Goal: Transaction & Acquisition: Register for event/course

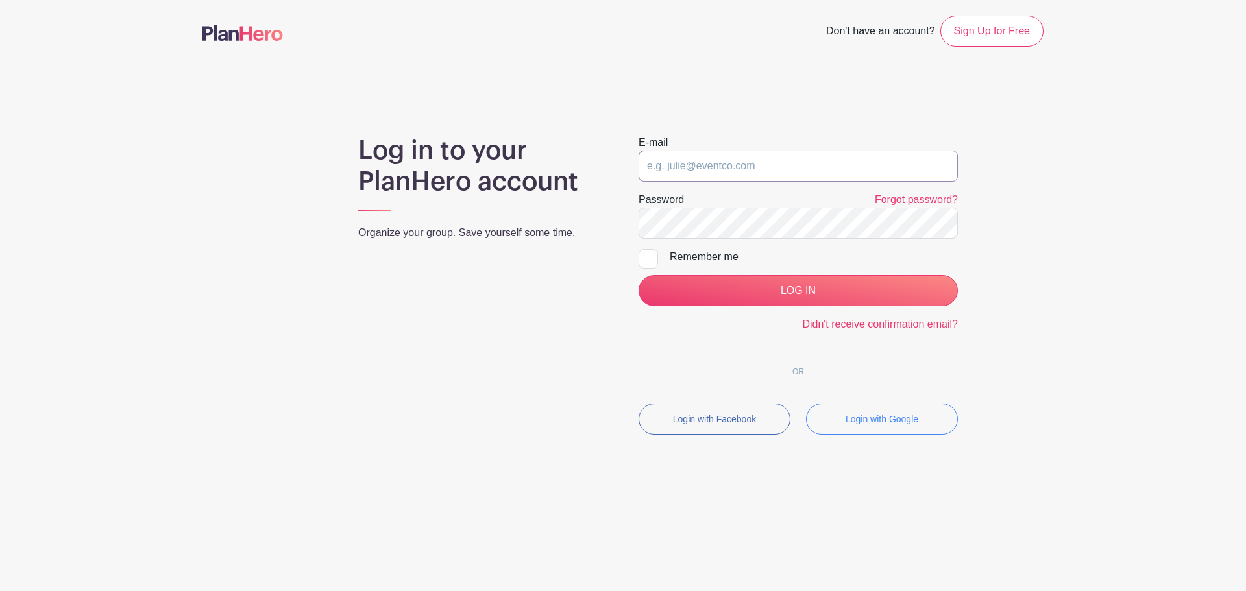
type input "[EMAIL_ADDRESS][DOMAIN_NAME]"
click at [695, 148] on div "E-mail admissions@sarasotachristian.org" at bounding box center [798, 158] width 319 height 47
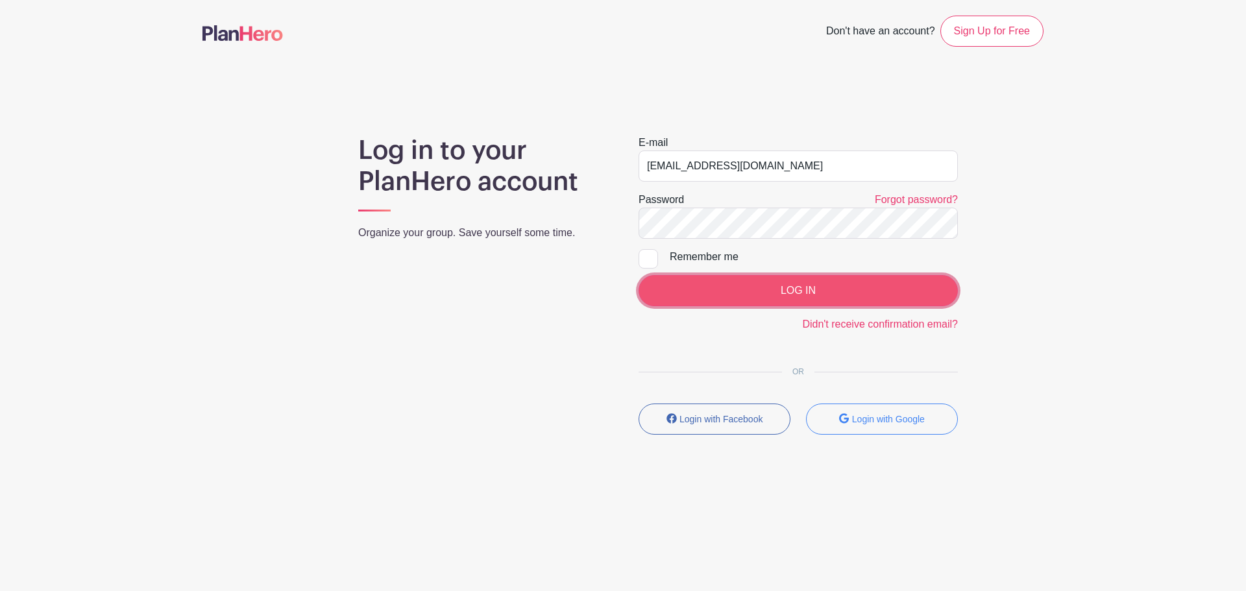
click at [733, 290] on input "LOG IN" at bounding box center [798, 290] width 319 height 31
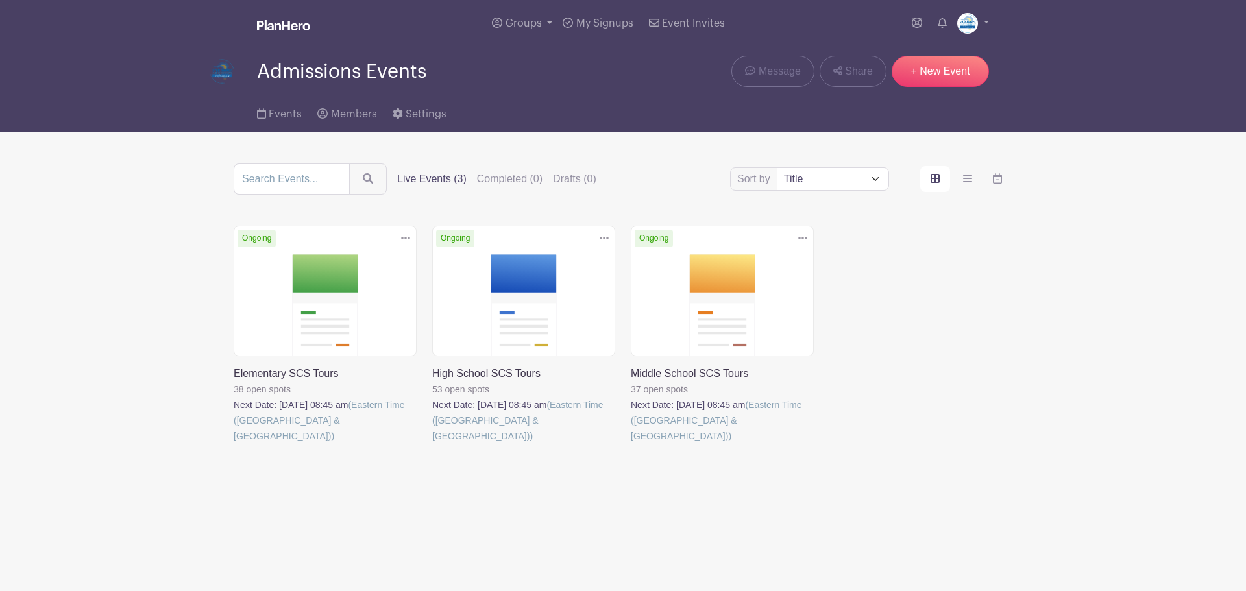
click at [234, 444] on link at bounding box center [234, 444] width 0 height 0
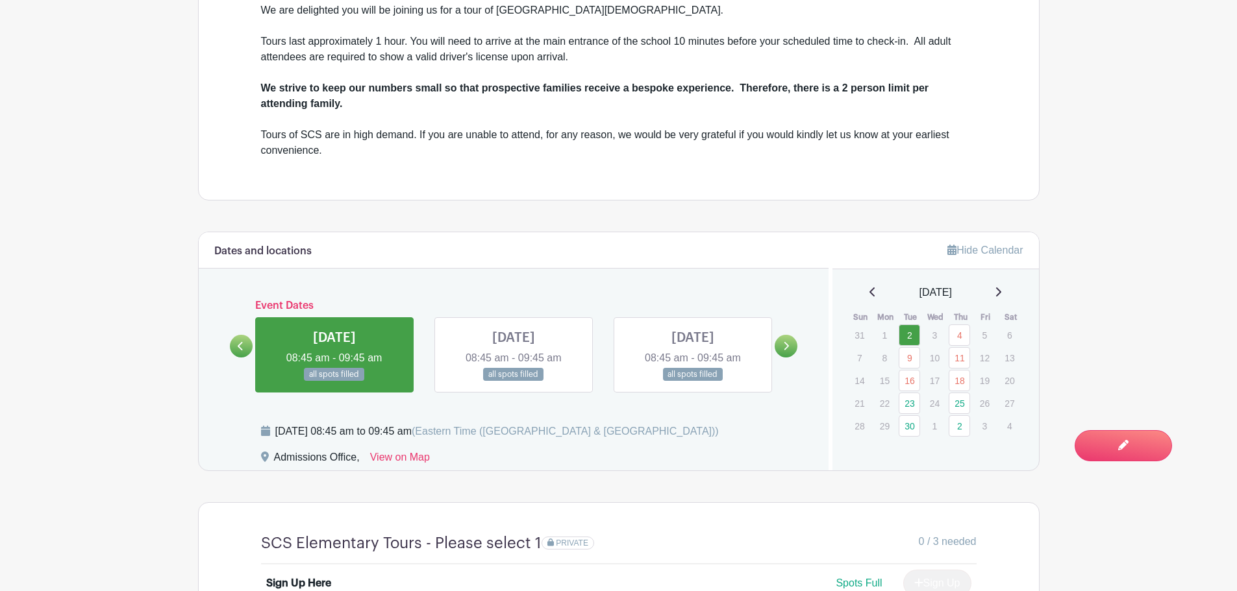
scroll to position [584, 0]
click at [784, 349] on icon at bounding box center [786, 345] width 5 height 8
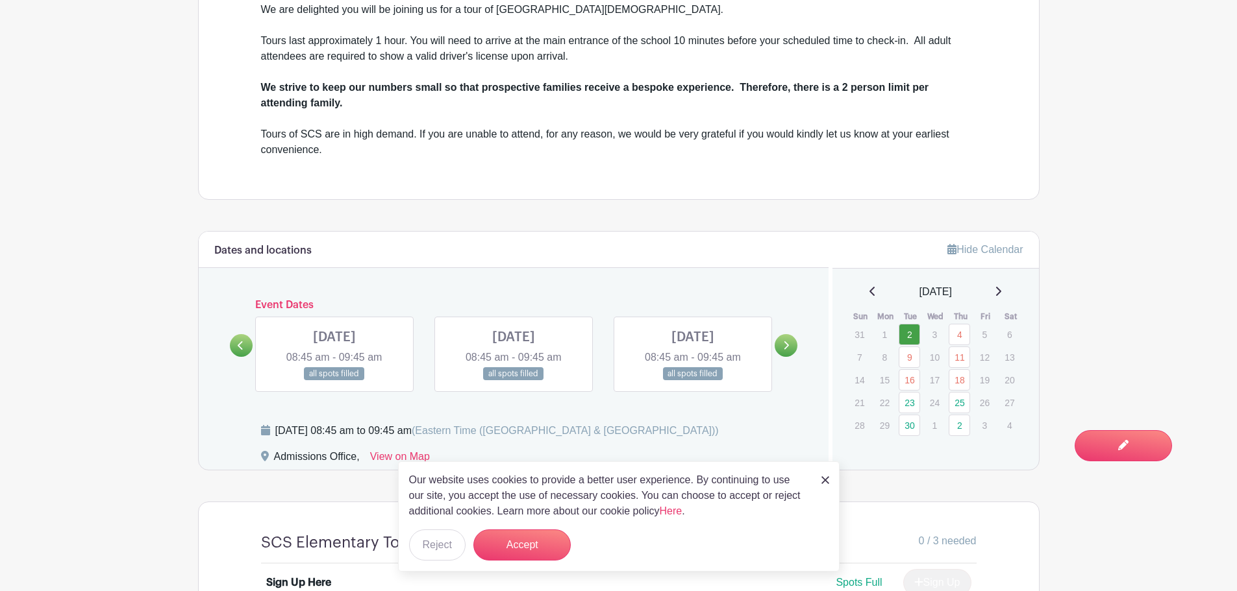
click at [828, 480] on img at bounding box center [825, 480] width 8 height 8
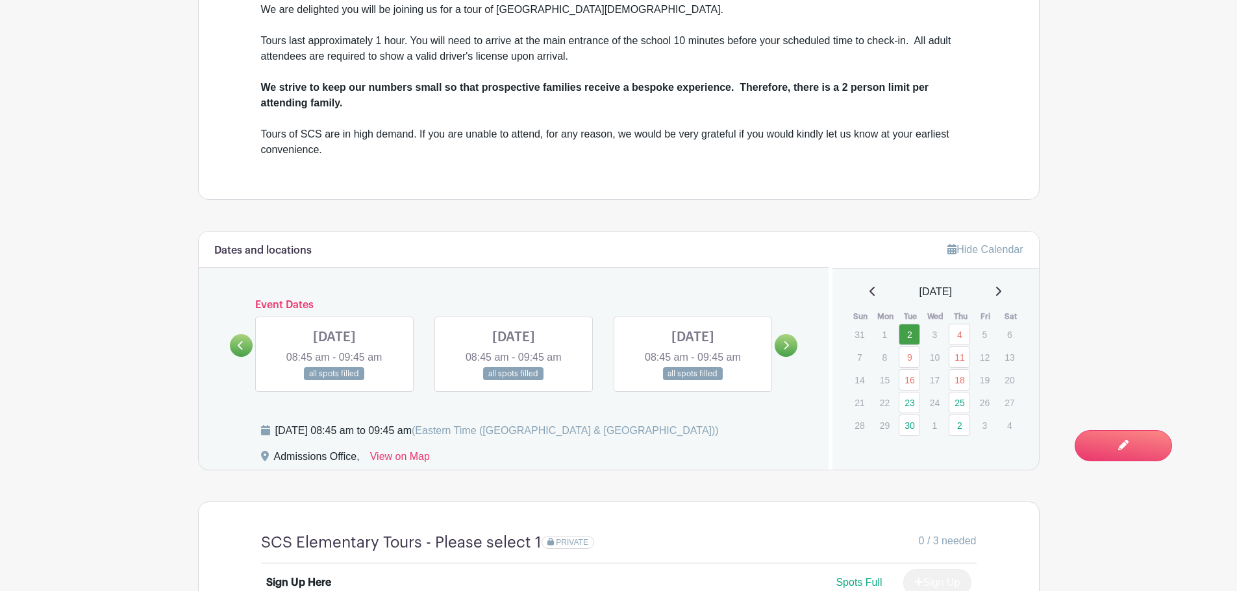
click at [787, 348] on icon at bounding box center [786, 346] width 6 height 10
click at [785, 350] on icon at bounding box center [786, 346] width 6 height 10
click at [791, 339] on link at bounding box center [785, 345] width 23 height 23
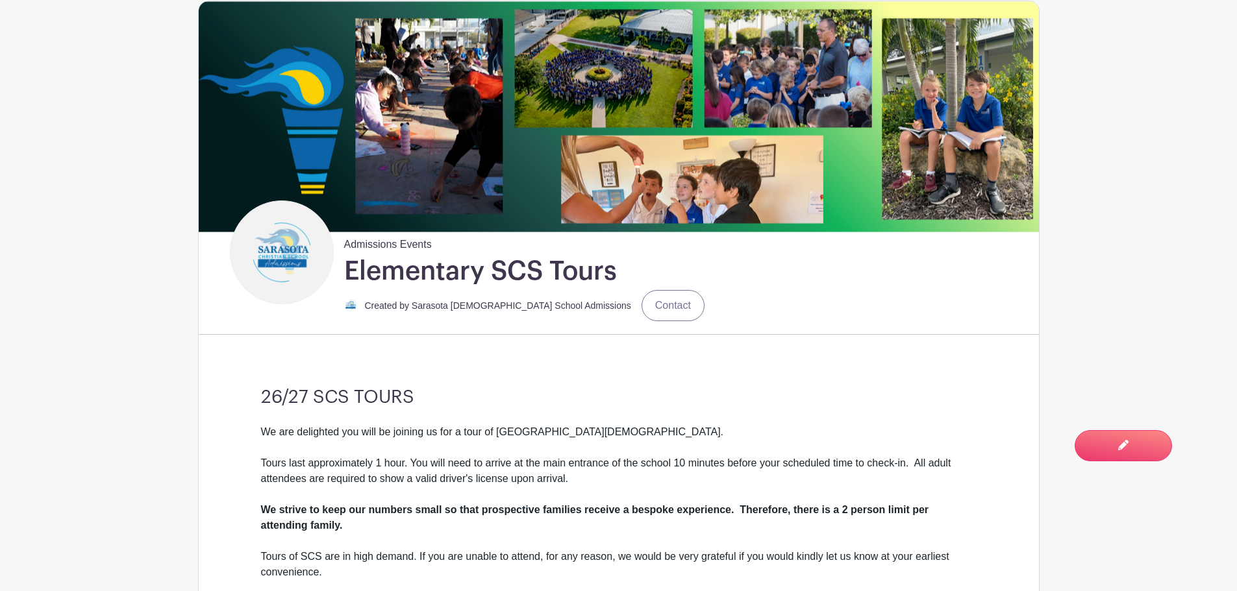
scroll to position [0, 0]
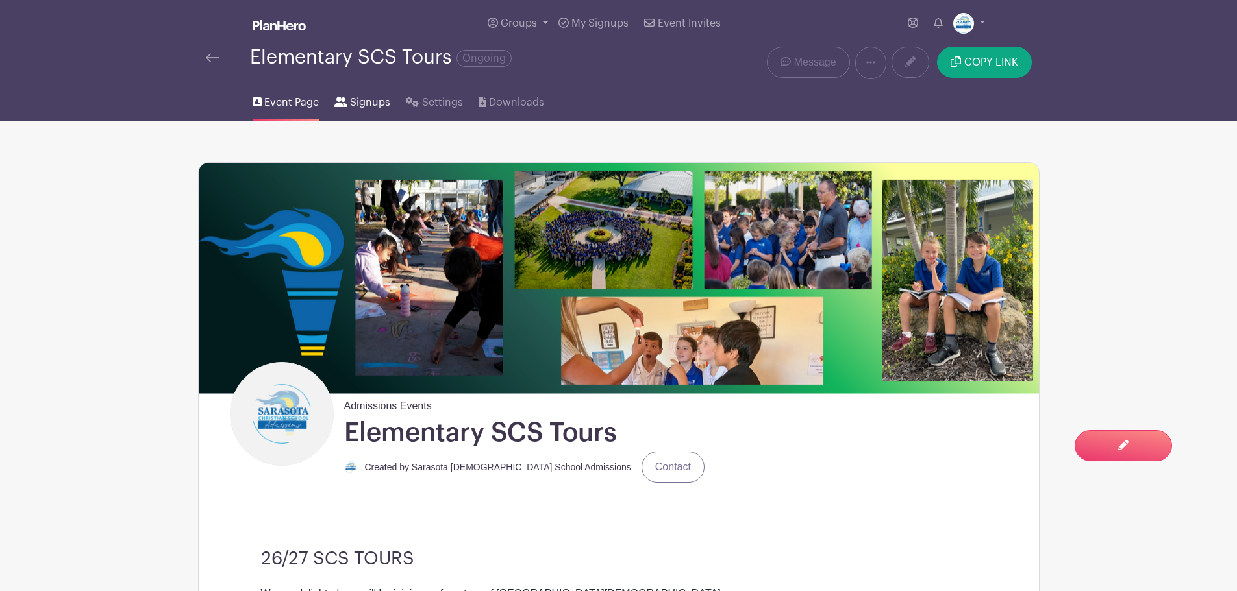
click at [358, 92] on link "Signups" at bounding box center [362, 100] width 56 height 42
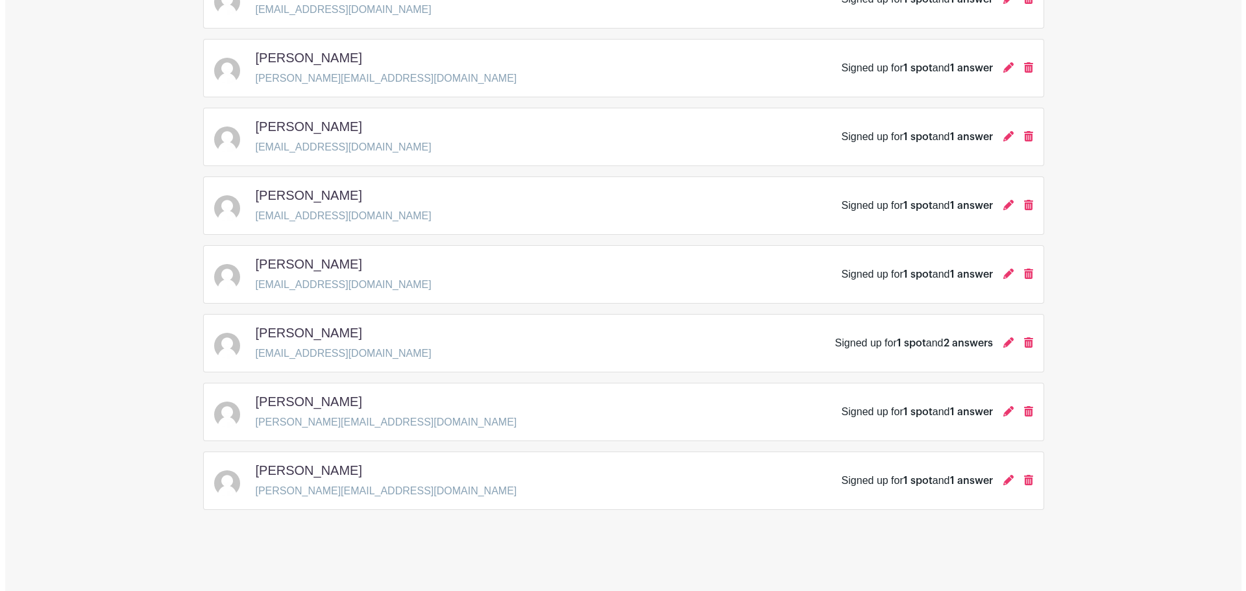
scroll to position [519, 0]
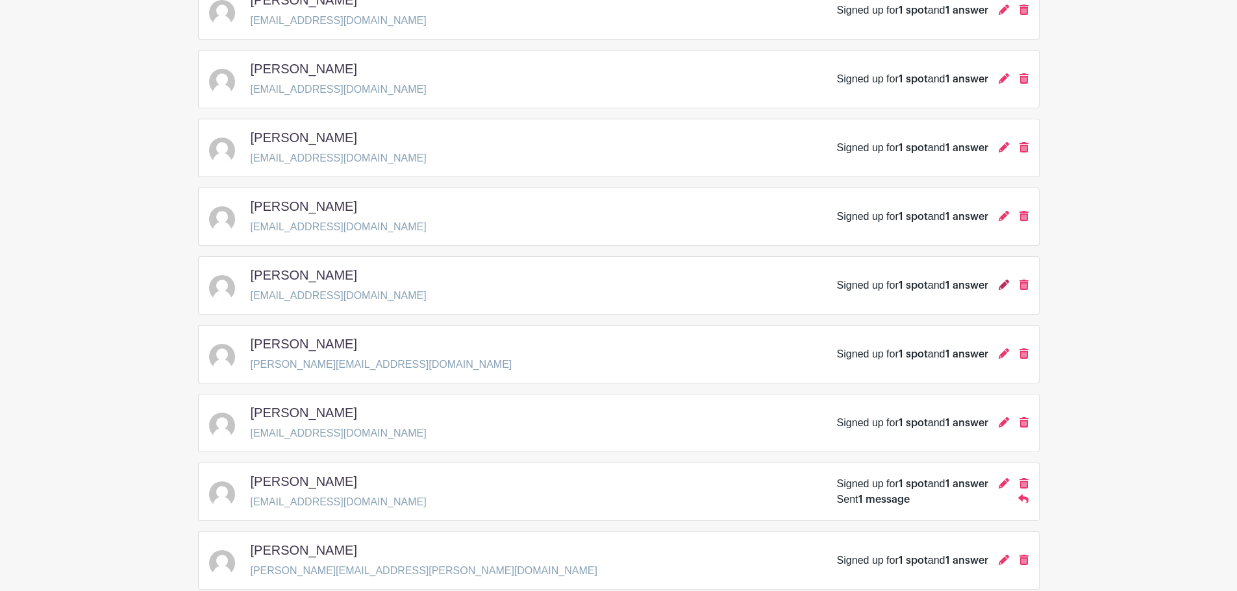
click at [1000, 285] on icon at bounding box center [1003, 285] width 10 height 10
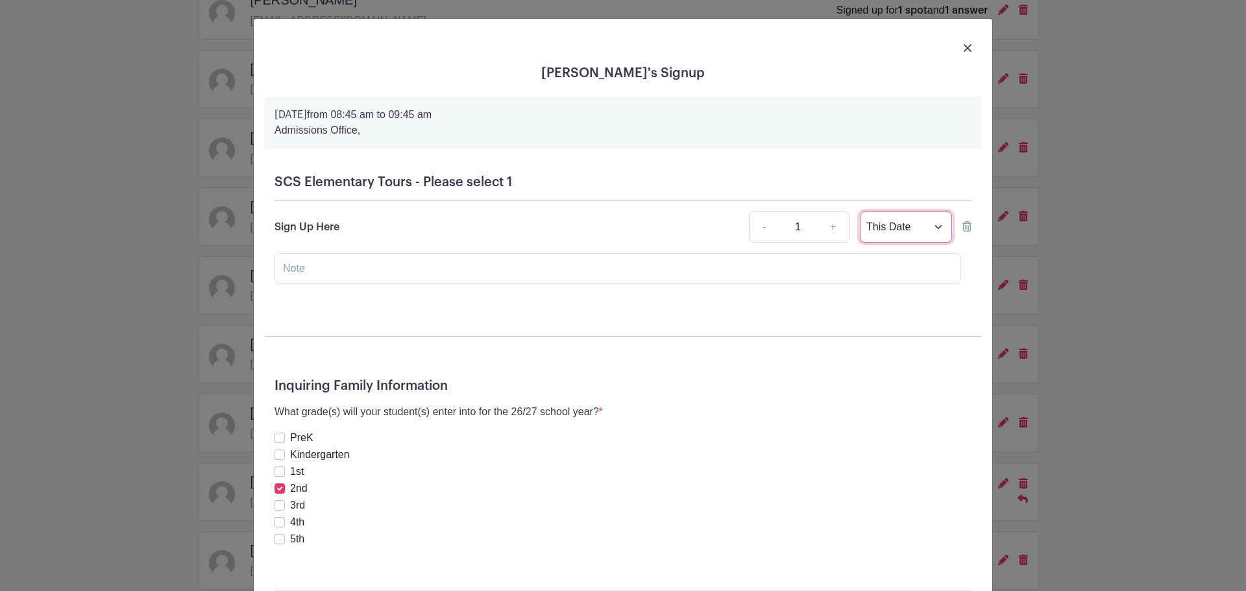
click at [924, 230] on select "This Date Select Dates" at bounding box center [906, 227] width 92 height 31
click at [860, 212] on select "This Date Select Dates" at bounding box center [906, 227] width 92 height 31
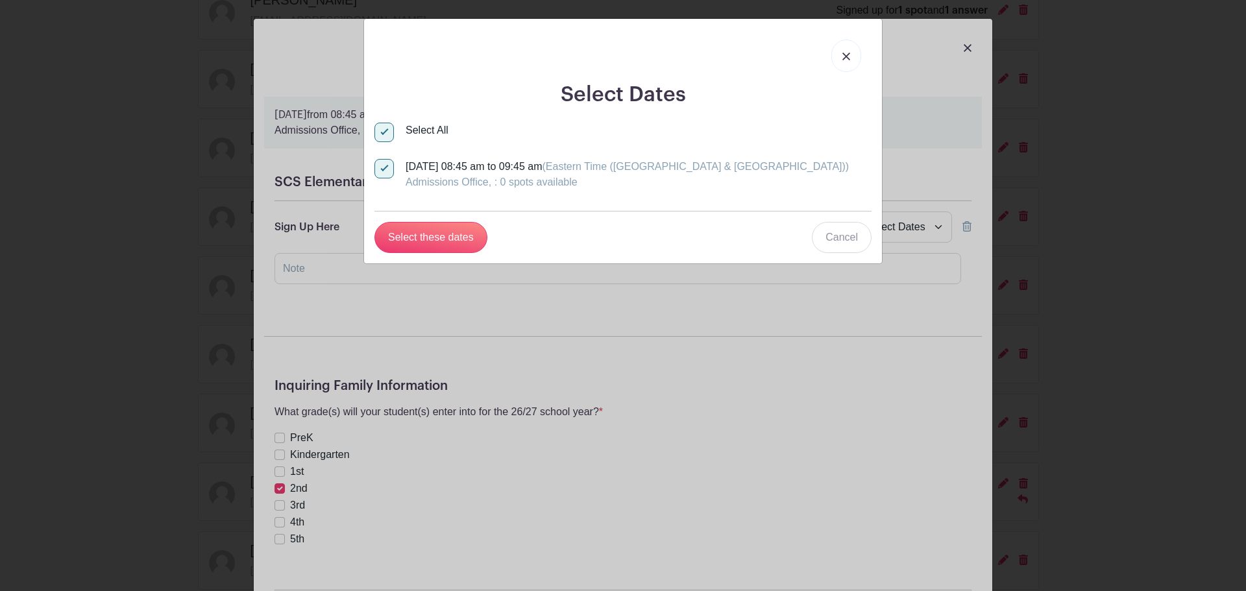
click at [846, 49] on link at bounding box center [847, 56] width 30 height 32
select select "this_date"
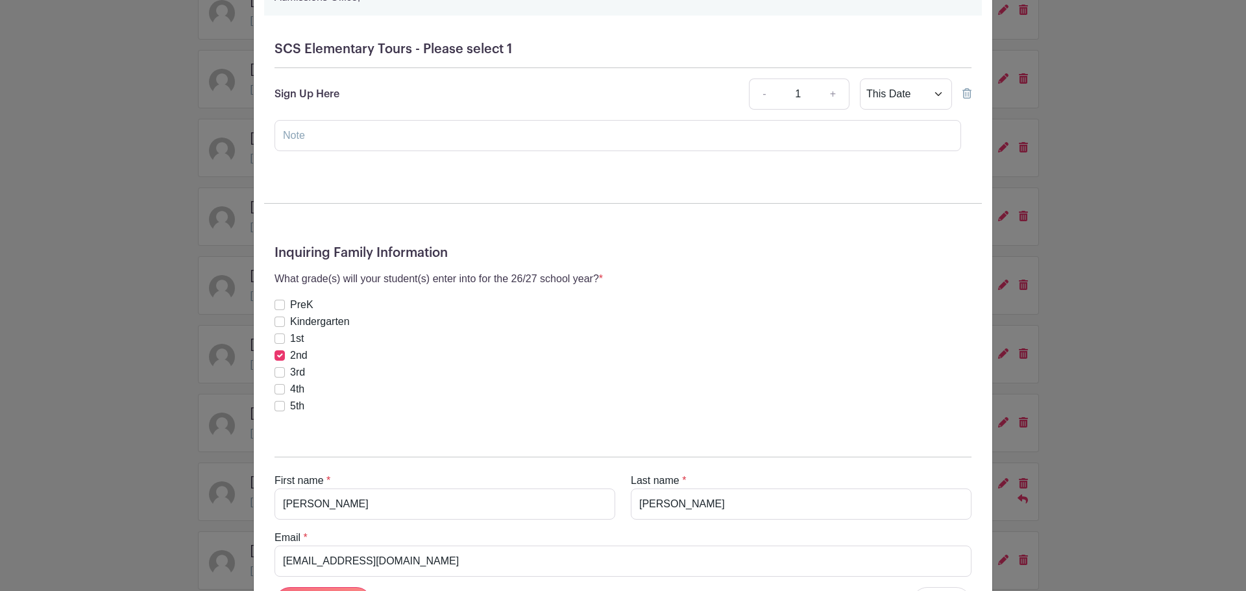
scroll to position [253, 0]
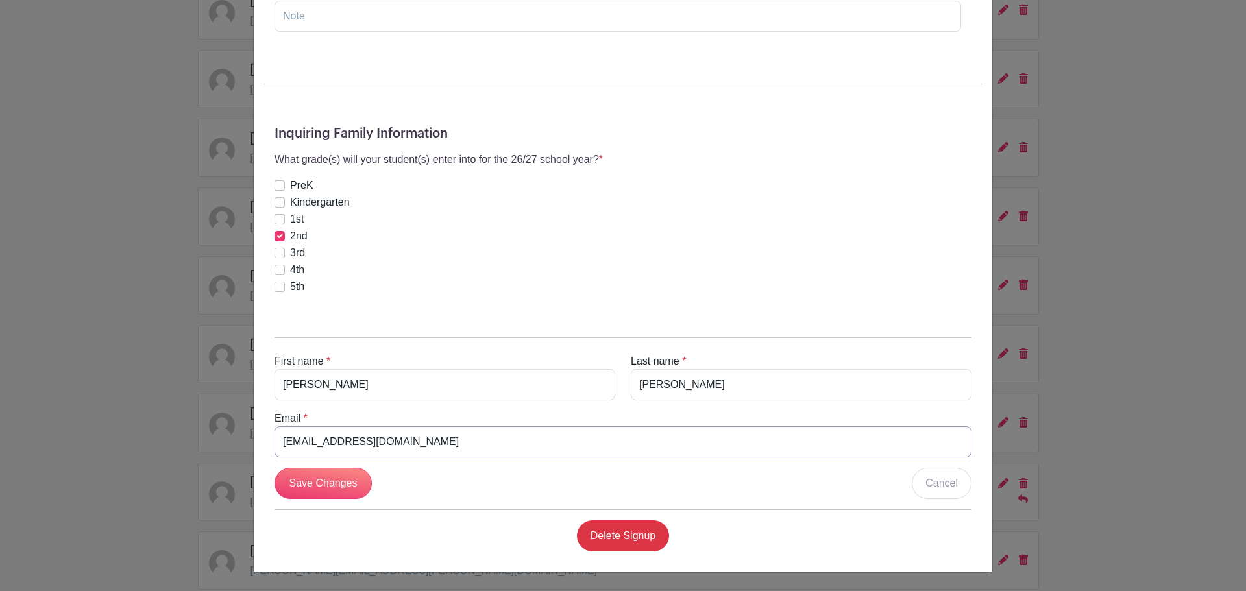
drag, startPoint x: 377, startPoint y: 445, endPoint x: 190, endPoint y: 445, distance: 186.9
click at [190, 445] on div "Gomez Guillermo's Signup Thursday, September 04, 2025 from 08:45 am to 09:45 am…" at bounding box center [623, 295] width 1246 height 591
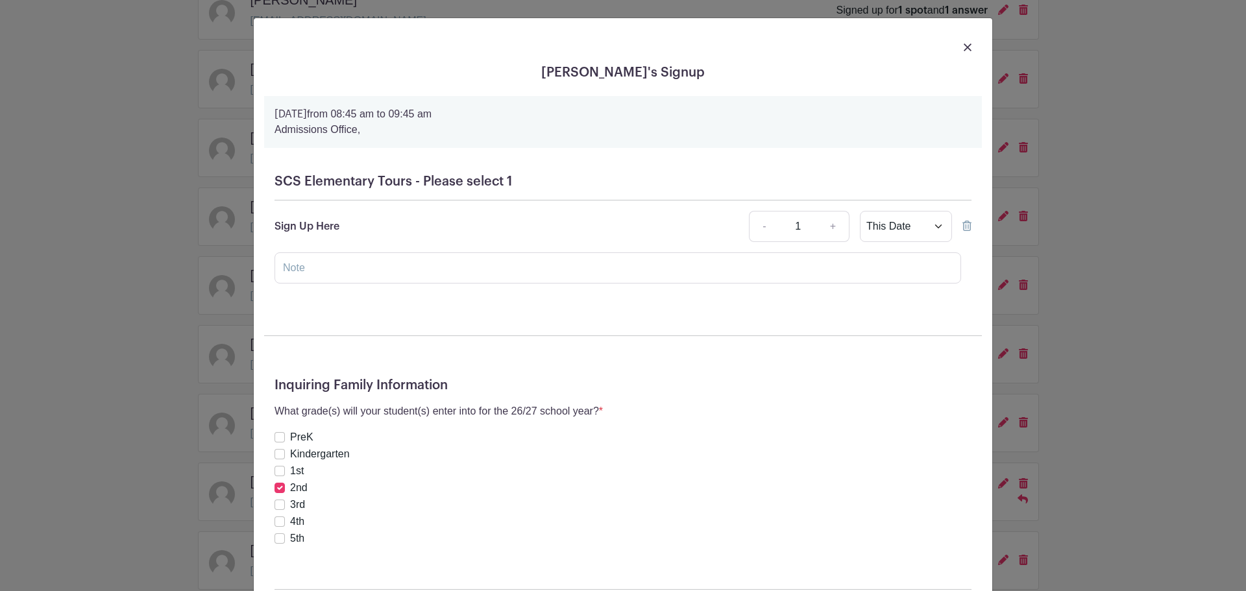
scroll to position [0, 0]
click at [967, 48] on img at bounding box center [968, 48] width 8 height 8
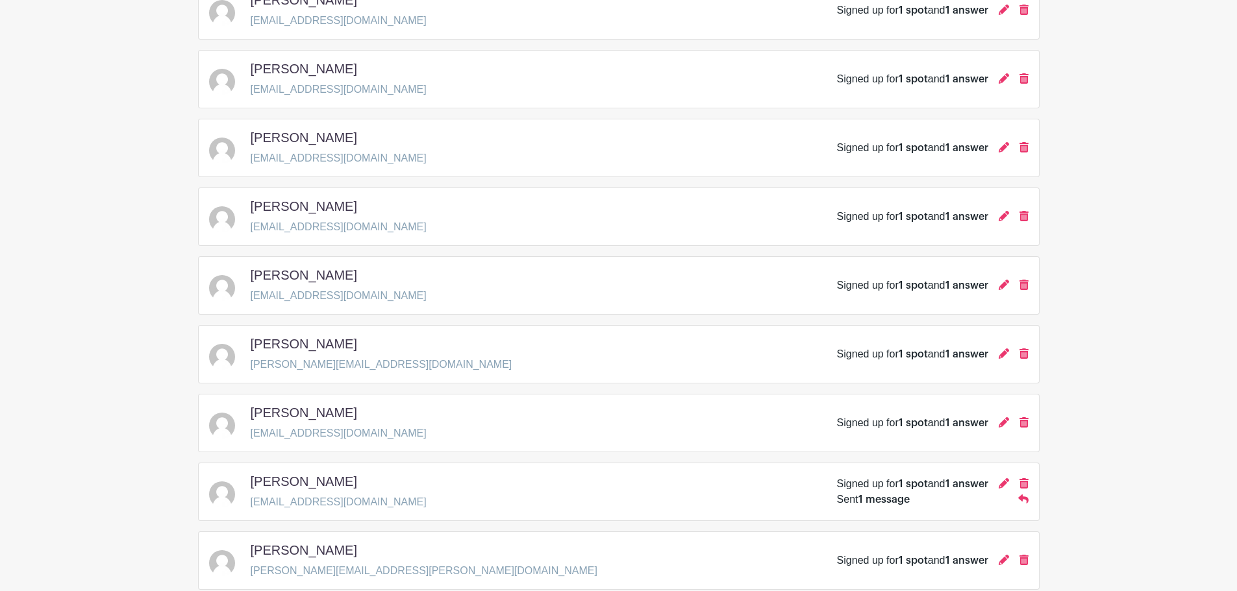
click at [1066, 285] on main "Groups All Groups Admissions Events Add New Group My Signups Event Invites My a…" at bounding box center [618, 420] width 1237 height 1878
click at [1025, 288] on icon at bounding box center [1023, 285] width 9 height 10
click at [1008, 285] on icon at bounding box center [1003, 285] width 10 height 10
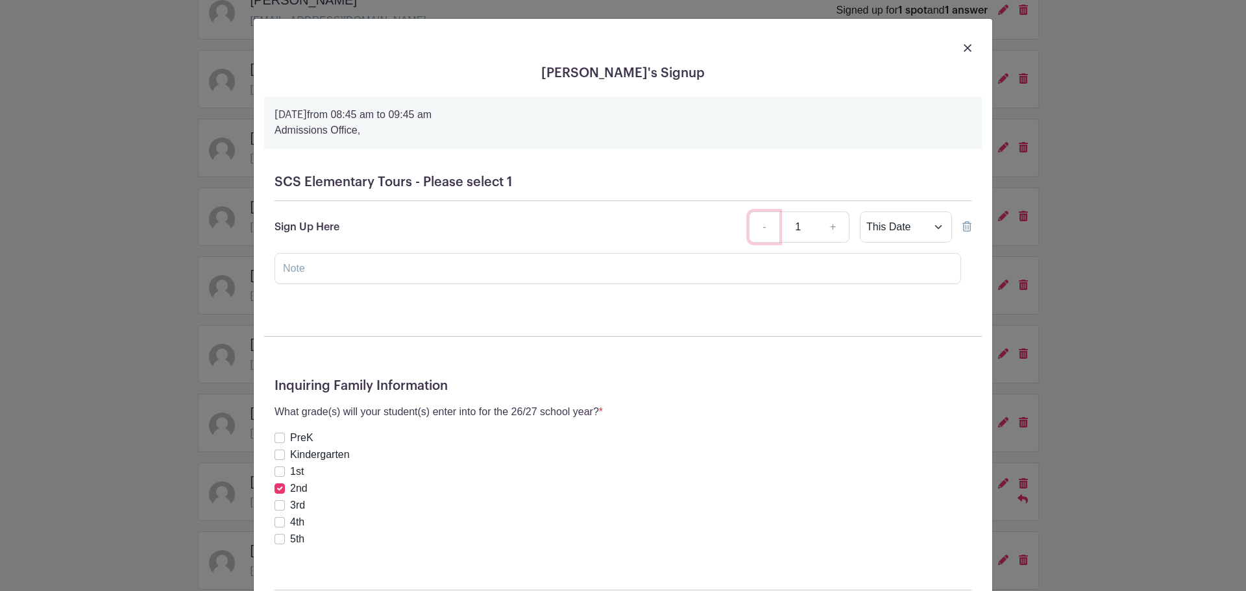
click at [754, 230] on link "-" at bounding box center [764, 227] width 30 height 31
click at [967, 227] on icon at bounding box center [967, 226] width 9 height 10
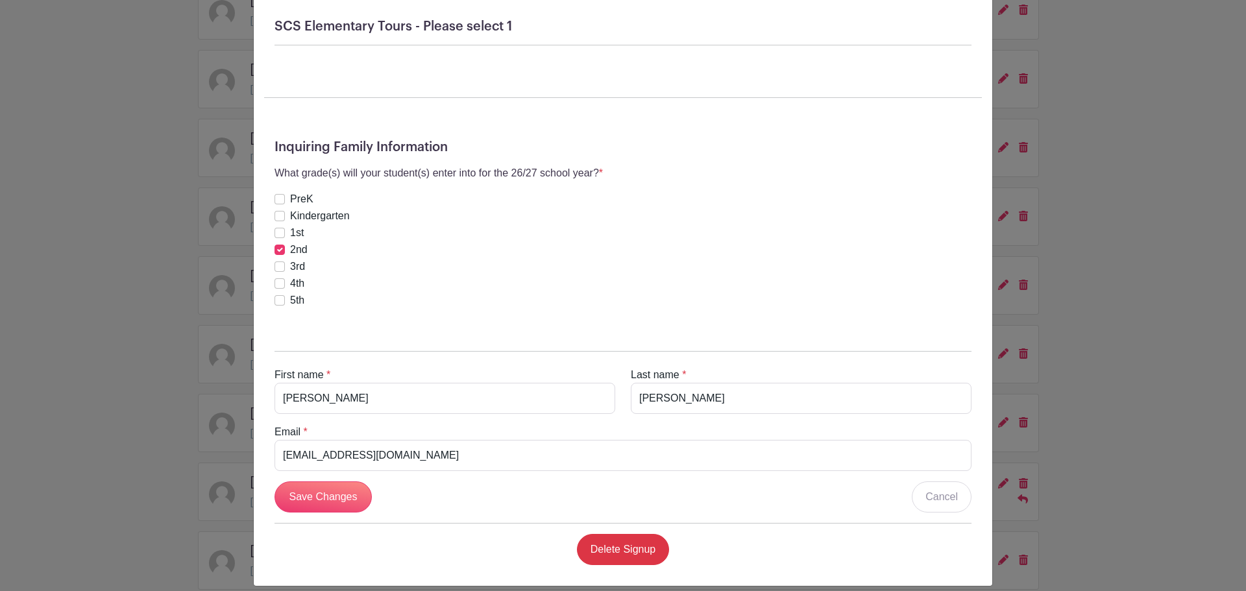
scroll to position [169, 0]
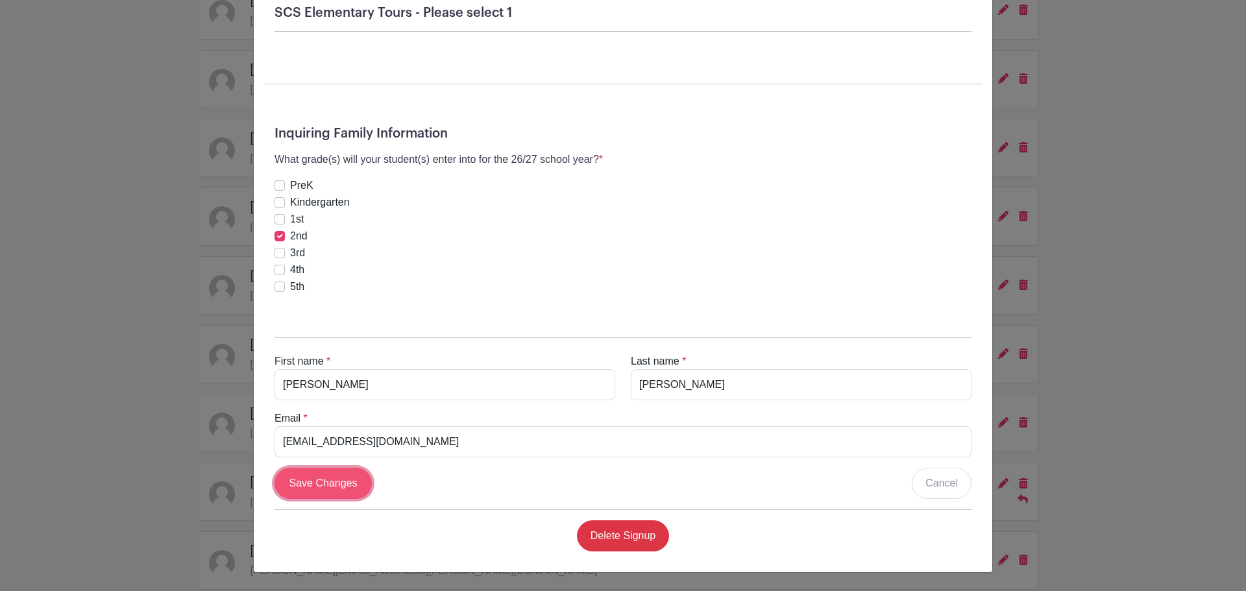
click at [345, 489] on input "Save Changes" at bounding box center [323, 483] width 97 height 31
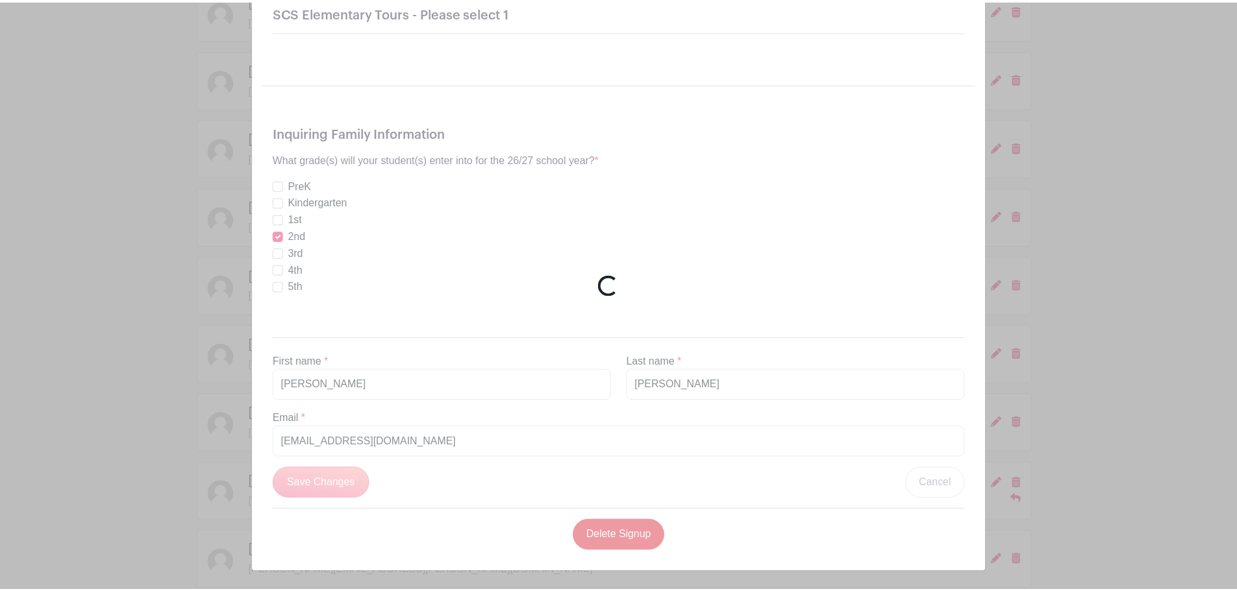
scroll to position [0, 0]
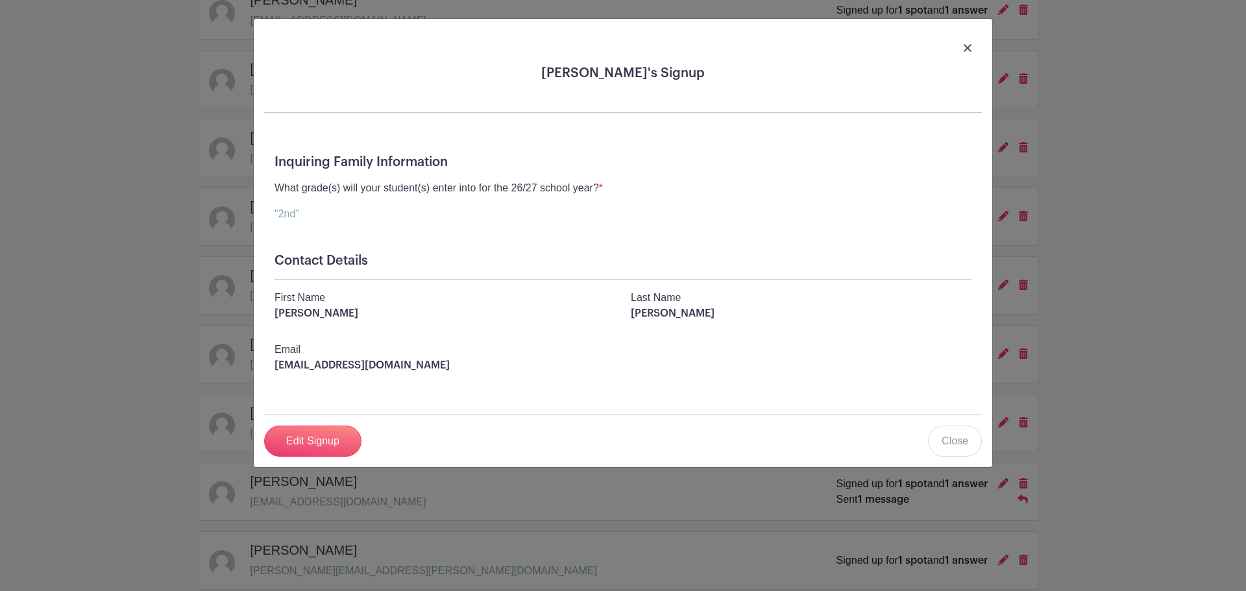
click at [968, 50] on img at bounding box center [968, 48] width 8 height 8
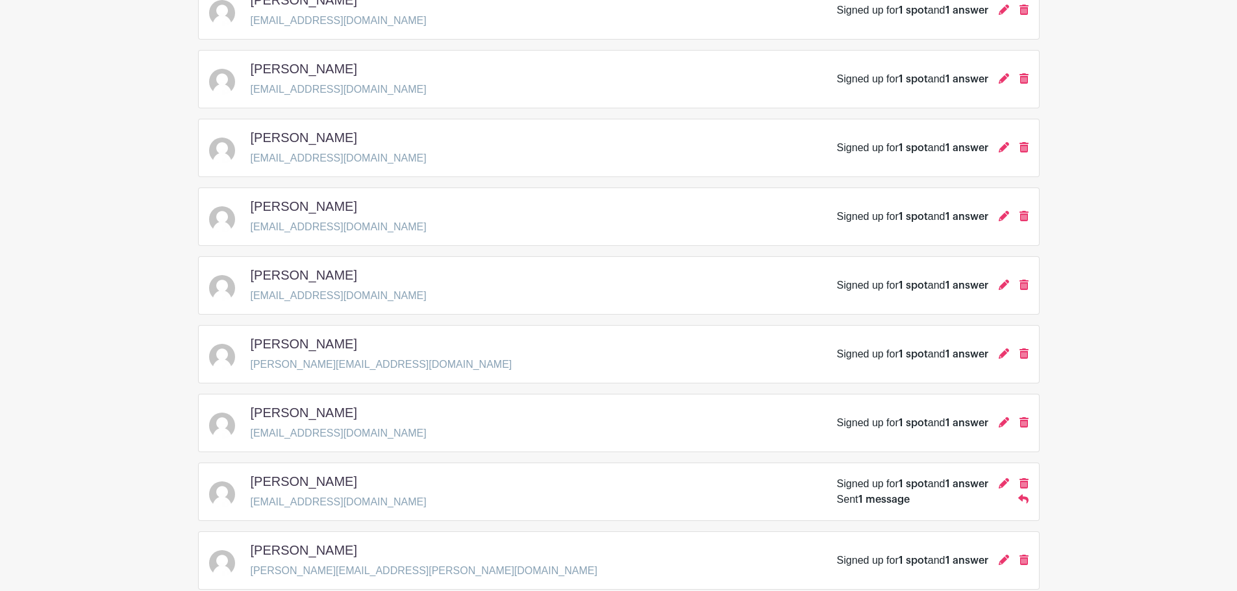
click at [1163, 313] on main "Groups All Groups Admissions Events Add New Group My Signups Event Invites My a…" at bounding box center [618, 420] width 1237 height 1878
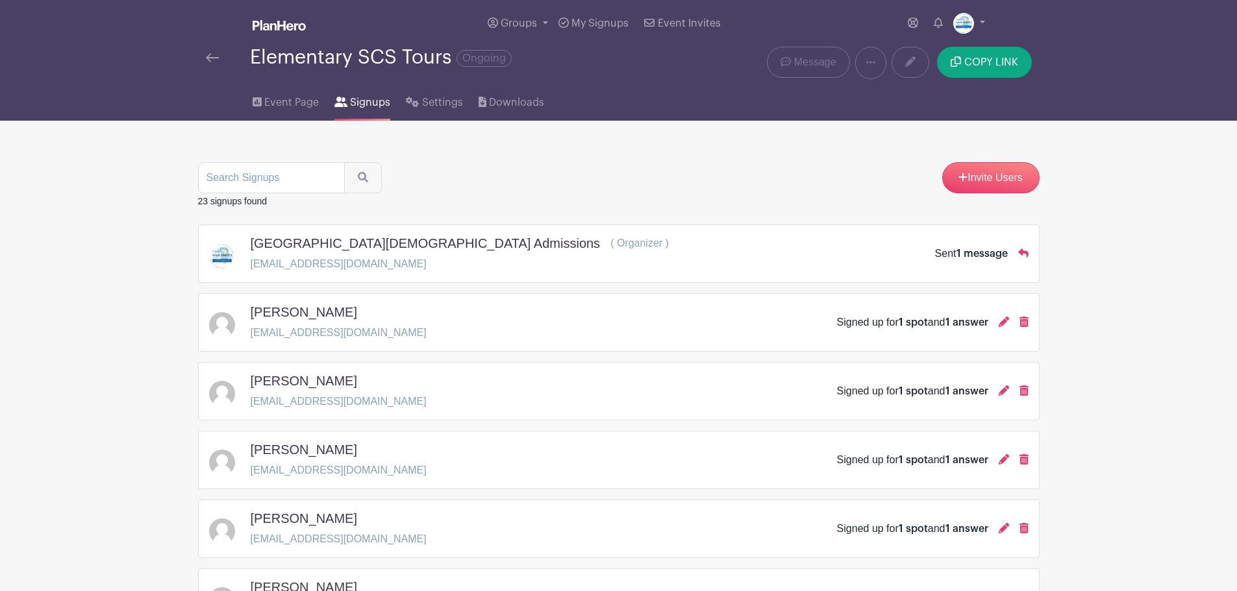
click at [219, 59] on div at bounding box center [228, 58] width 44 height 16
click at [208, 58] on img at bounding box center [212, 57] width 13 height 9
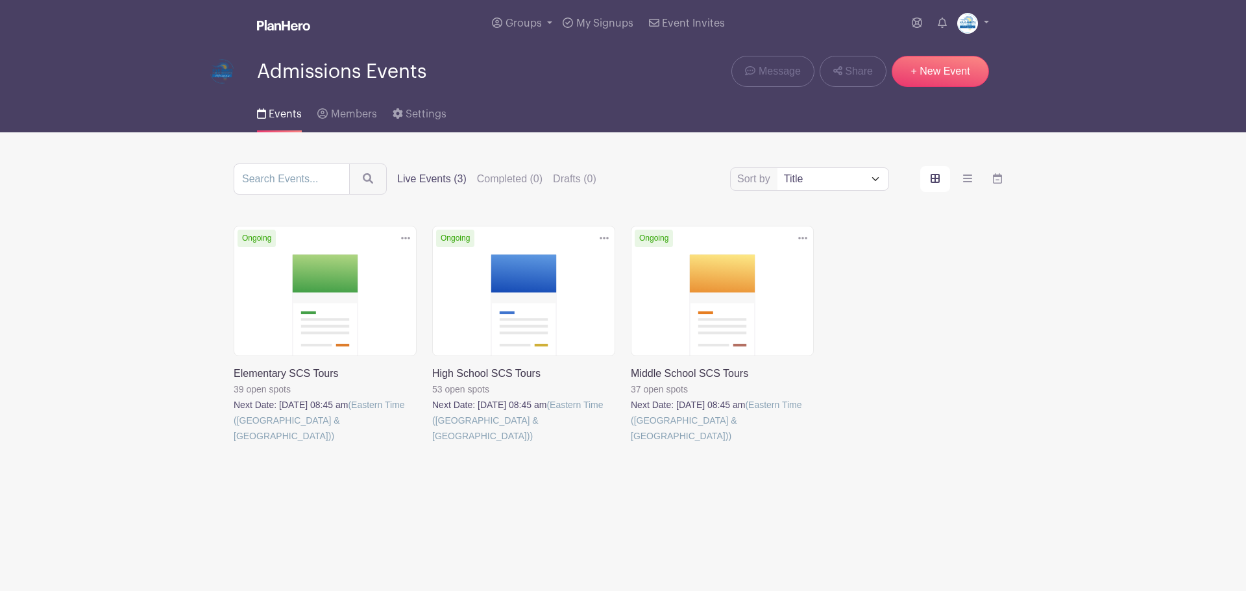
click at [234, 444] on link at bounding box center [234, 444] width 0 height 0
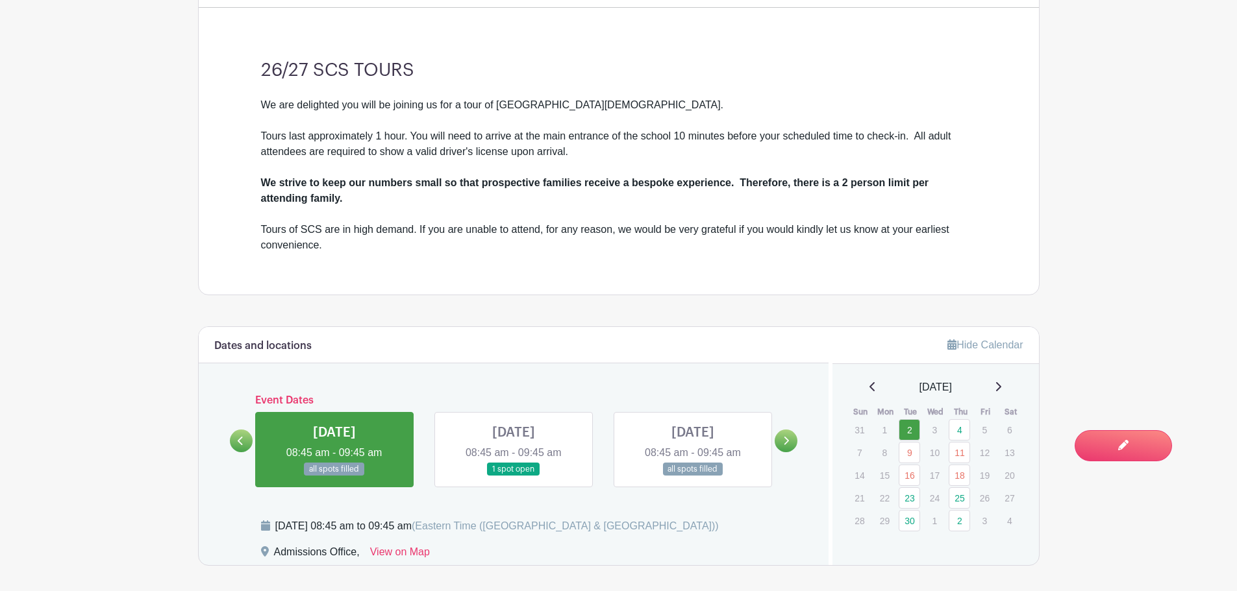
scroll to position [519, 0]
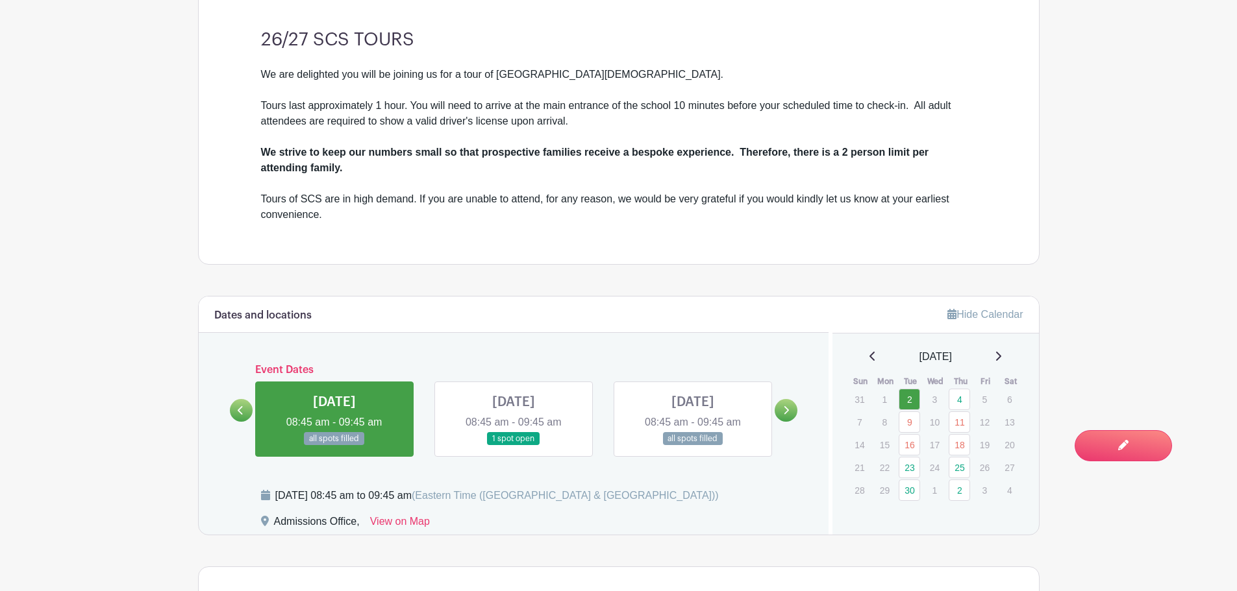
click at [779, 423] on div "Event Dates [DATE] 08:45 am - 09:45 am all spots filled [DATE] 08:45 am - 09:45…" at bounding box center [514, 410] width 568 height 93
click at [787, 408] on icon at bounding box center [786, 411] width 6 height 10
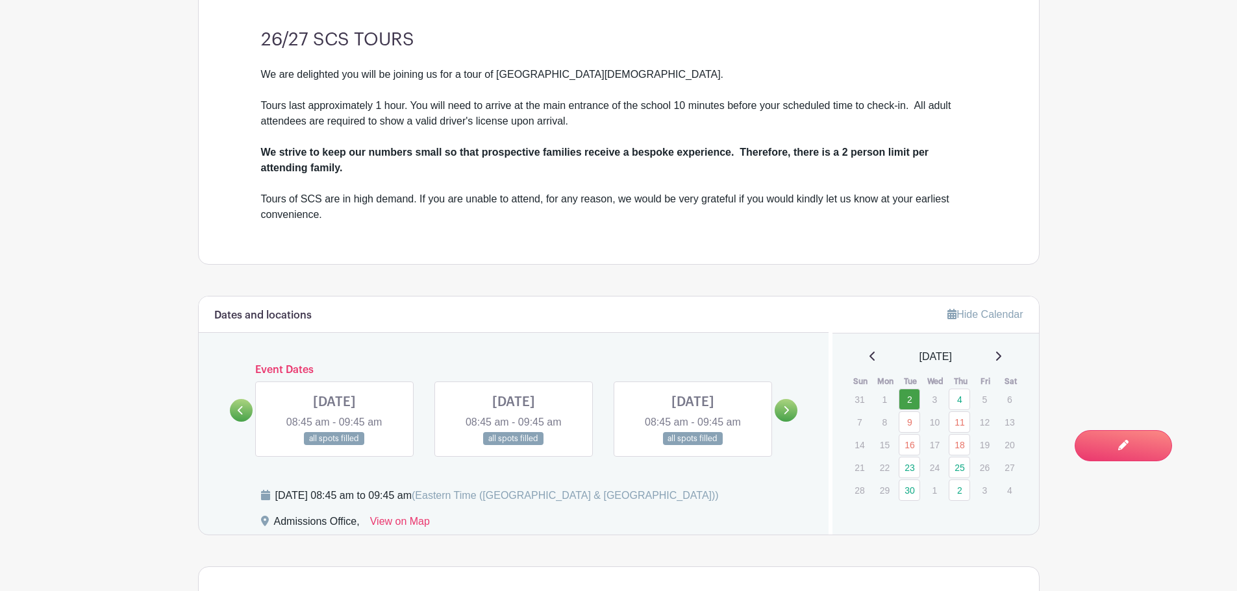
click at [786, 414] on icon at bounding box center [786, 411] width 6 height 10
click at [788, 408] on icon at bounding box center [786, 411] width 6 height 10
click at [334, 446] on link at bounding box center [334, 446] width 0 height 0
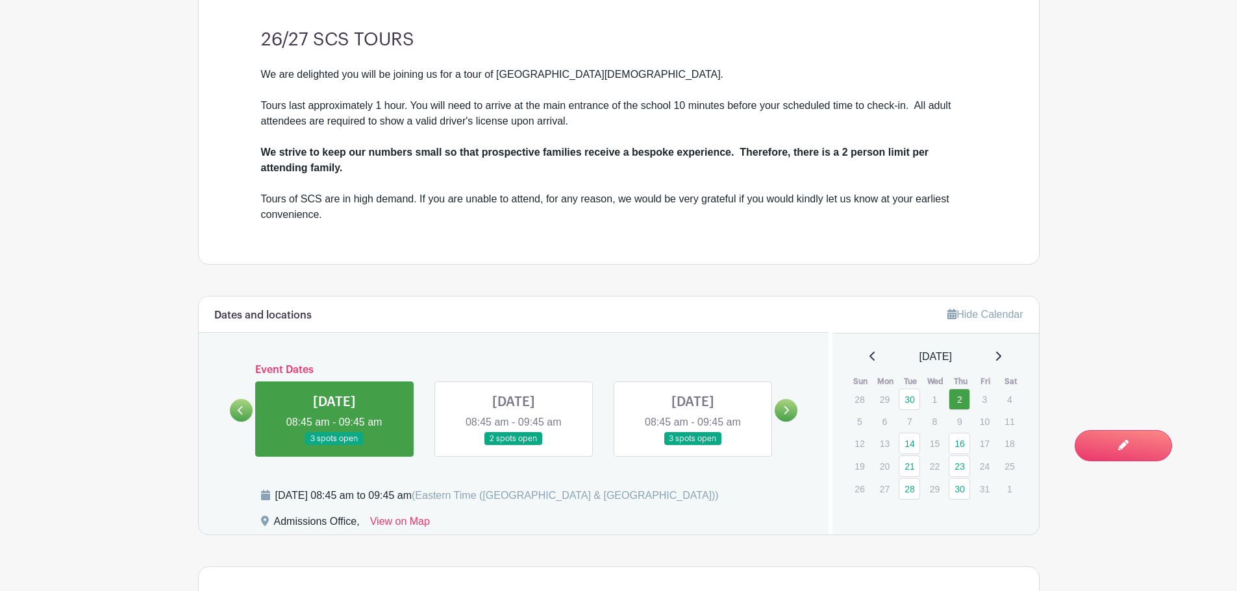
click at [334, 446] on link at bounding box center [334, 446] width 0 height 0
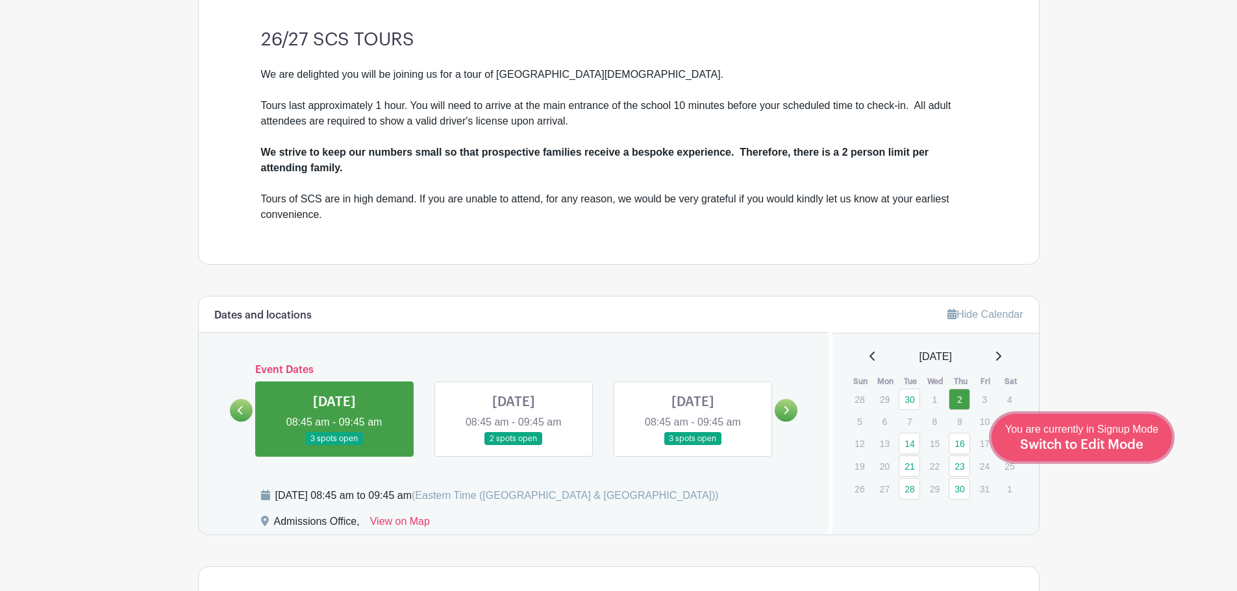
click at [1107, 434] on div "You are currently in Signup Mode Switch to Edit Mode" at bounding box center [1081, 438] width 153 height 32
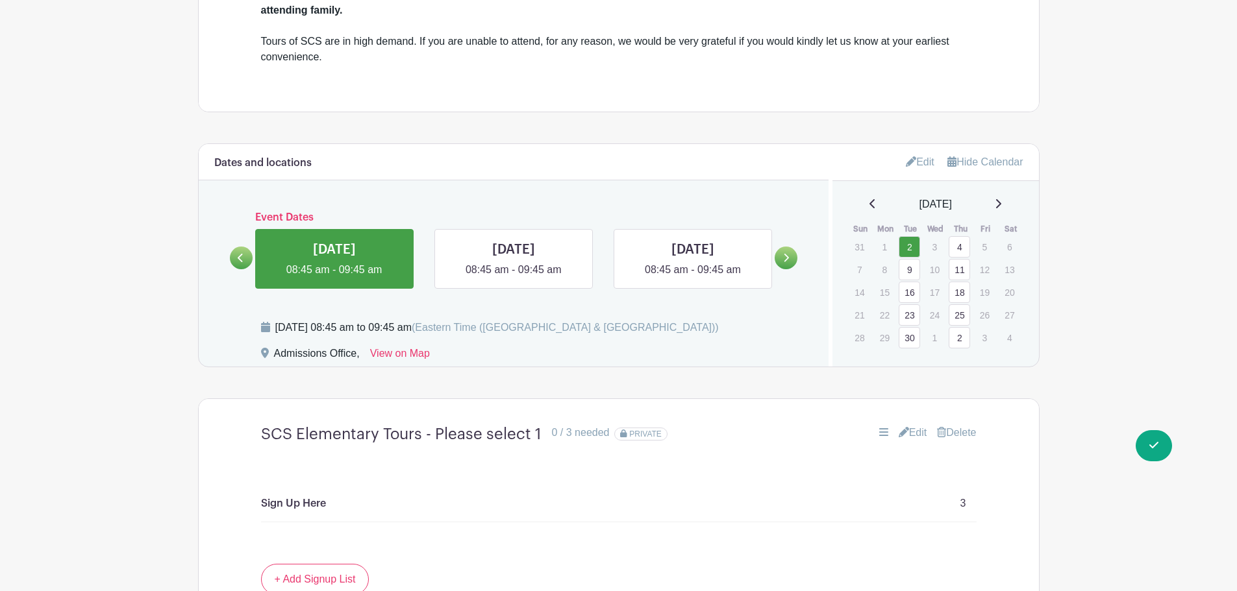
scroll to position [714, 0]
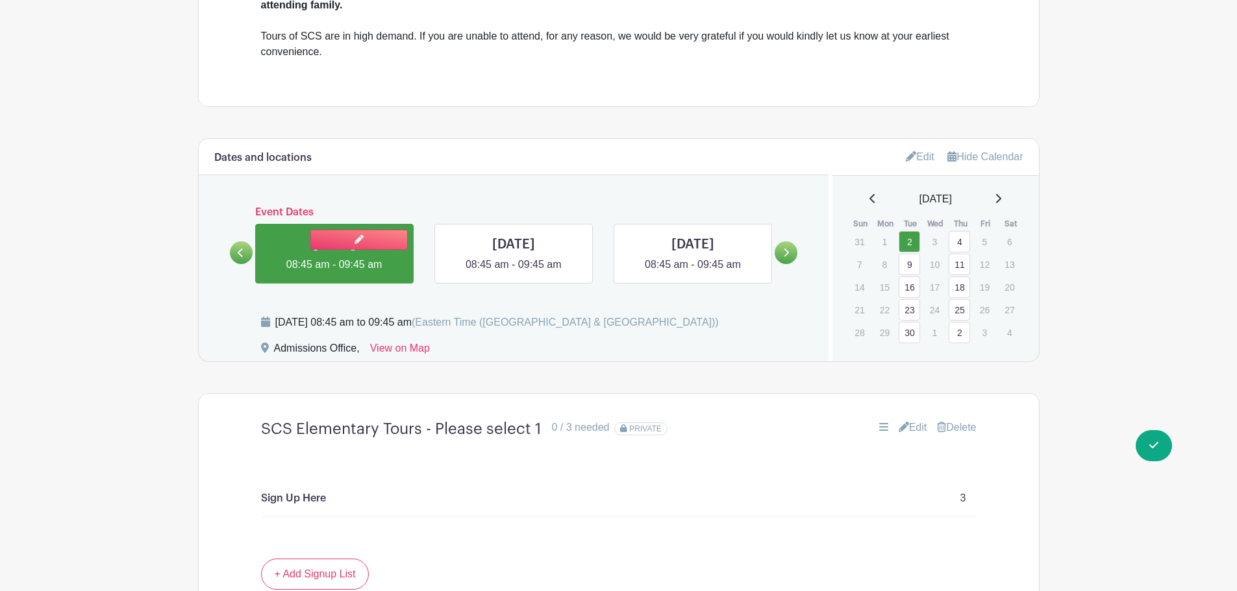
click at [334, 273] on link at bounding box center [334, 273] width 0 height 0
click at [1153, 465] on main "Groups All Groups Admissions Events Add New Group My Signups Event Invites My a…" at bounding box center [618, 169] width 1237 height 1766
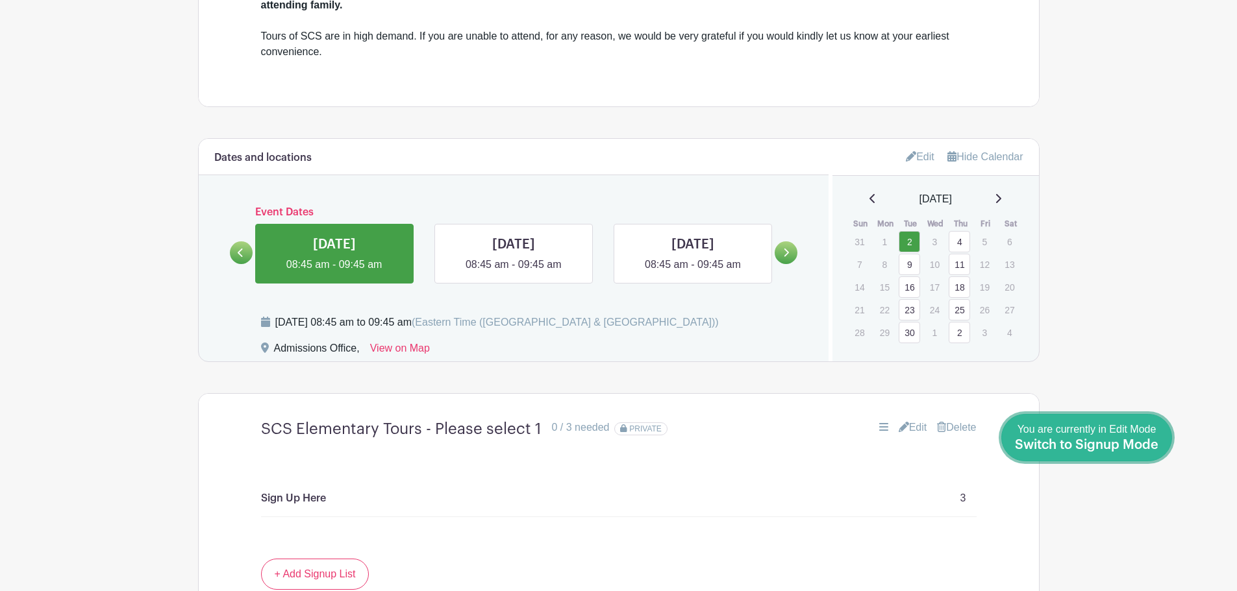
click at [1150, 452] on div "You are currently in Edit Mode Switch to Signup Mode" at bounding box center [1086, 438] width 143 height 32
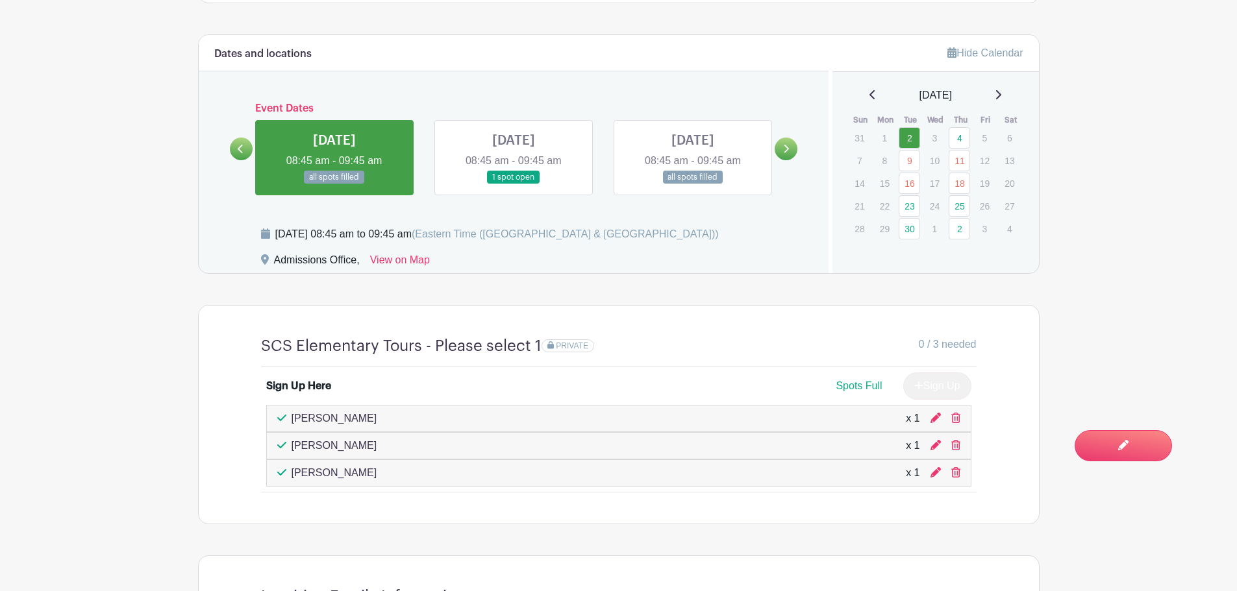
scroll to position [780, 0]
click at [334, 185] on link at bounding box center [334, 185] width 0 height 0
click at [785, 147] on icon at bounding box center [786, 149] width 5 height 8
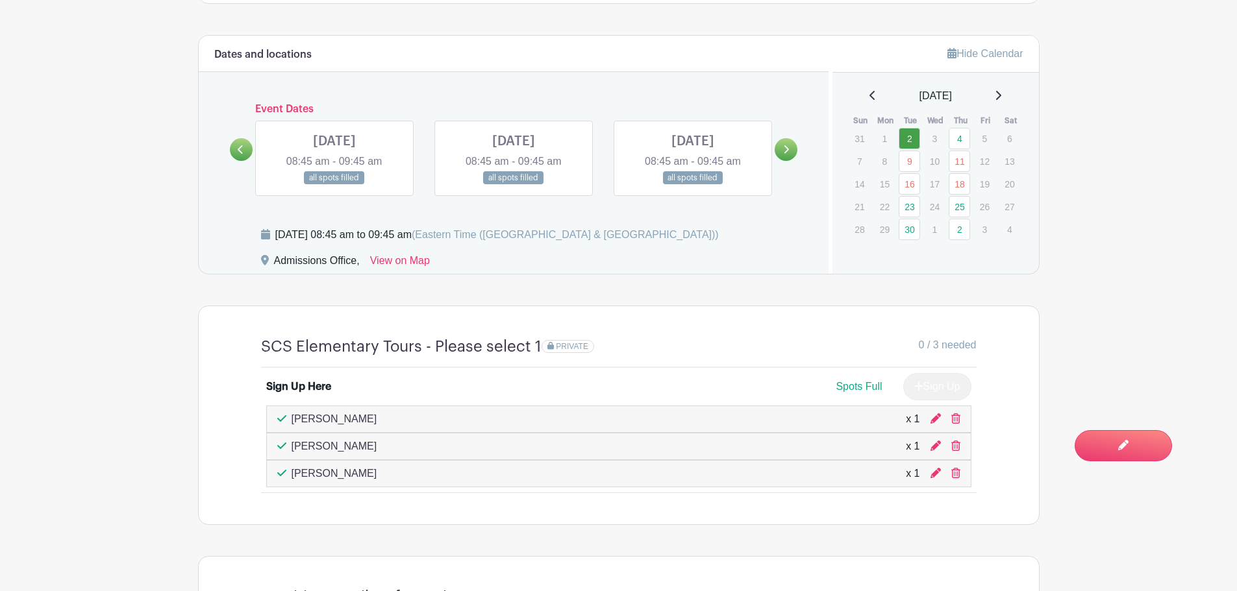
click at [785, 147] on icon at bounding box center [786, 149] width 5 height 8
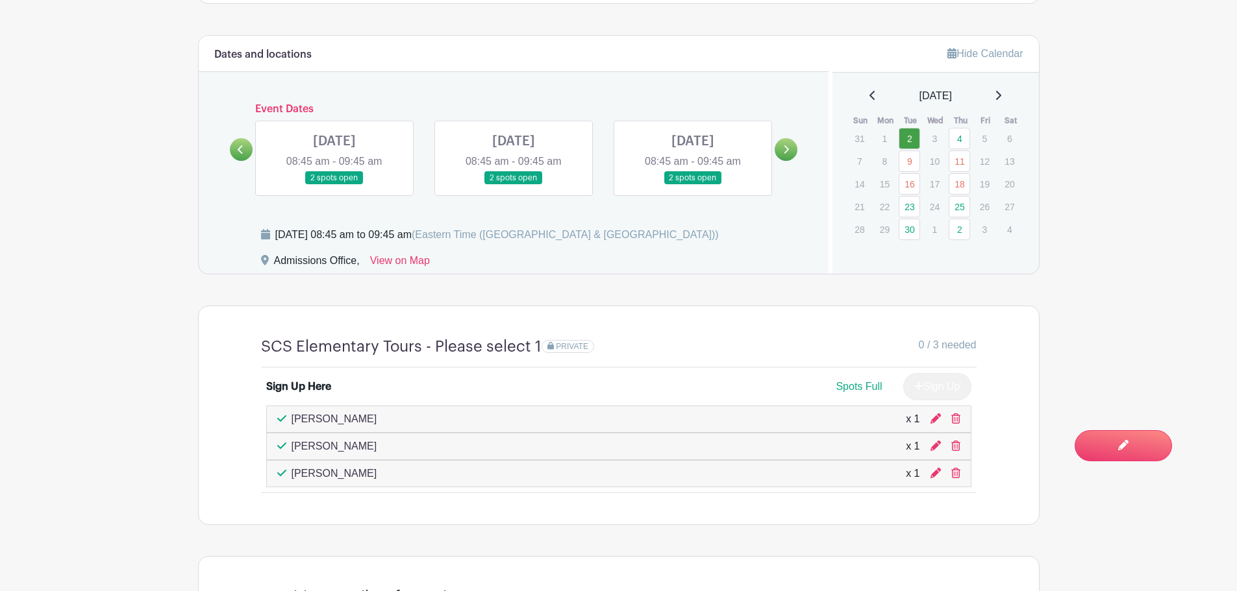
click at [785, 147] on icon at bounding box center [786, 149] width 5 height 8
click at [334, 185] on link at bounding box center [334, 185] width 0 height 0
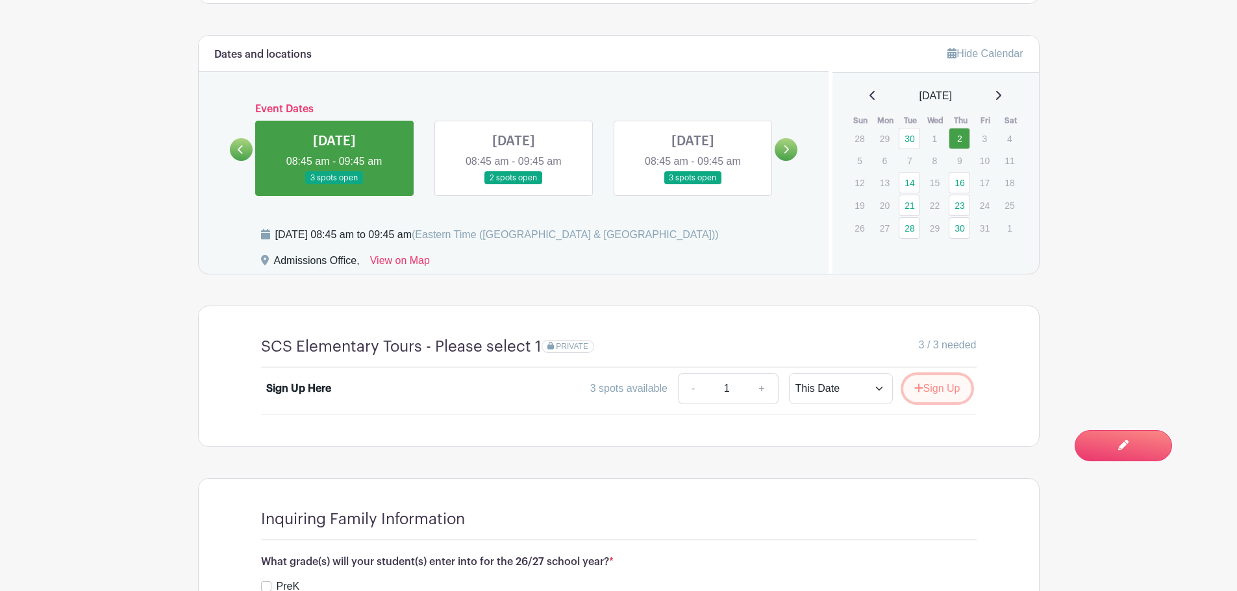
click at [927, 389] on button "Sign Up" at bounding box center [937, 388] width 68 height 27
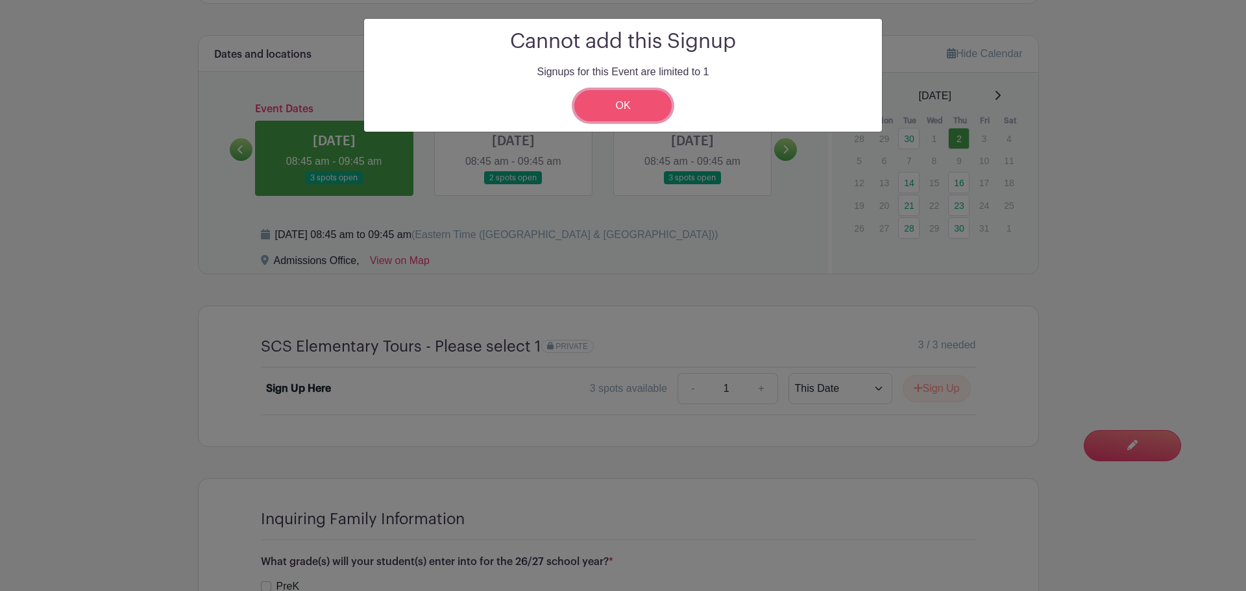
click at [630, 110] on link "OK" at bounding box center [622, 105] width 97 height 31
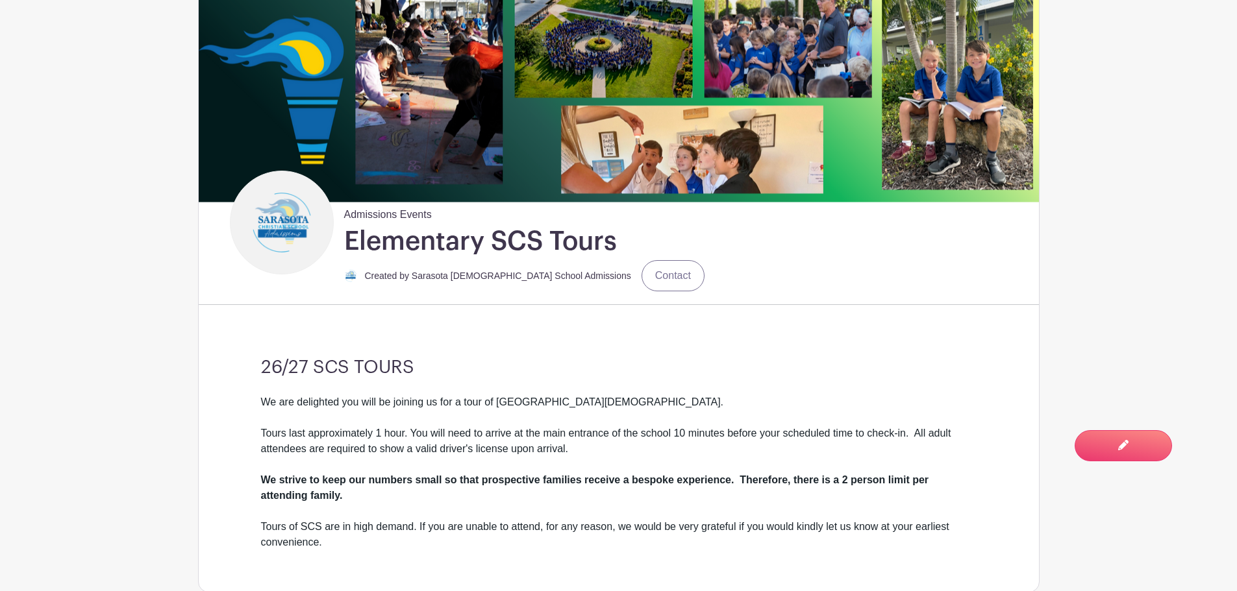
scroll to position [1, 0]
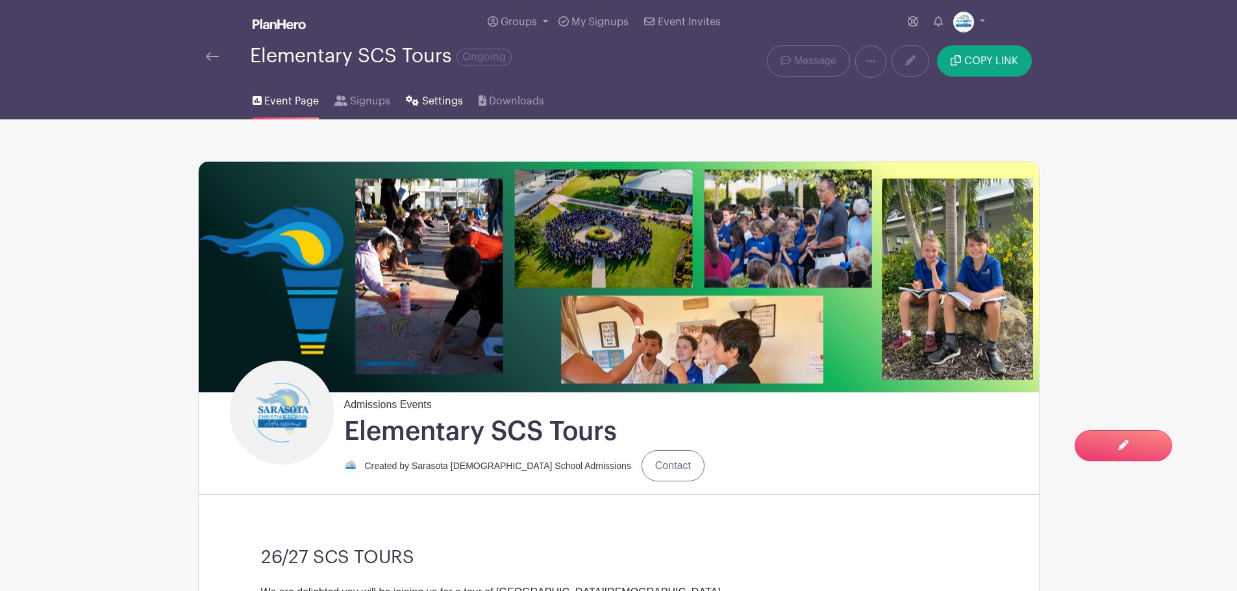
click at [410, 101] on icon at bounding box center [412, 100] width 13 height 10
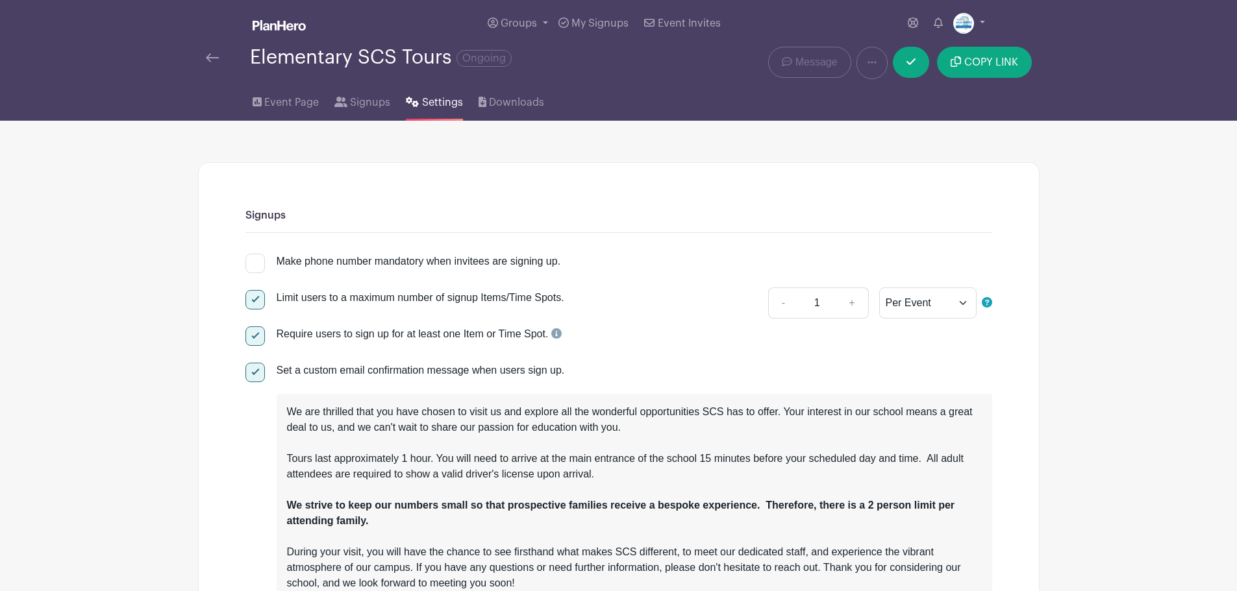
click at [265, 293] on label "Limit users to a maximum number of signup Items/Time Spots." at bounding box center [404, 298] width 319 height 16
click at [254, 293] on input "Limit users to a maximum number of signup Items/Time Spots." at bounding box center [249, 294] width 8 height 8
checkbox input "false"
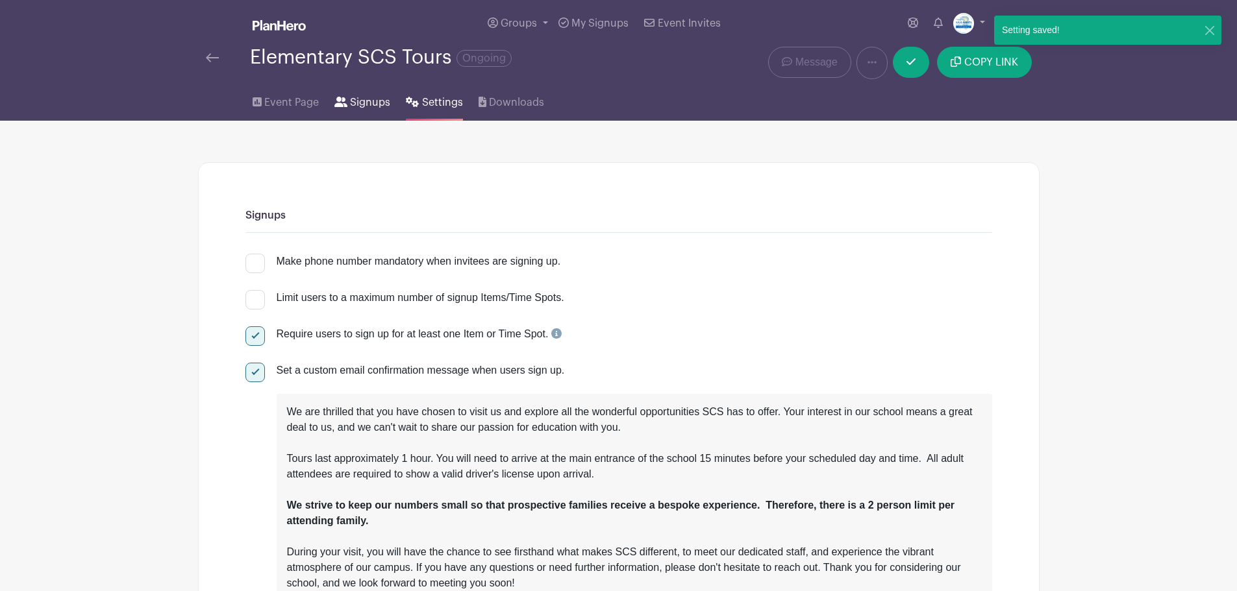
click at [347, 98] on link "Signups" at bounding box center [362, 100] width 56 height 42
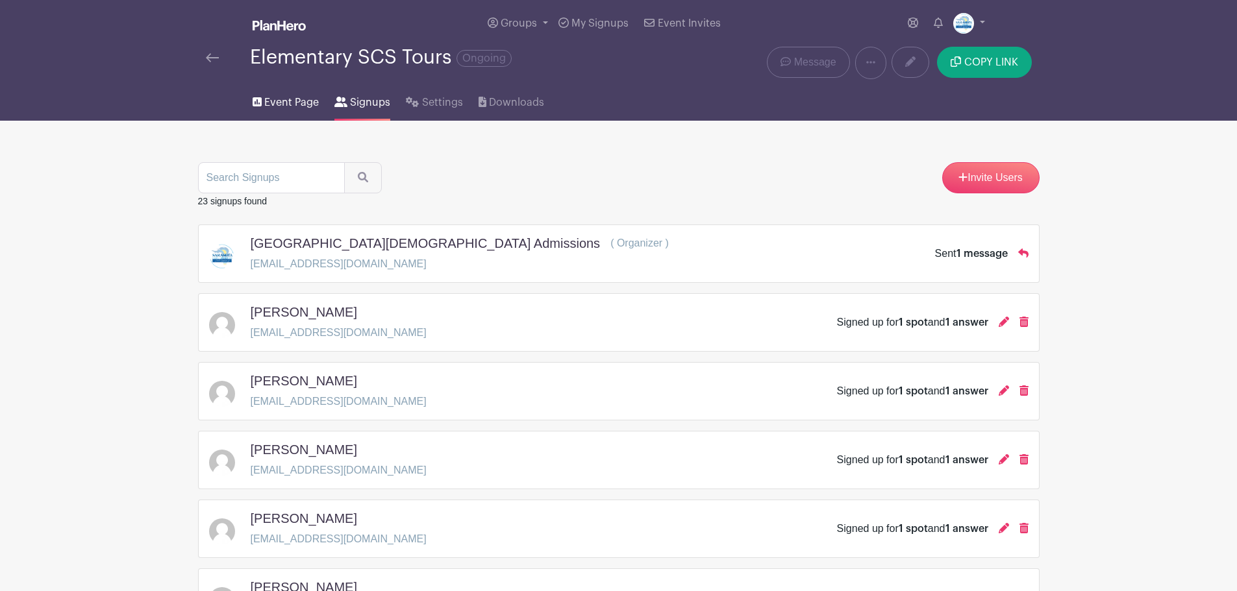
click at [280, 99] on span "Event Page" at bounding box center [291, 103] width 55 height 16
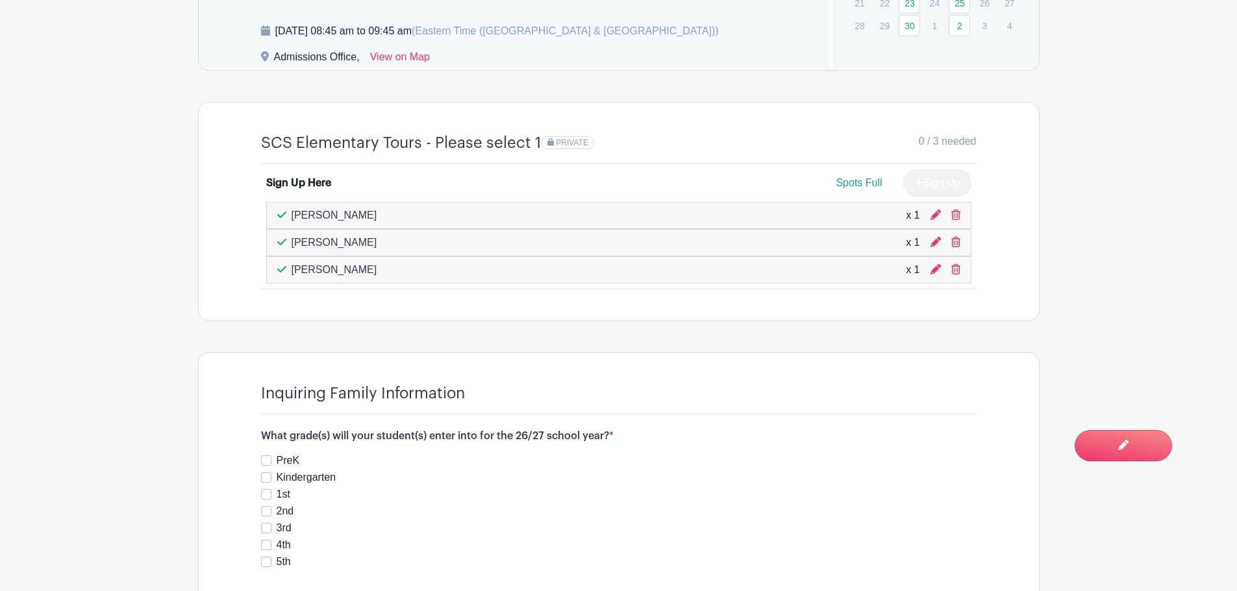
scroll to position [767, 0]
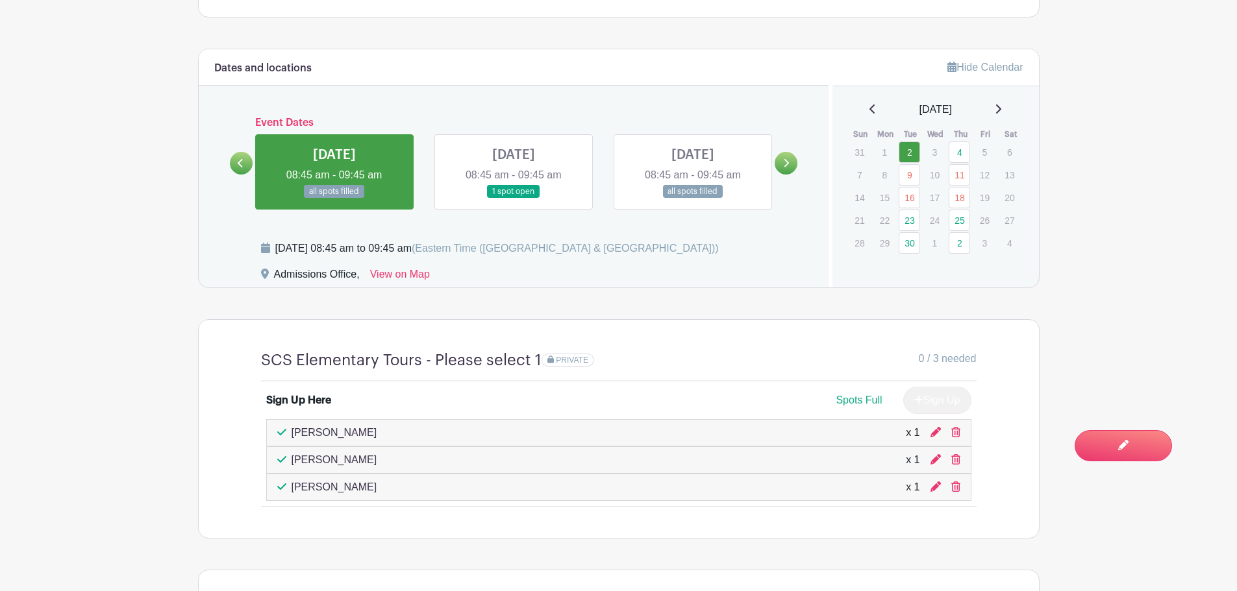
click at [783, 163] on icon at bounding box center [786, 163] width 6 height 10
click at [783, 162] on icon at bounding box center [786, 163] width 6 height 10
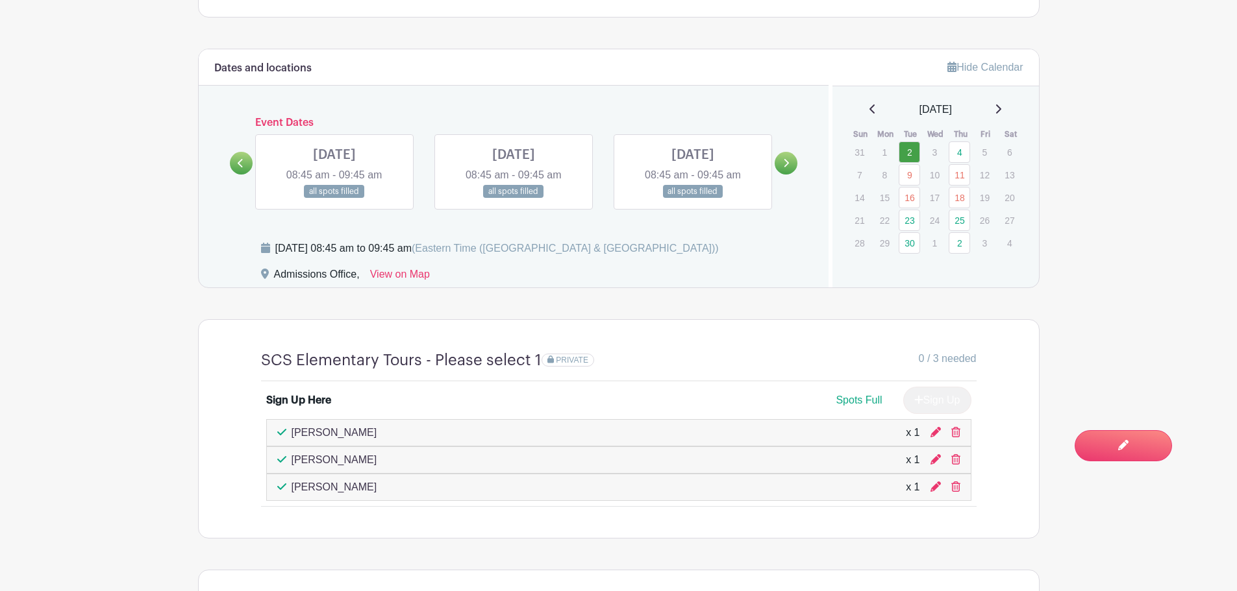
click at [783, 162] on icon at bounding box center [786, 163] width 6 height 10
click at [782, 171] on link at bounding box center [785, 163] width 23 height 23
click at [334, 199] on link at bounding box center [334, 199] width 0 height 0
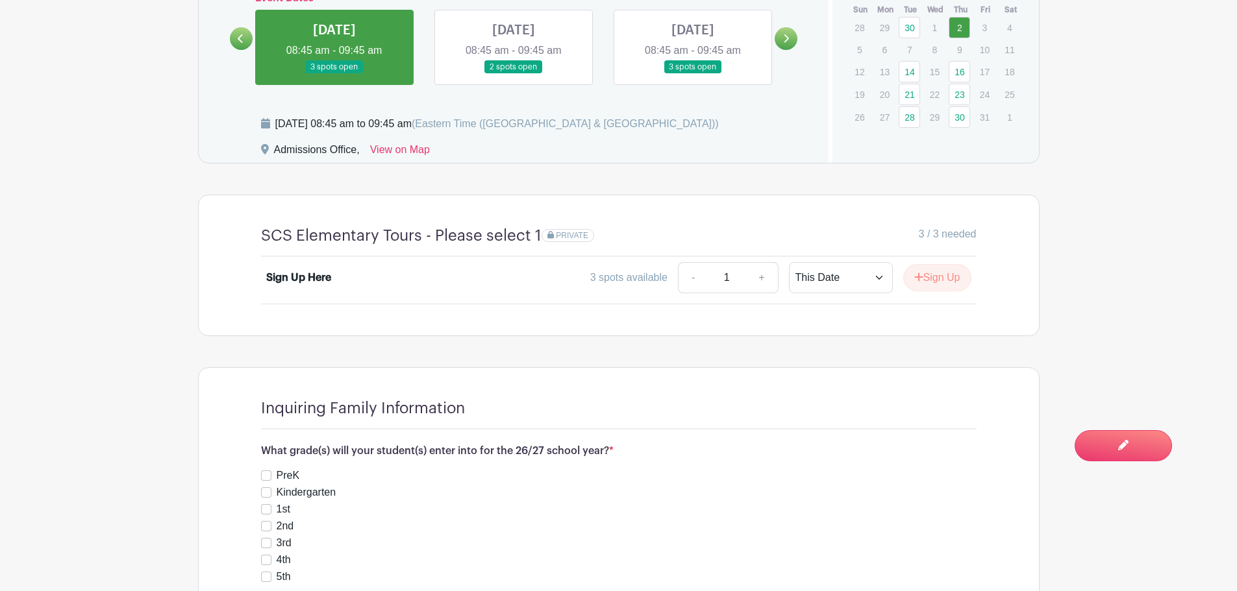
scroll to position [896, 0]
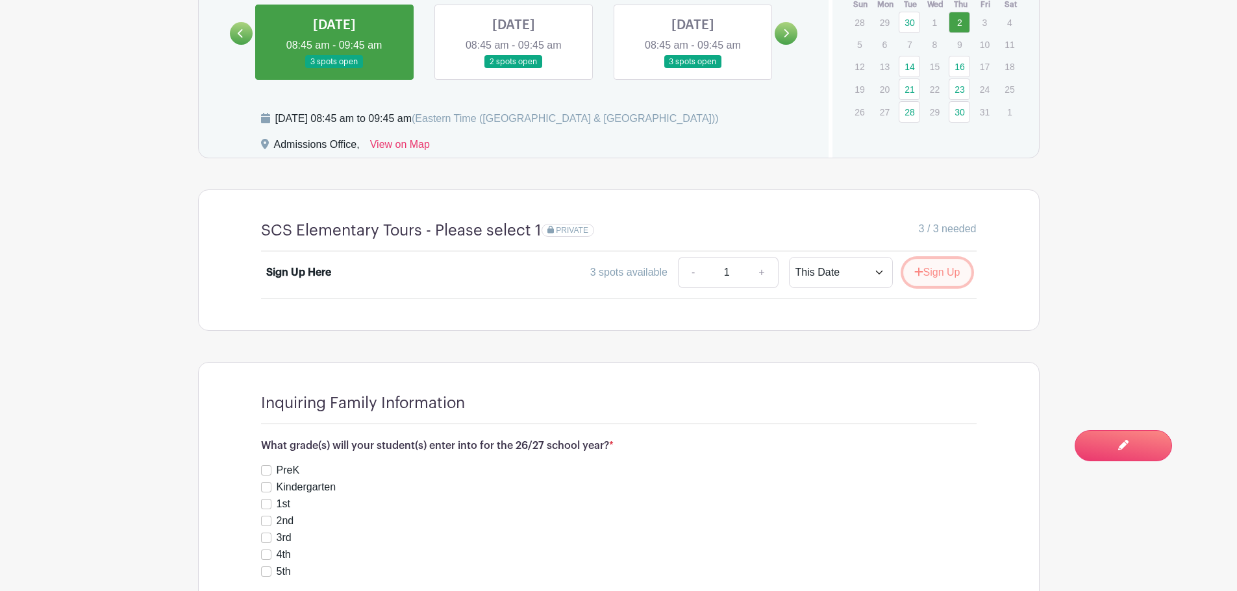
drag, startPoint x: 939, startPoint y: 274, endPoint x: 933, endPoint y: 284, distance: 11.6
click at [939, 273] on button "Sign Up" at bounding box center [937, 272] width 68 height 27
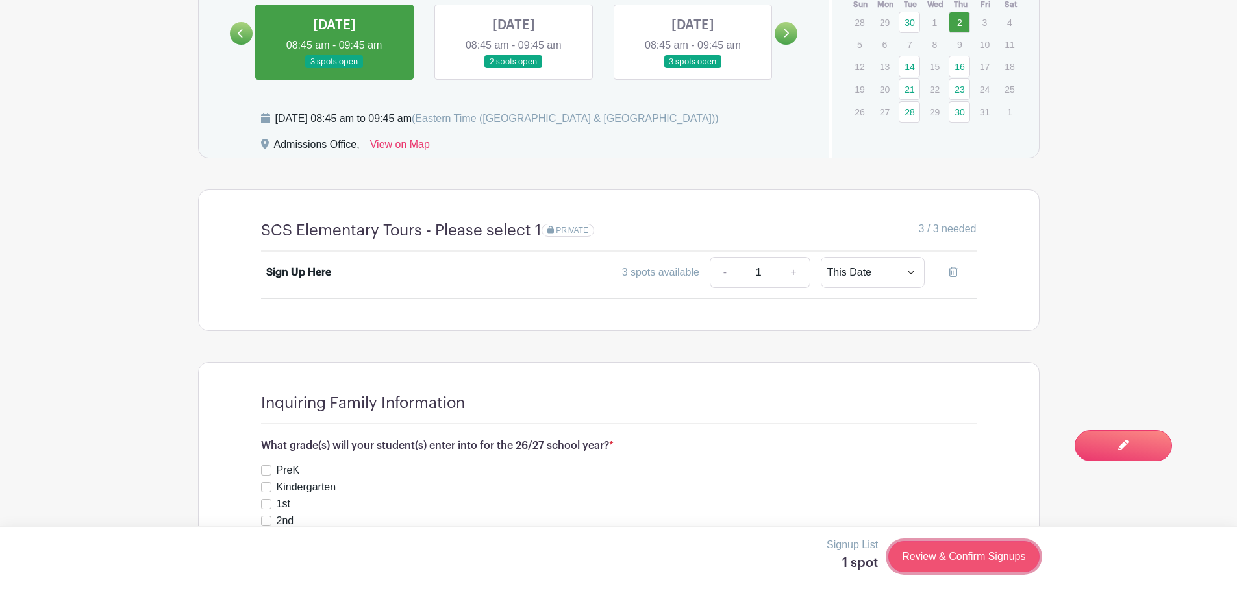
click at [976, 554] on link "Review & Confirm Signups" at bounding box center [963, 556] width 151 height 31
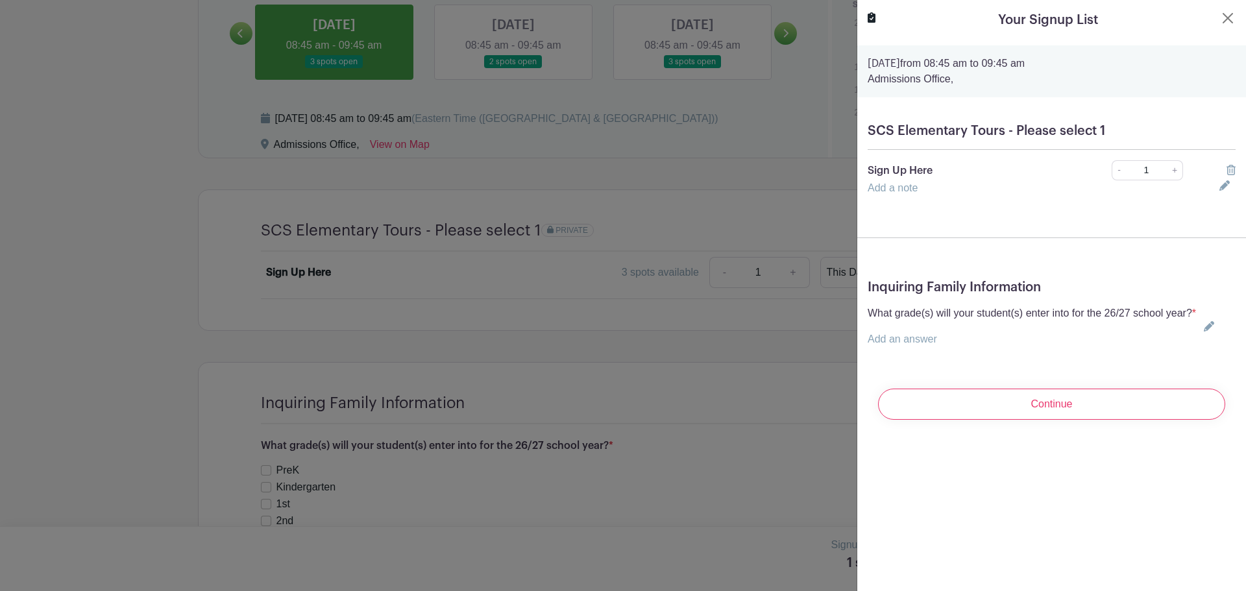
click at [948, 347] on p "Add an answer" at bounding box center [1032, 340] width 328 height 16
click at [907, 345] on link "Add an answer" at bounding box center [902, 339] width 69 height 11
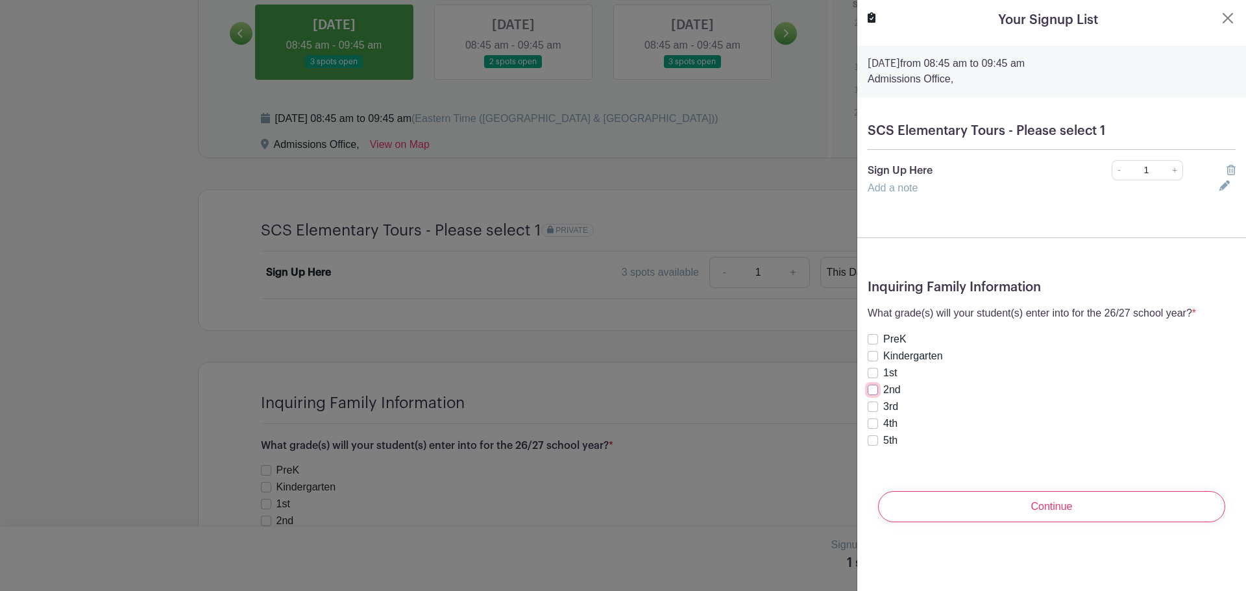
click at [872, 389] on input "2nd" at bounding box center [873, 390] width 10 height 10
checkbox input "true"
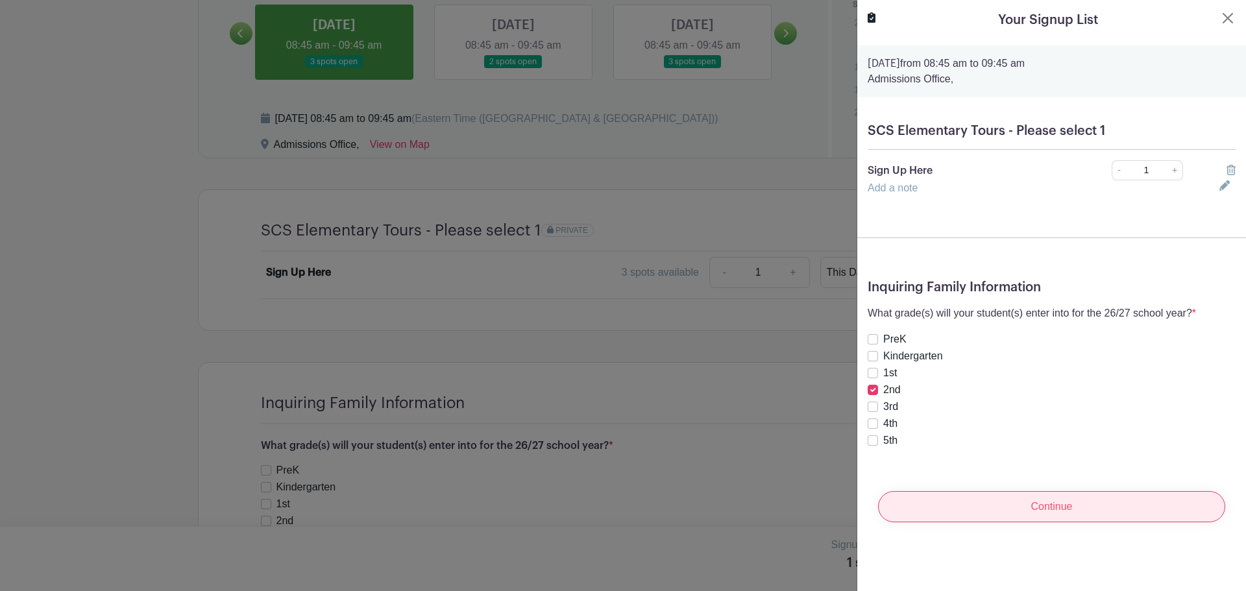
click at [1031, 515] on input "Continue" at bounding box center [1051, 506] width 347 height 31
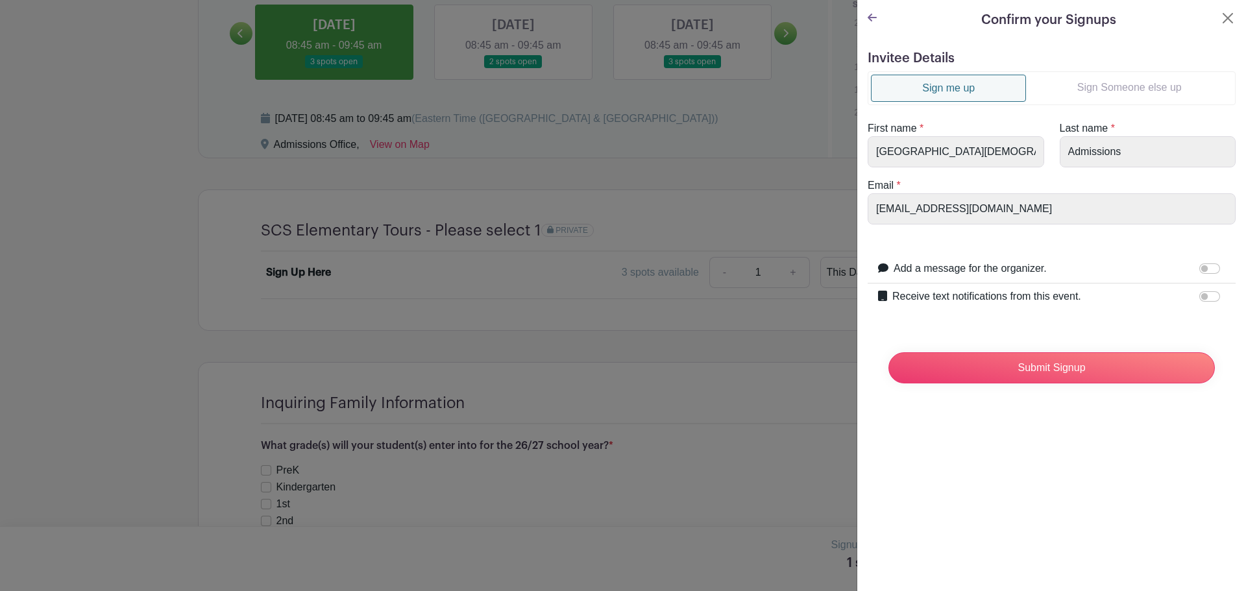
click at [965, 89] on link "Sign me up" at bounding box center [948, 88] width 155 height 27
click at [1189, 90] on link "Sign Someone else up" at bounding box center [1129, 88] width 206 height 26
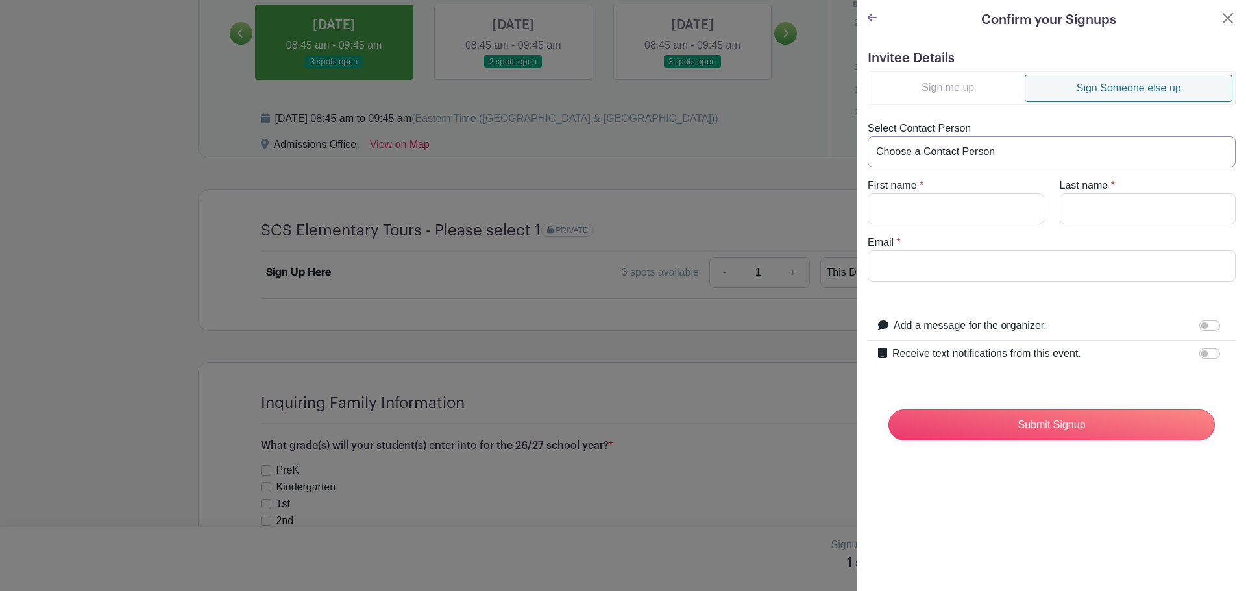
click at [963, 154] on select "Choose a Contact Person [PERSON_NAME] ([PERSON_NAME][EMAIL_ADDRESS][PERSON_NAME…" at bounding box center [1052, 151] width 368 height 31
select select "[EMAIL_ADDRESS][DOMAIN_NAME]"
click at [868, 136] on select "Choose a Contact Person [PERSON_NAME] ([PERSON_NAME][EMAIL_ADDRESS][PERSON_NAME…" at bounding box center [1052, 151] width 368 height 31
type input "[PERSON_NAME]"
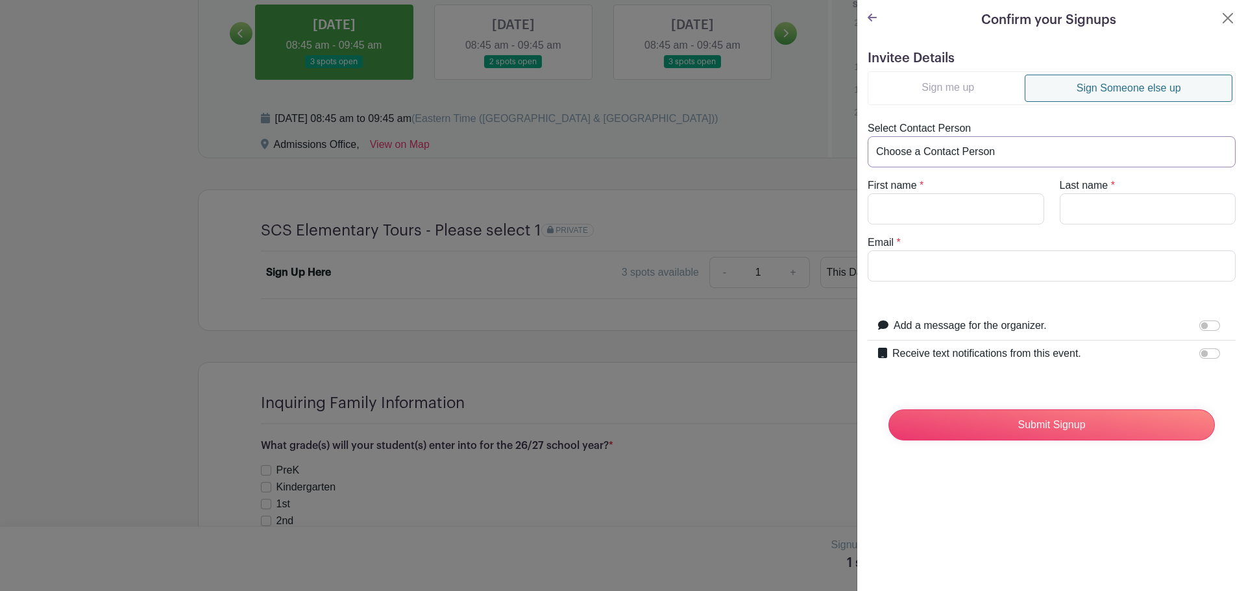
type input "[EMAIL_ADDRESS][DOMAIN_NAME]"
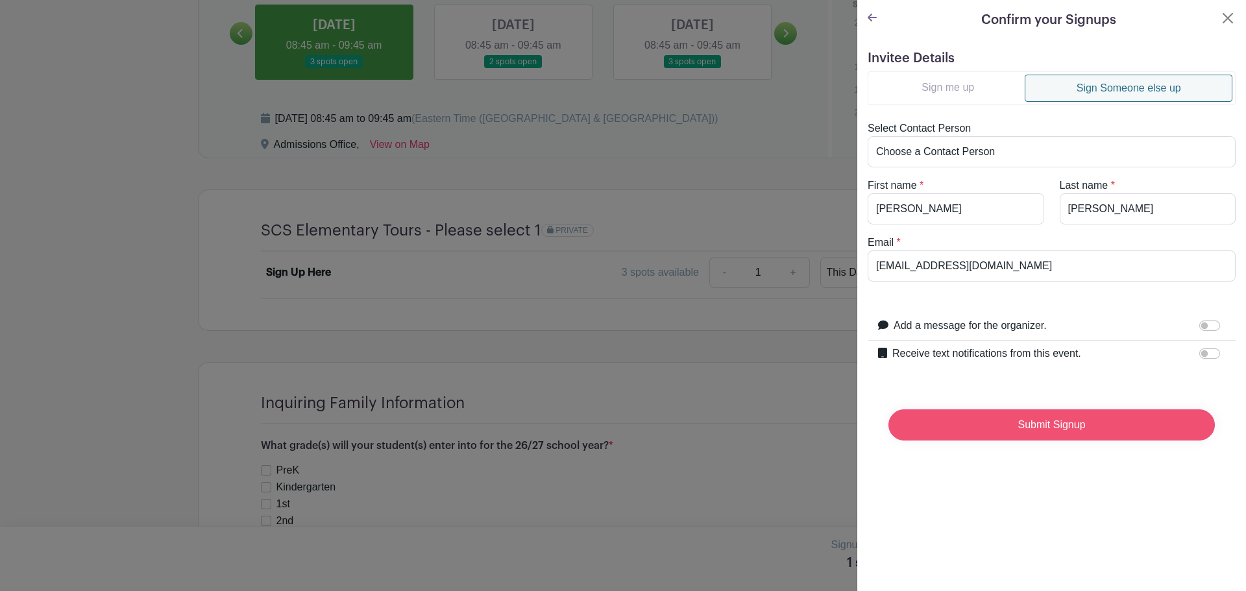
click at [997, 431] on input "Submit Signup" at bounding box center [1052, 425] width 327 height 31
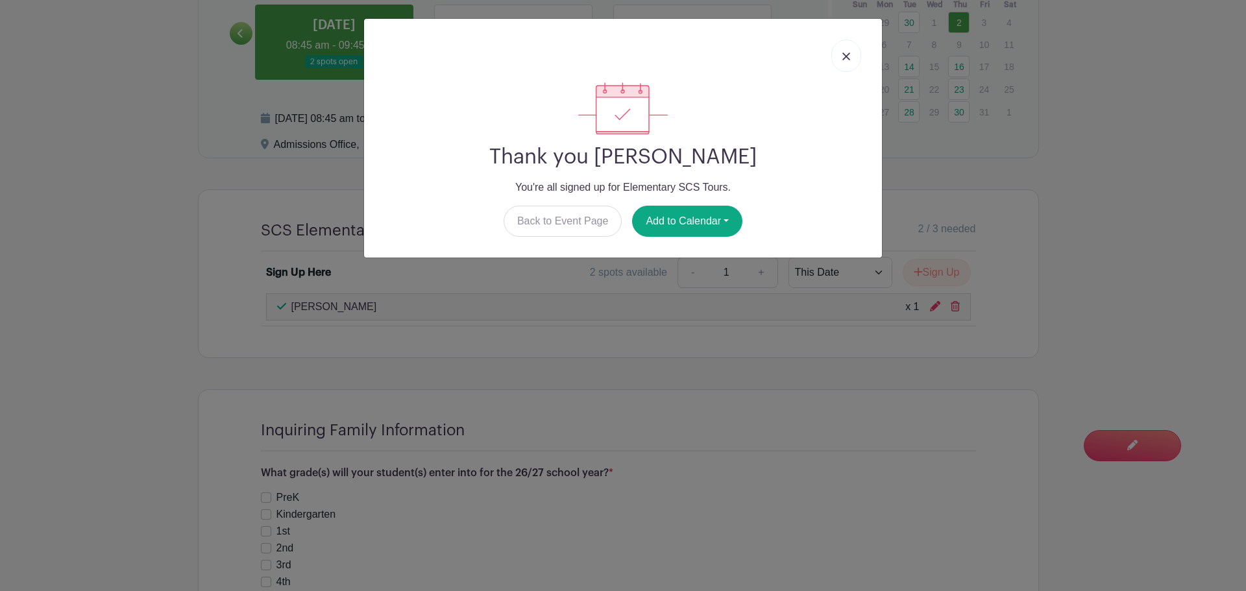
click at [855, 44] on link at bounding box center [847, 56] width 30 height 32
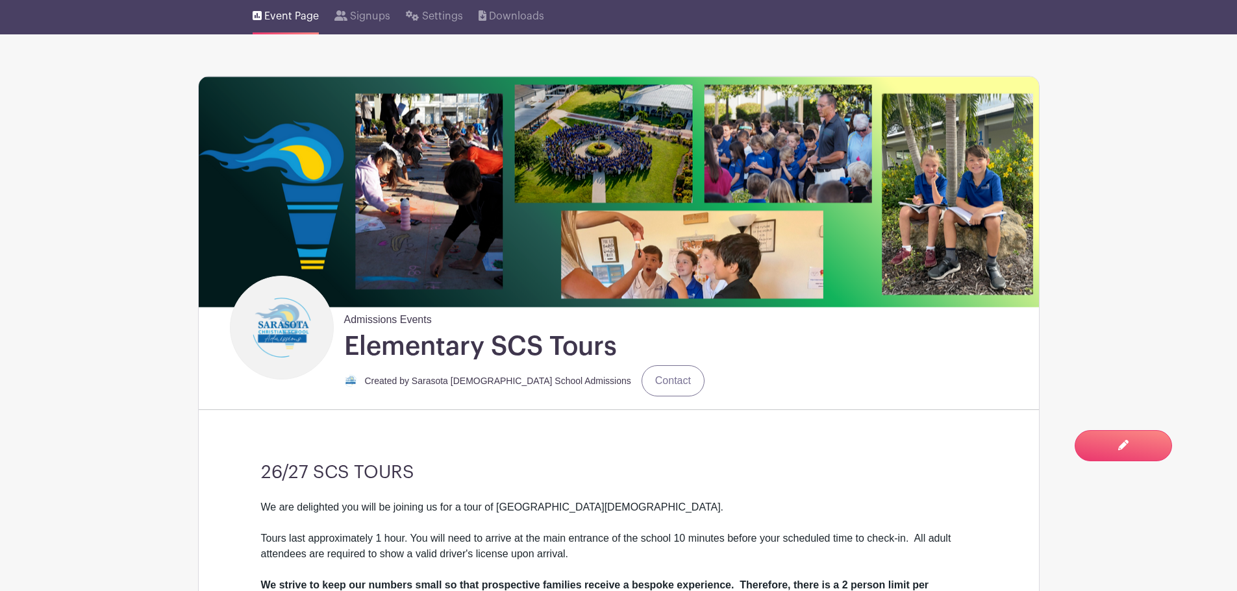
scroll to position [0, 0]
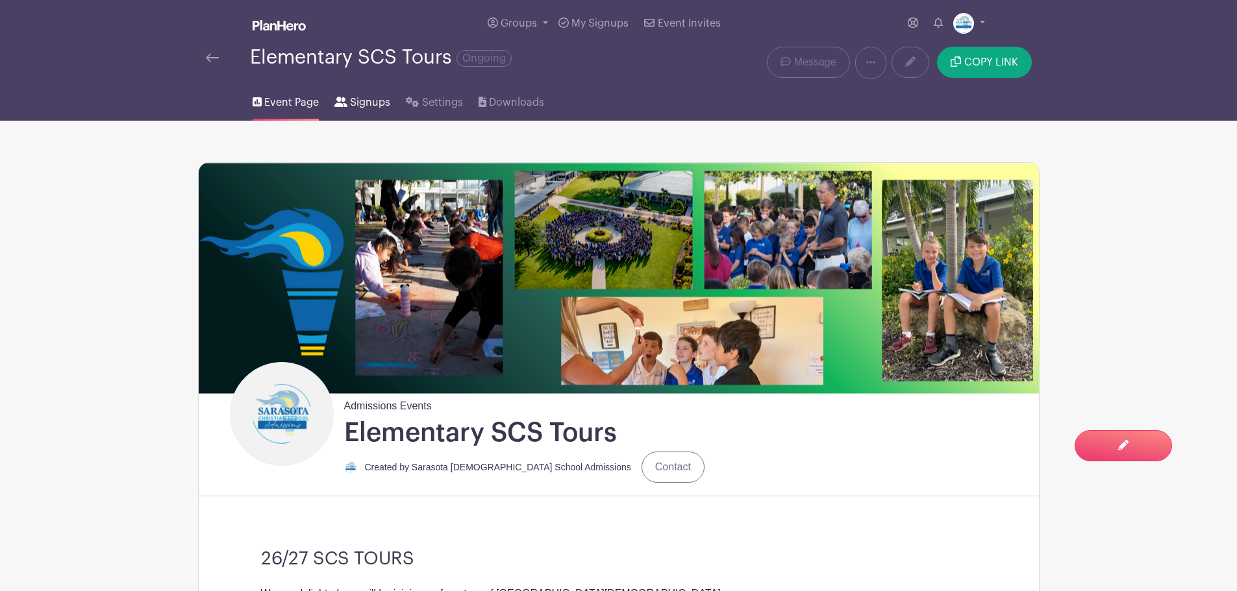
click at [360, 98] on span "Signups" at bounding box center [370, 103] width 40 height 16
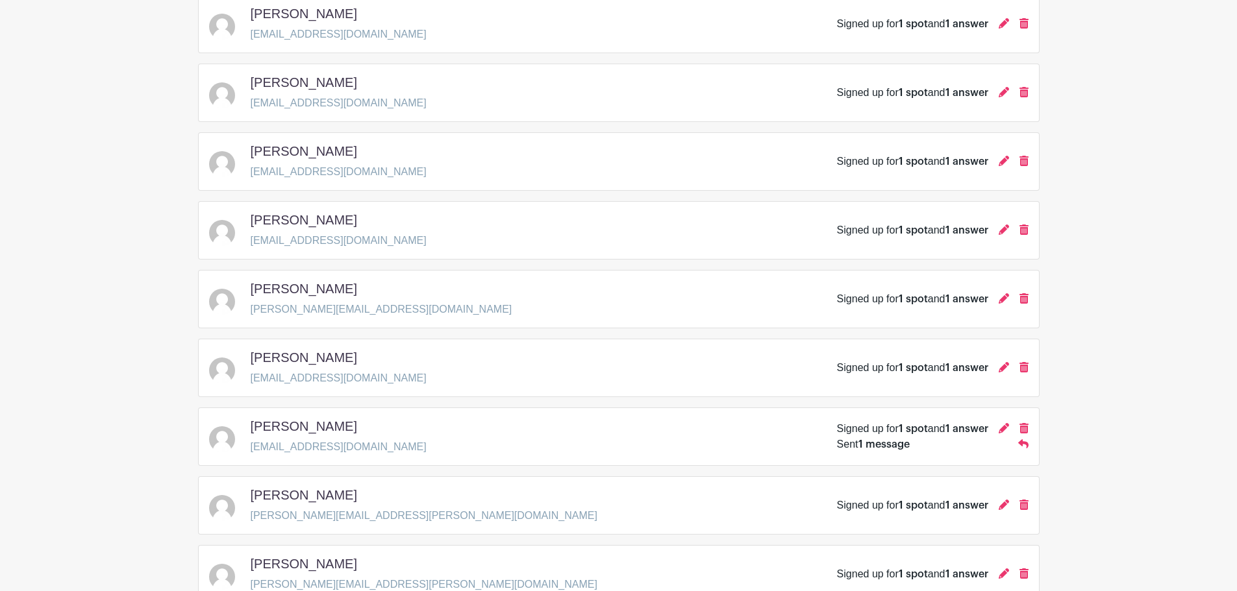
scroll to position [573, 0]
drag, startPoint x: 358, startPoint y: 221, endPoint x: 254, endPoint y: 221, distance: 103.2
click at [254, 221] on div "[PERSON_NAME]" at bounding box center [339, 224] width 176 height 21
copy h5 "[PERSON_NAME]"
drag, startPoint x: 336, startPoint y: 238, endPoint x: 251, endPoint y: 245, distance: 85.3
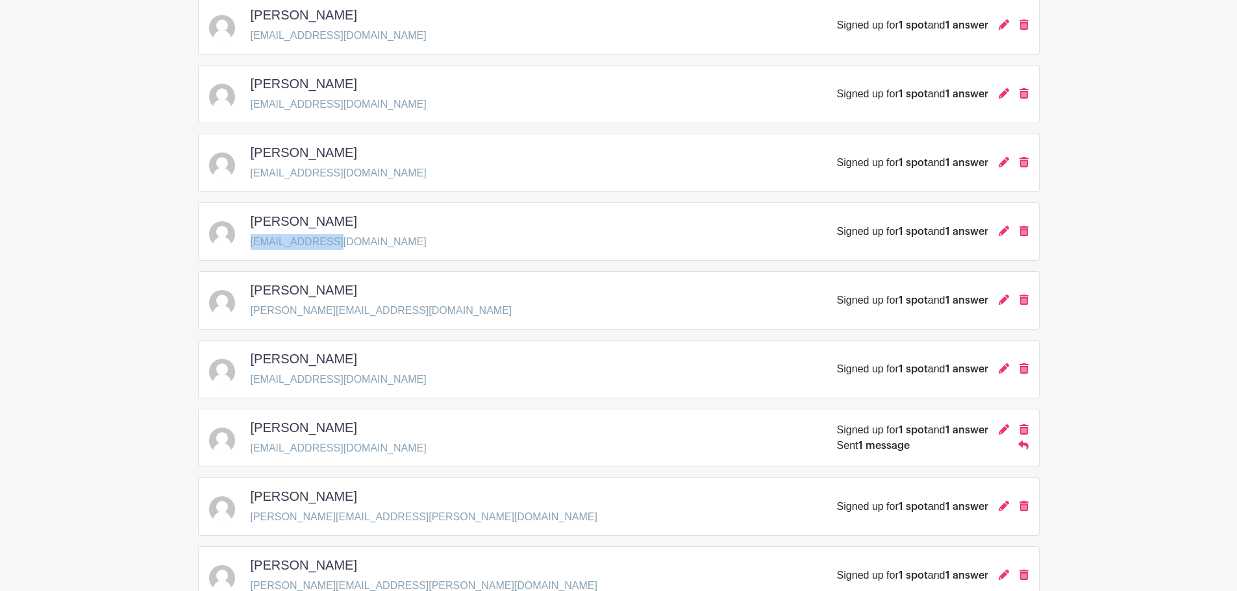
click at [251, 245] on p "[EMAIL_ADDRESS][DOMAIN_NAME]" at bounding box center [339, 242] width 176 height 16
copy p "[EMAIL_ADDRESS][DOMAIN_NAME]"
click at [77, 352] on main "Groups All Groups Admissions Events Add New Group My Signups Event Invites My a…" at bounding box center [618, 366] width 1237 height 1878
click at [112, 341] on main "Groups All Groups Admissions Events Add New Group My Signups Event Invites My a…" at bounding box center [618, 366] width 1237 height 1878
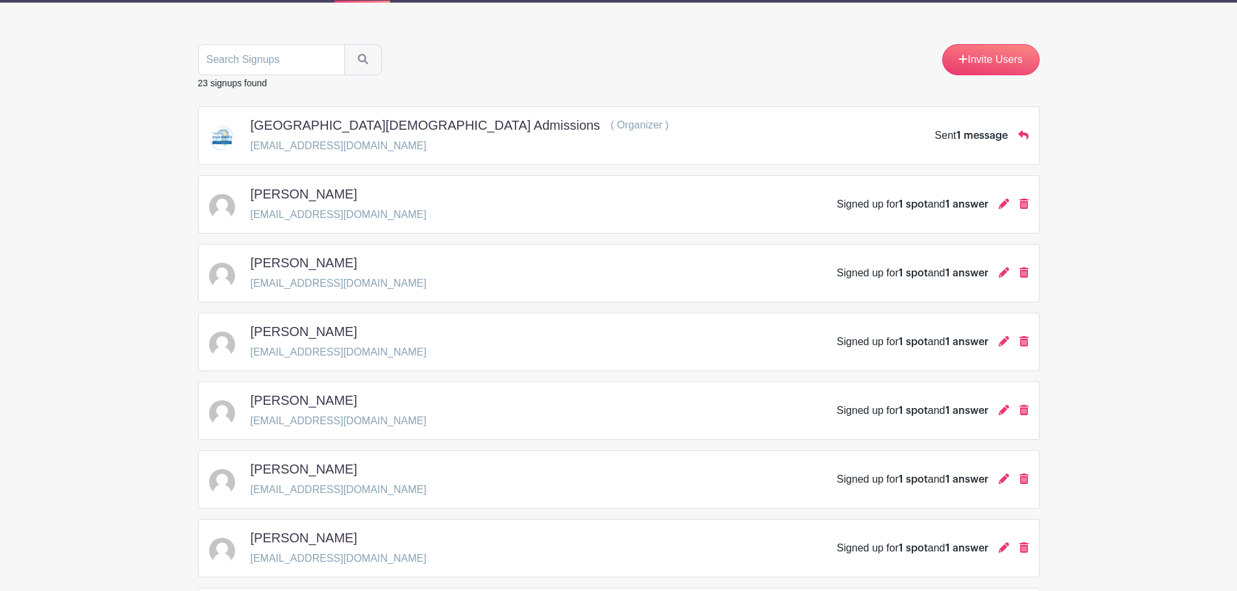
scroll to position [0, 0]
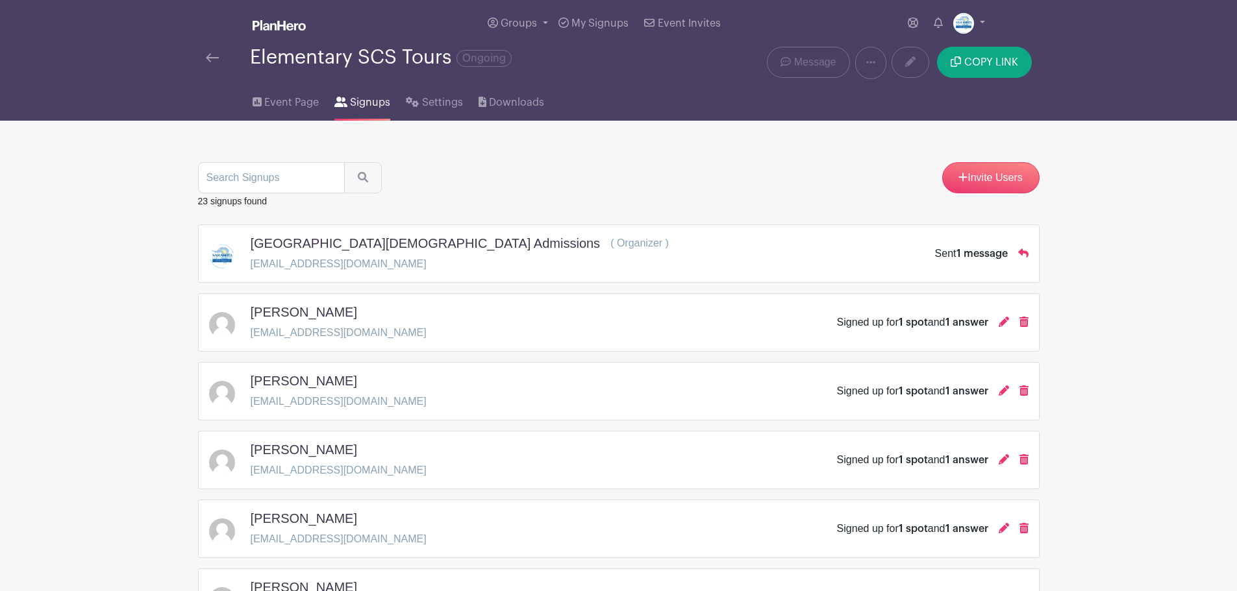
click at [213, 58] on img at bounding box center [212, 57] width 13 height 9
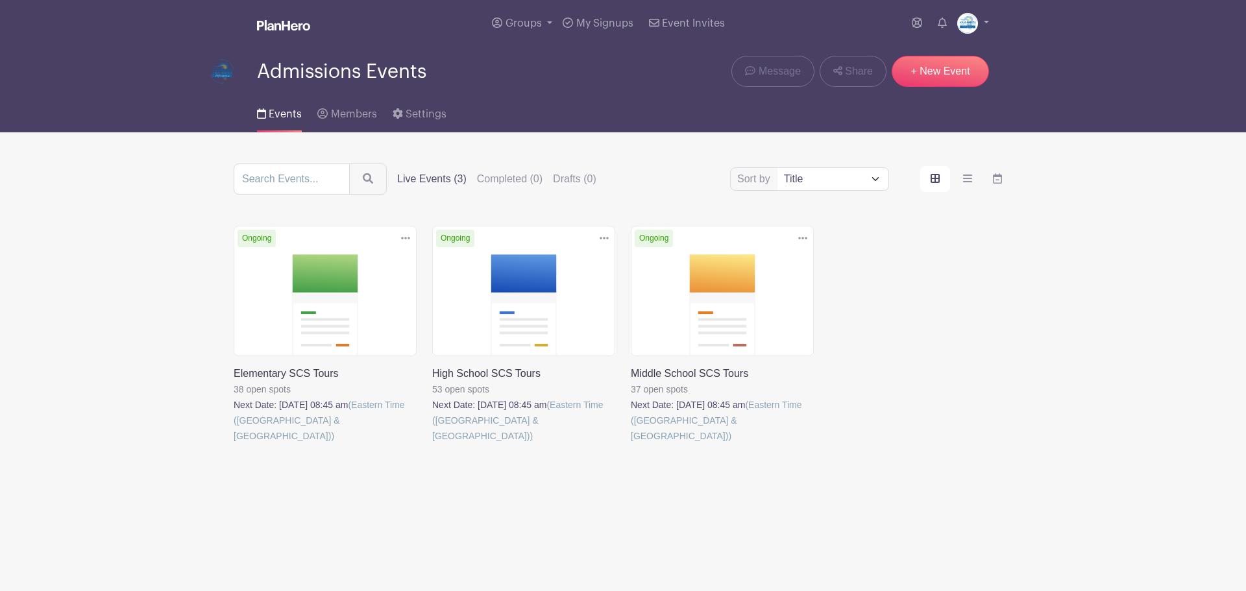
click at [234, 444] on link at bounding box center [234, 444] width 0 height 0
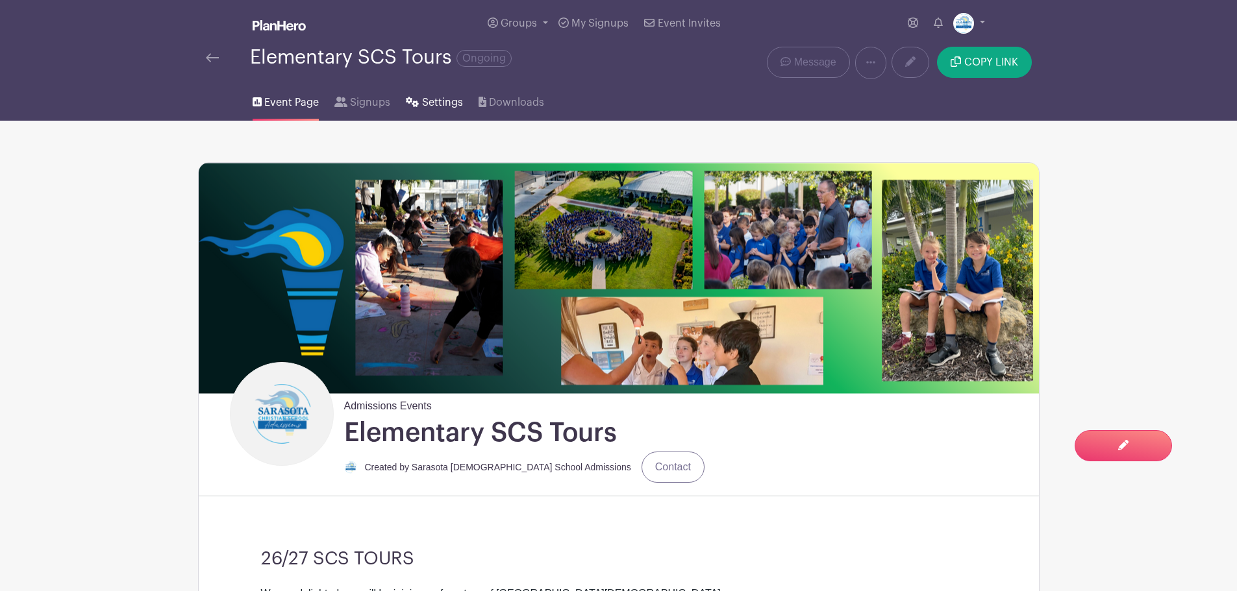
click at [427, 103] on span "Settings" at bounding box center [442, 103] width 41 height 16
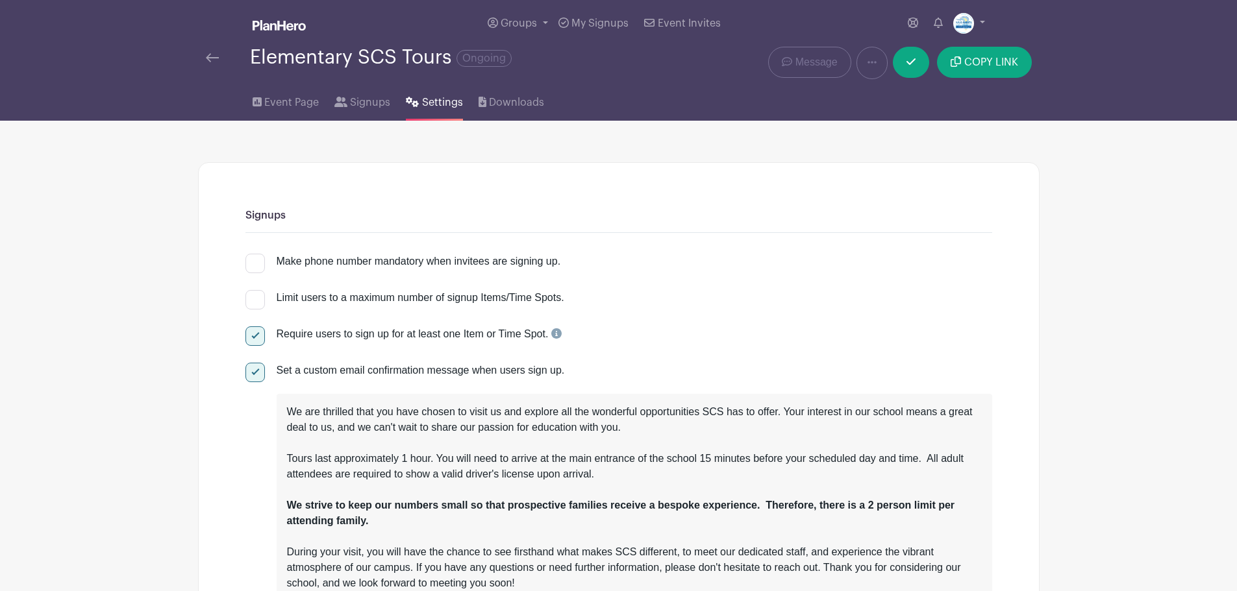
click at [255, 297] on div at bounding box center [254, 299] width 19 height 19
click at [254, 297] on input "Limit users to a maximum number of signup Items/Time Spots." at bounding box center [249, 294] width 8 height 8
checkbox input "true"
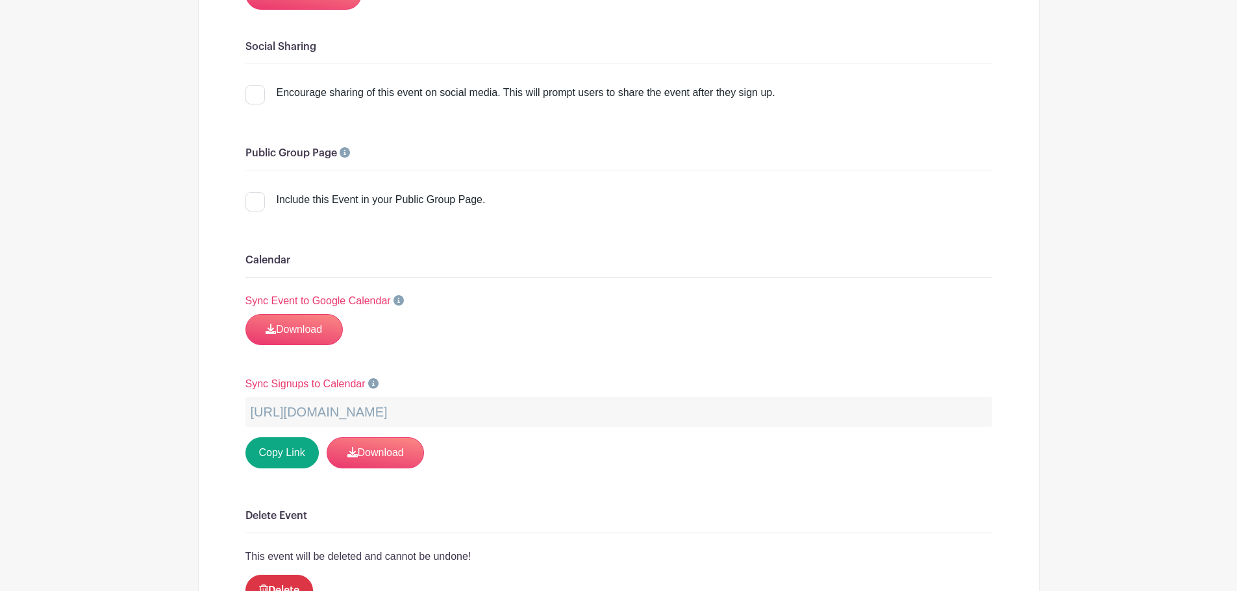
scroll to position [1658, 0]
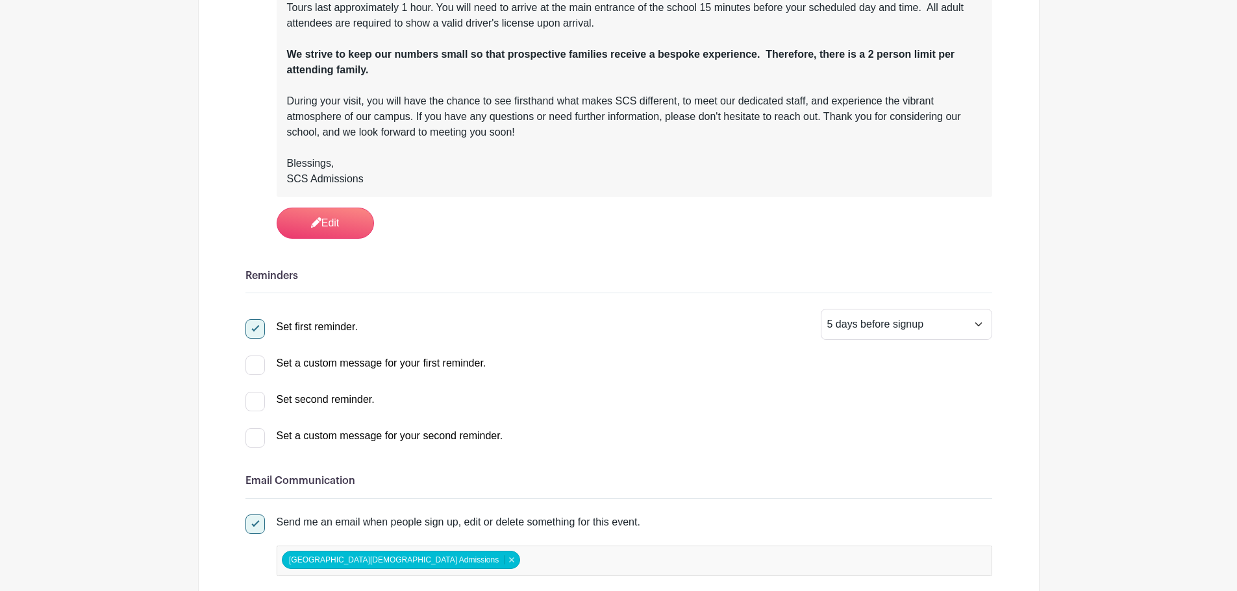
scroll to position [0, 0]
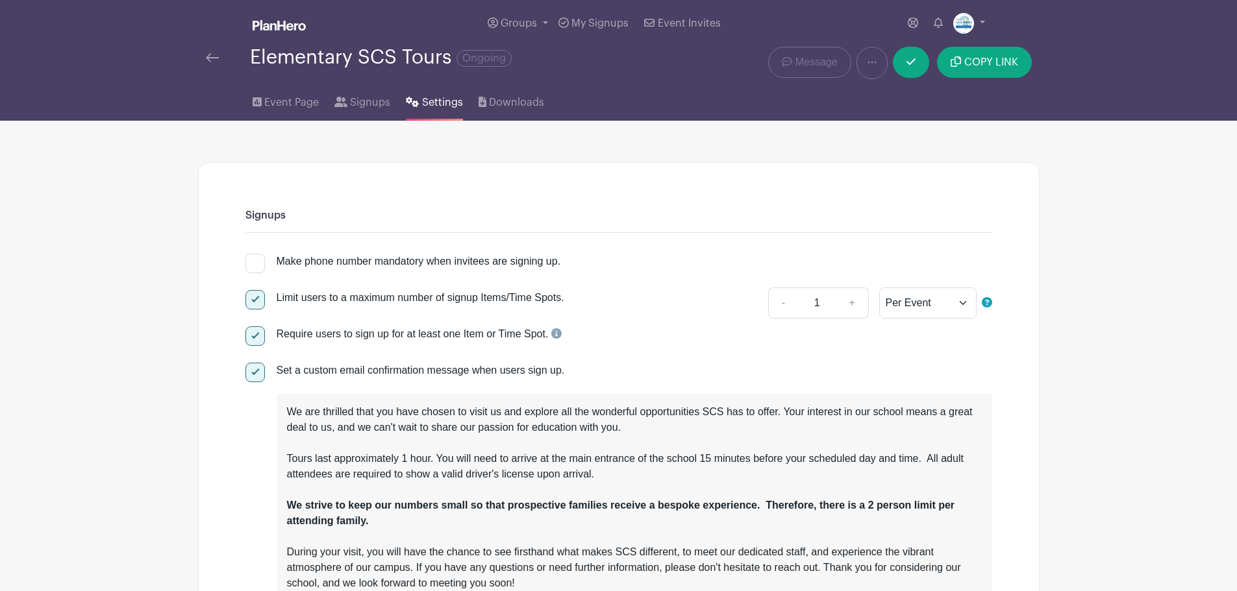
click at [214, 62] on img at bounding box center [212, 57] width 13 height 9
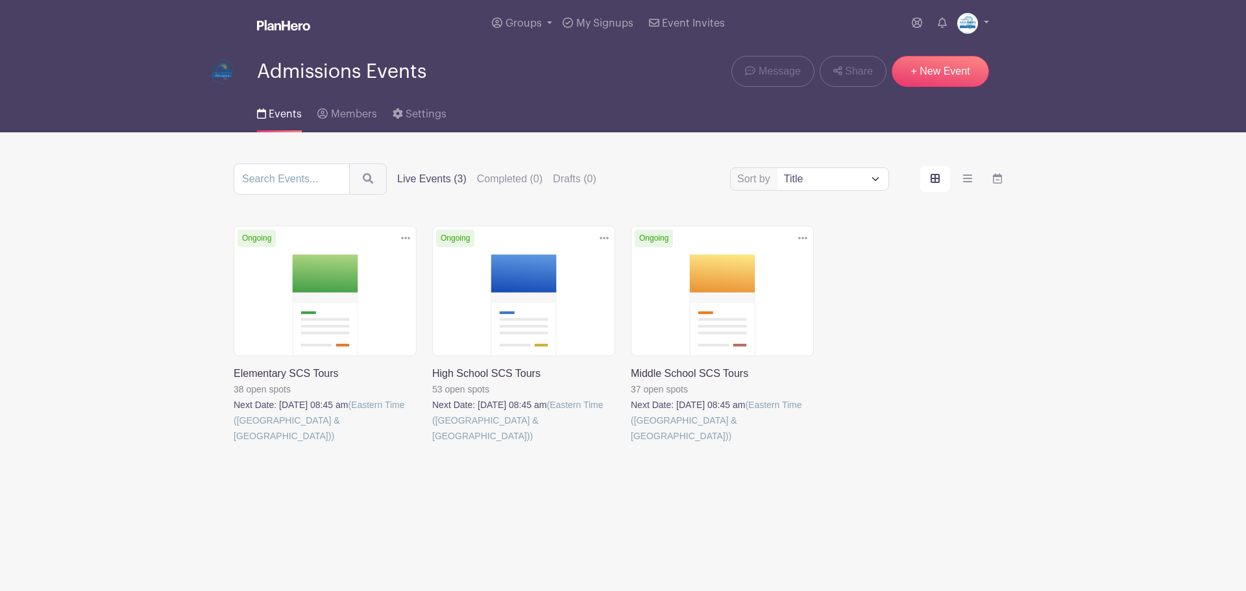
click at [432, 444] on link at bounding box center [432, 444] width 0 height 0
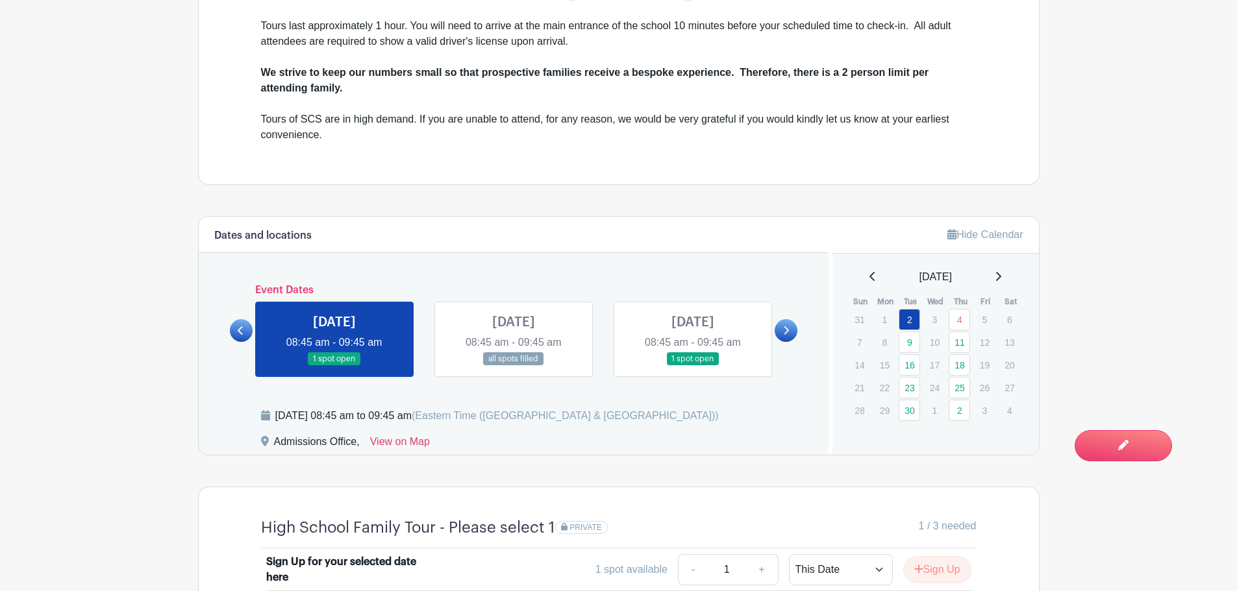
scroll to position [779, 0]
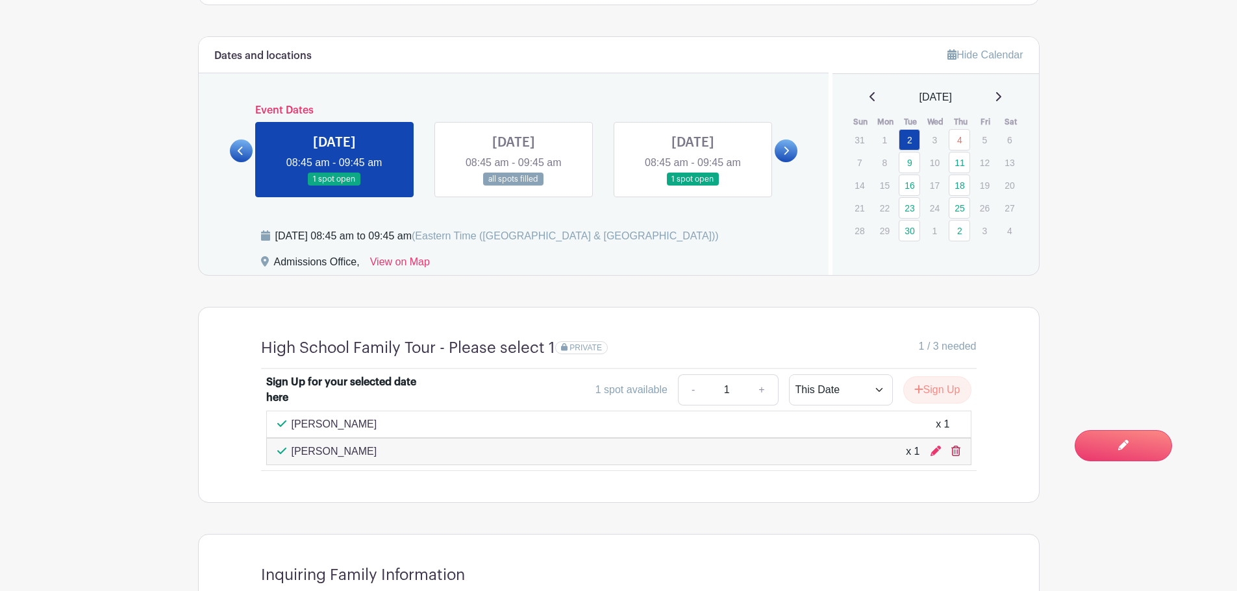
click at [955, 454] on icon at bounding box center [955, 451] width 9 height 10
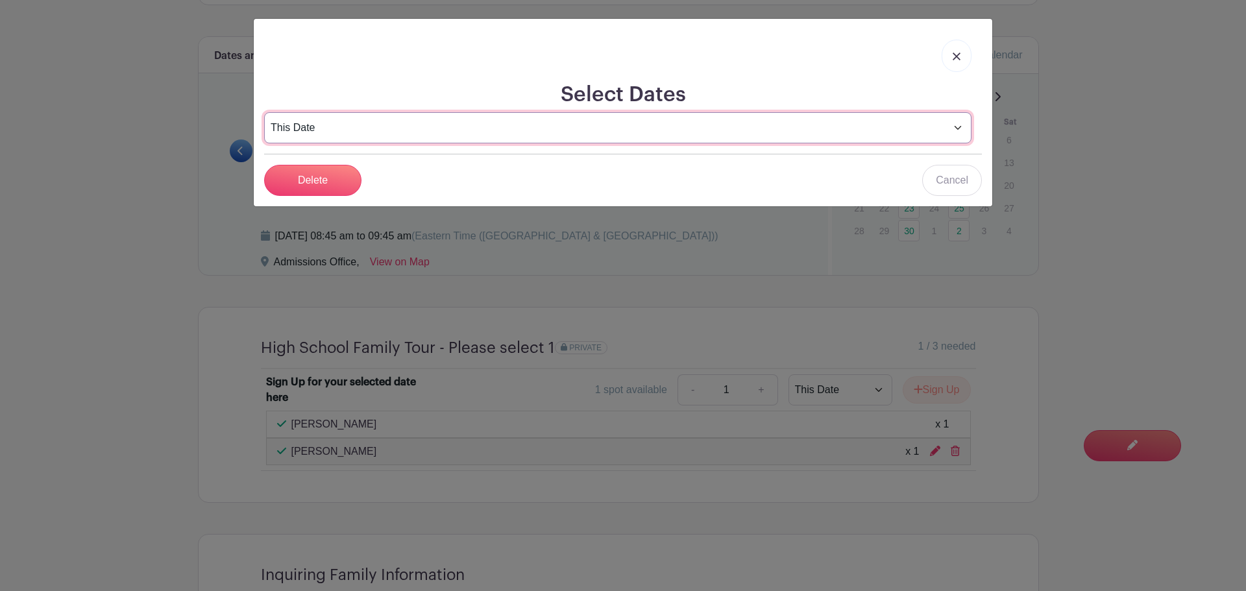
click at [314, 131] on select "This Date Select Dates" at bounding box center [618, 127] width 708 height 31
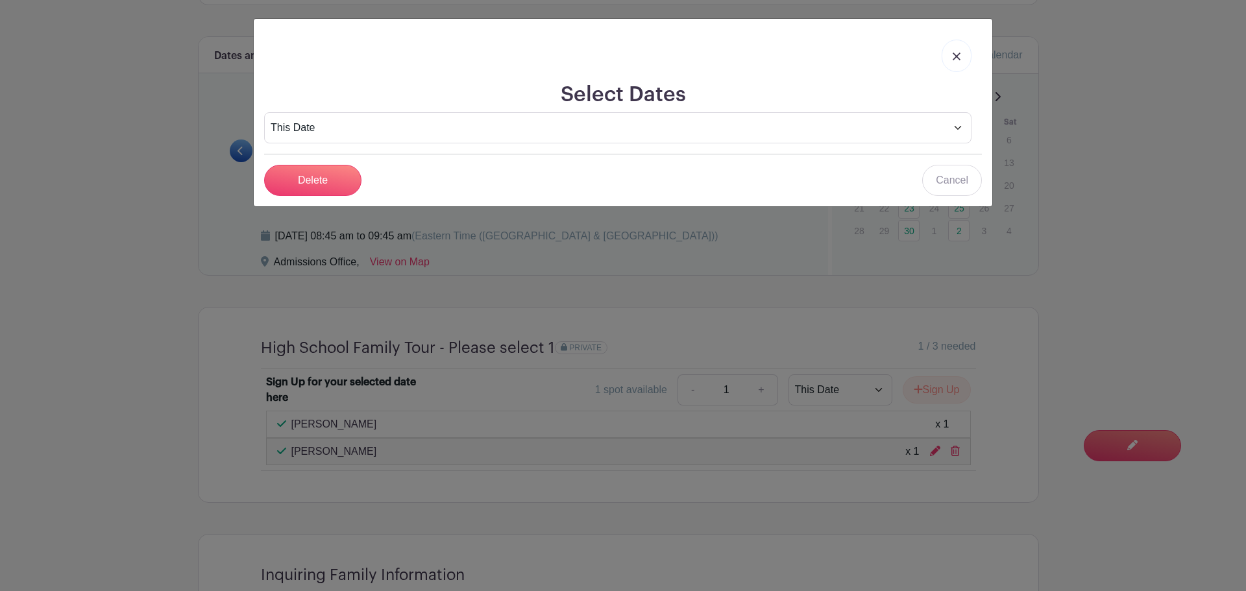
click at [330, 106] on h2 "Select Dates" at bounding box center [623, 94] width 718 height 25
click at [309, 179] on input "Delete" at bounding box center [312, 180] width 97 height 31
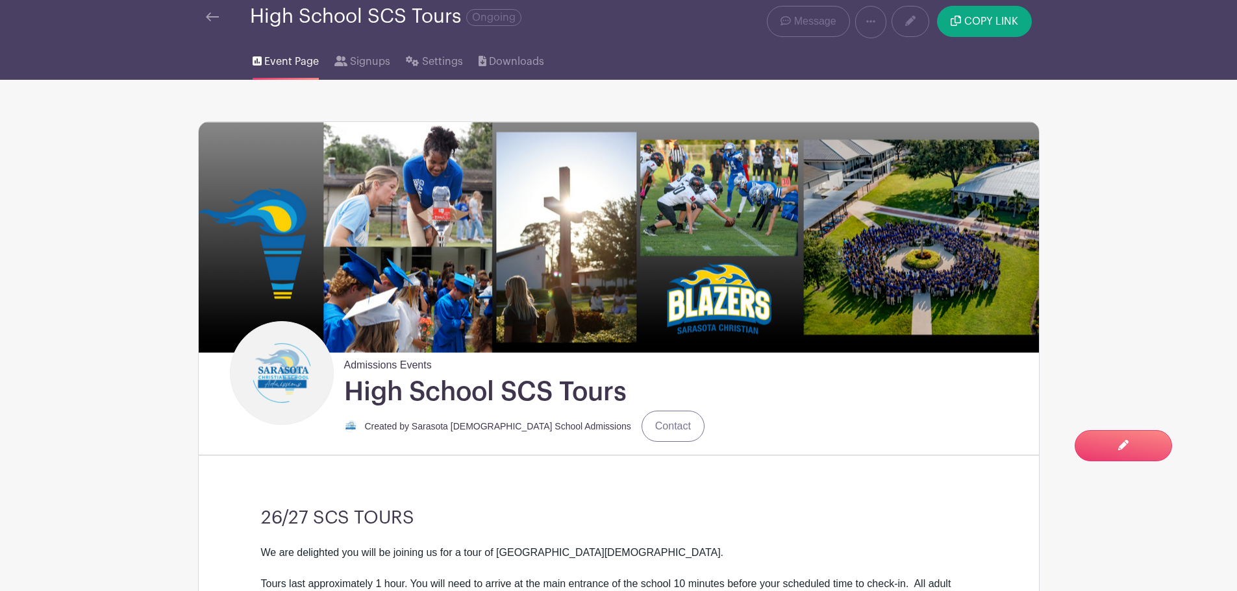
scroll to position [0, 0]
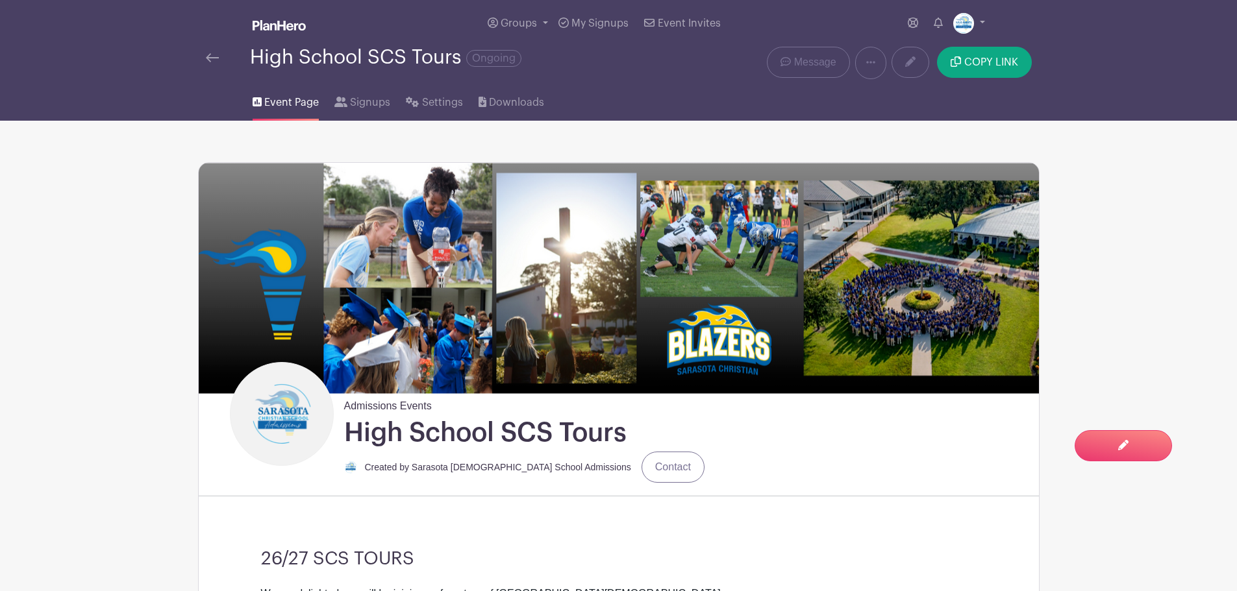
click at [212, 60] on img at bounding box center [212, 57] width 13 height 9
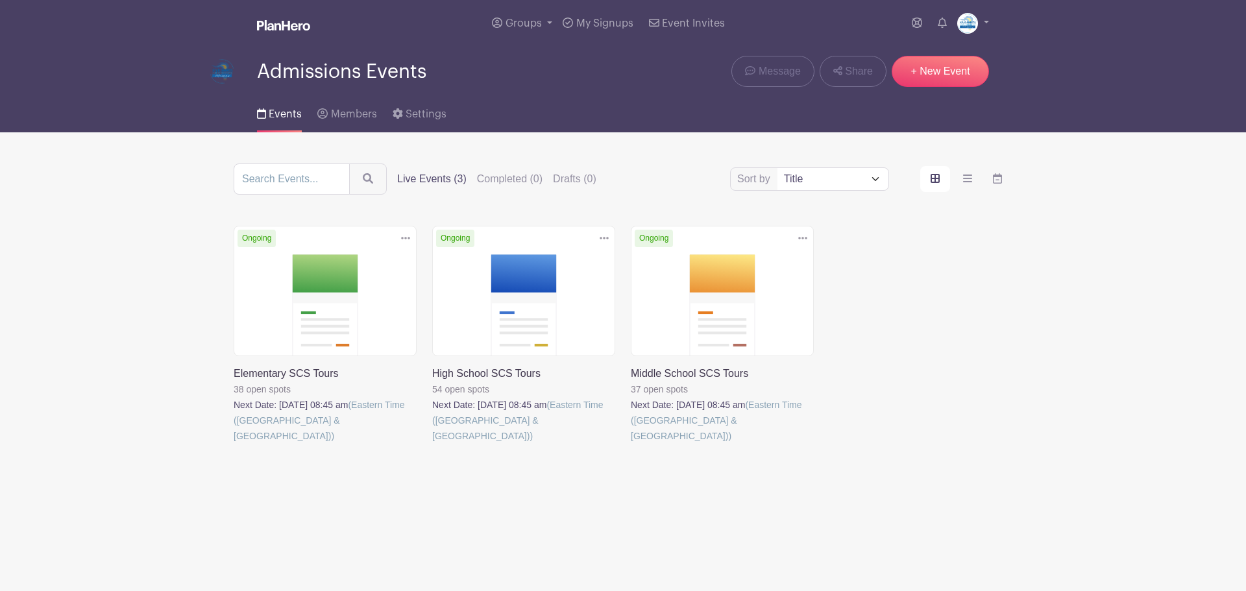
click at [432, 444] on link at bounding box center [432, 444] width 0 height 0
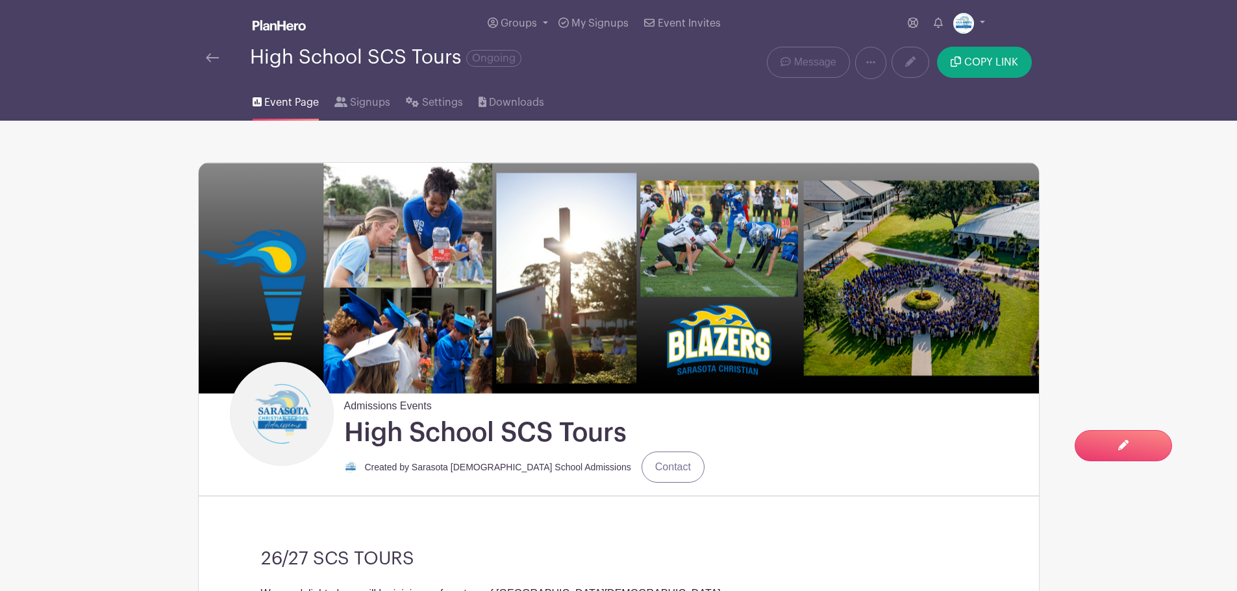
click at [214, 57] on img at bounding box center [212, 57] width 13 height 9
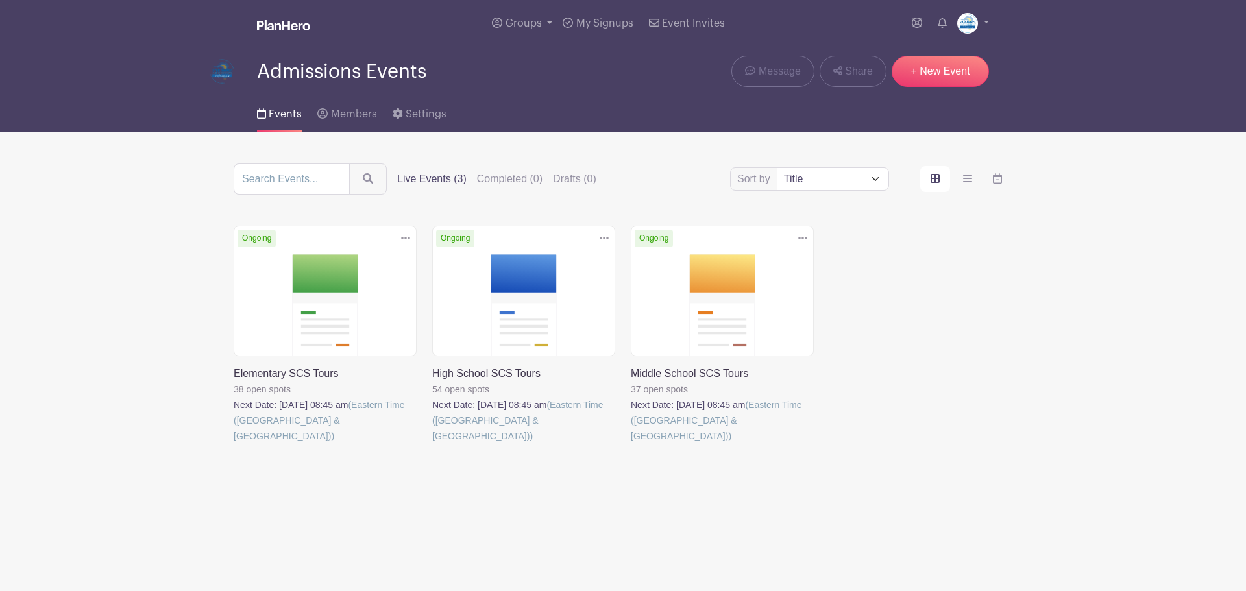
click at [631, 444] on link at bounding box center [631, 444] width 0 height 0
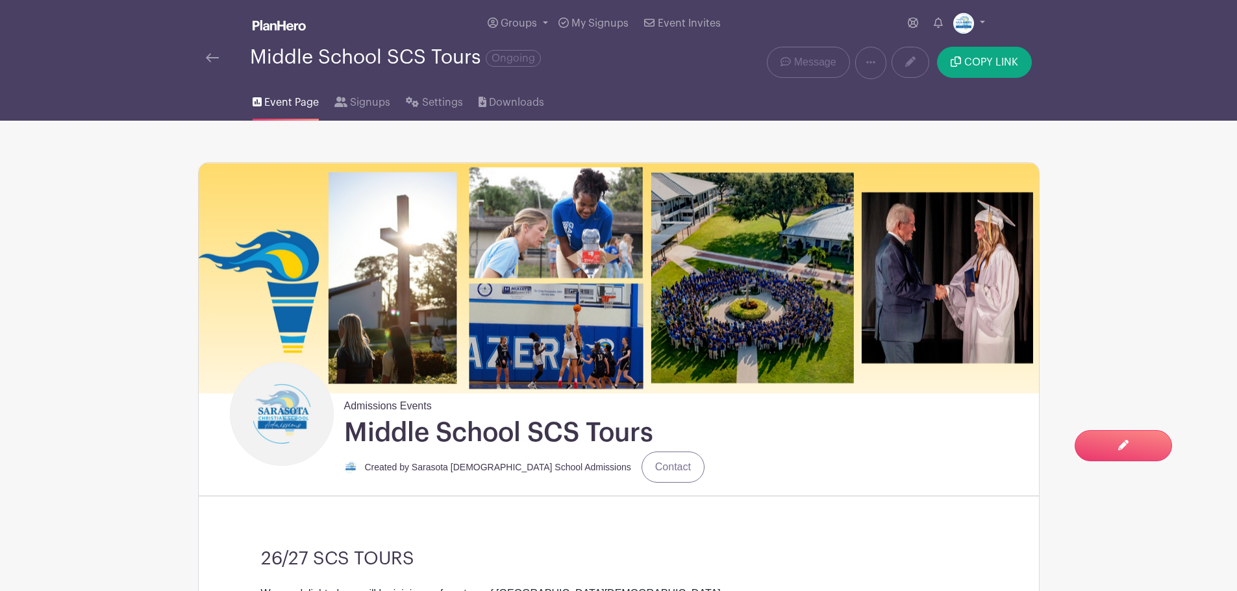
click at [210, 51] on link at bounding box center [212, 58] width 13 height 16
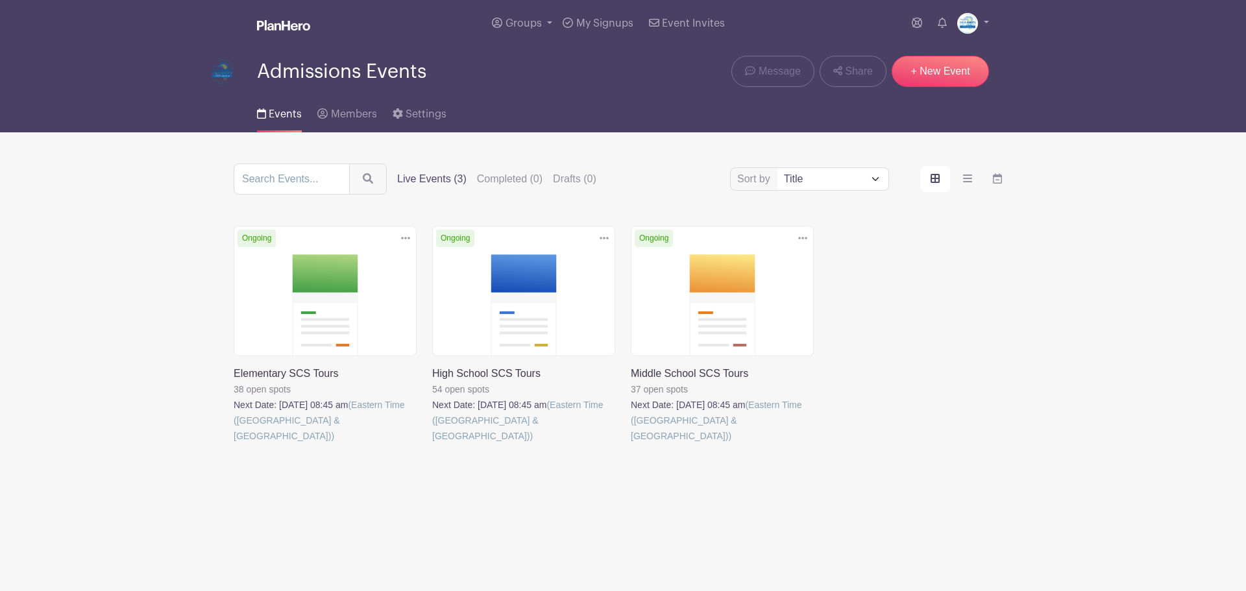
click at [234, 444] on link at bounding box center [234, 444] width 0 height 0
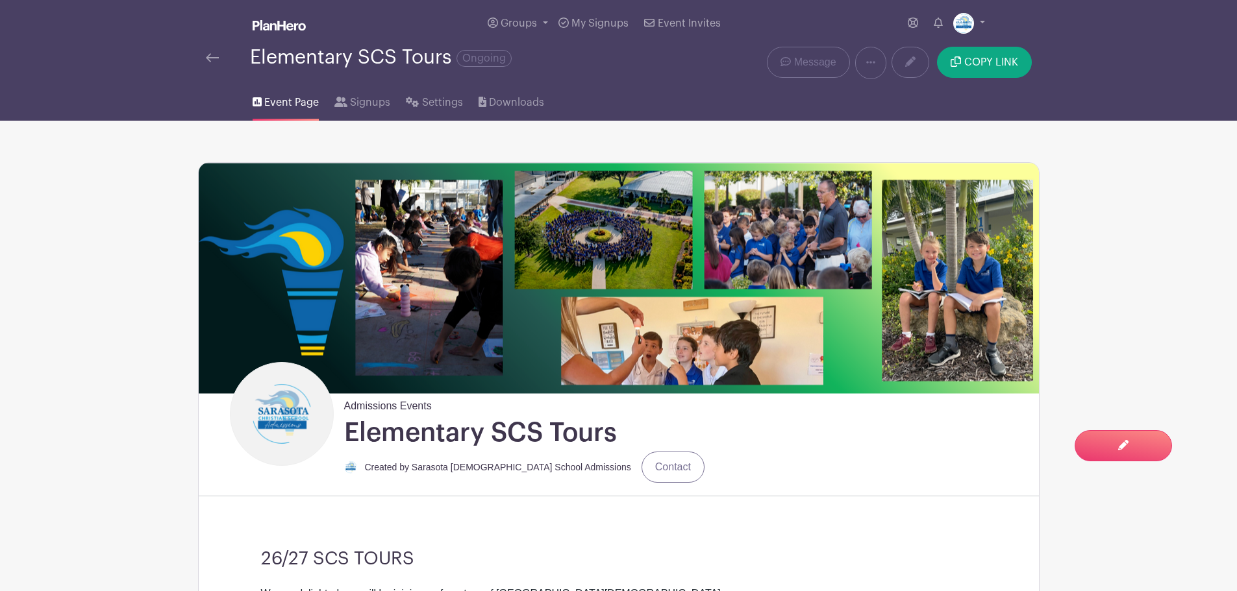
click at [224, 56] on div at bounding box center [228, 58] width 44 height 16
click at [212, 57] on img at bounding box center [212, 57] width 13 height 9
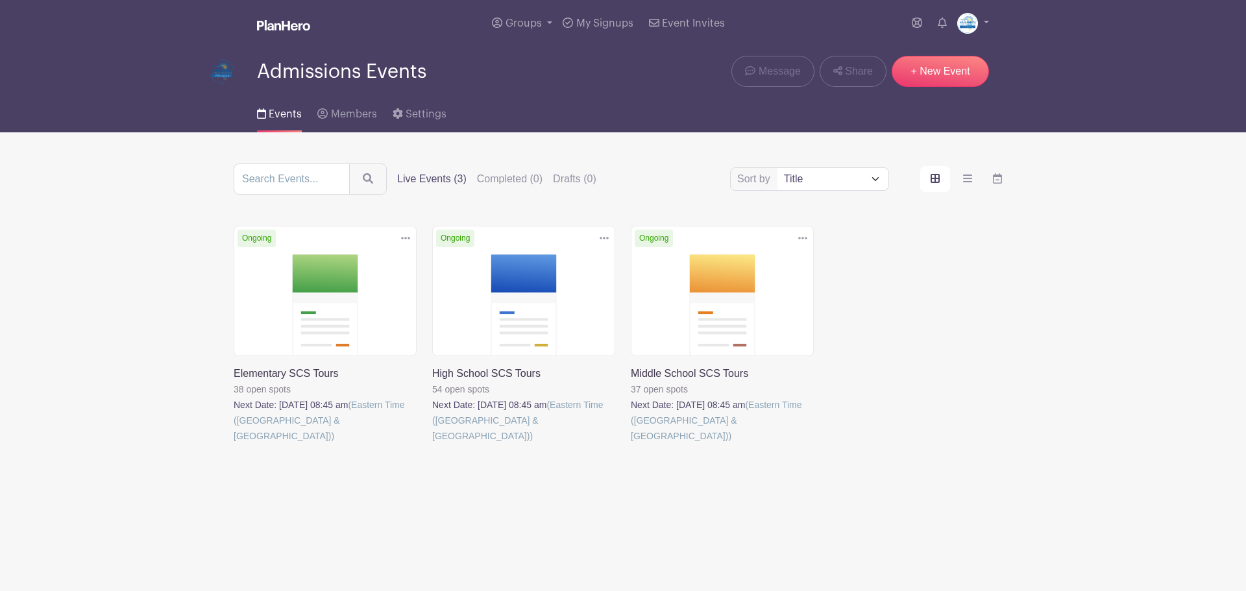
click at [631, 444] on link at bounding box center [631, 444] width 0 height 0
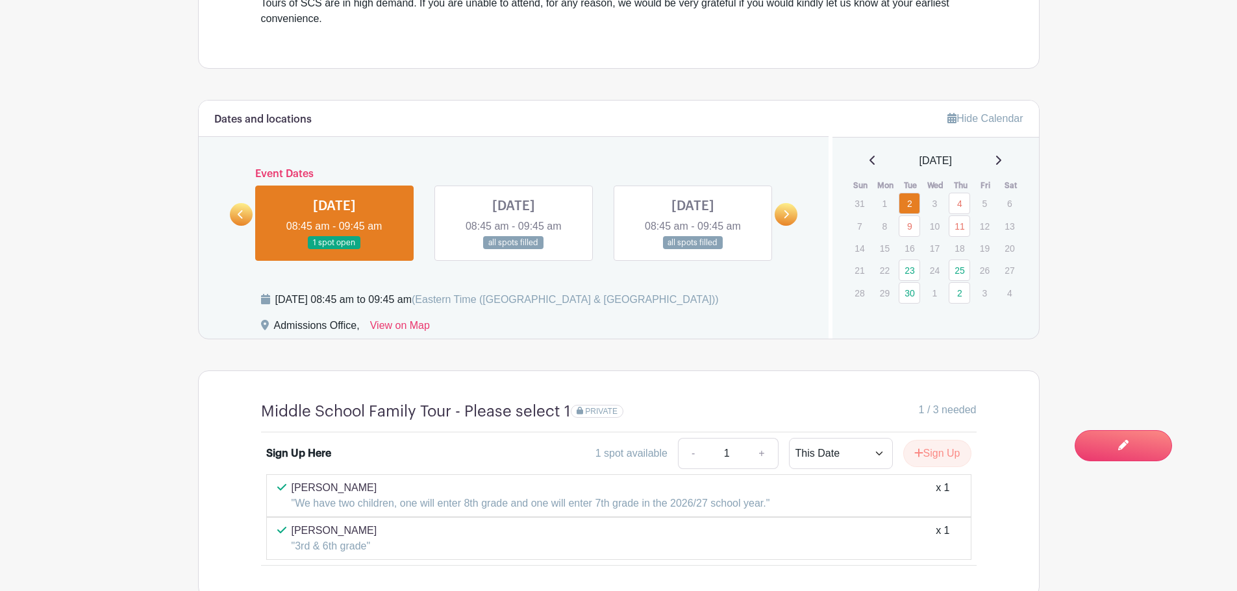
scroll to position [714, 0]
click at [513, 251] on link at bounding box center [513, 251] width 0 height 0
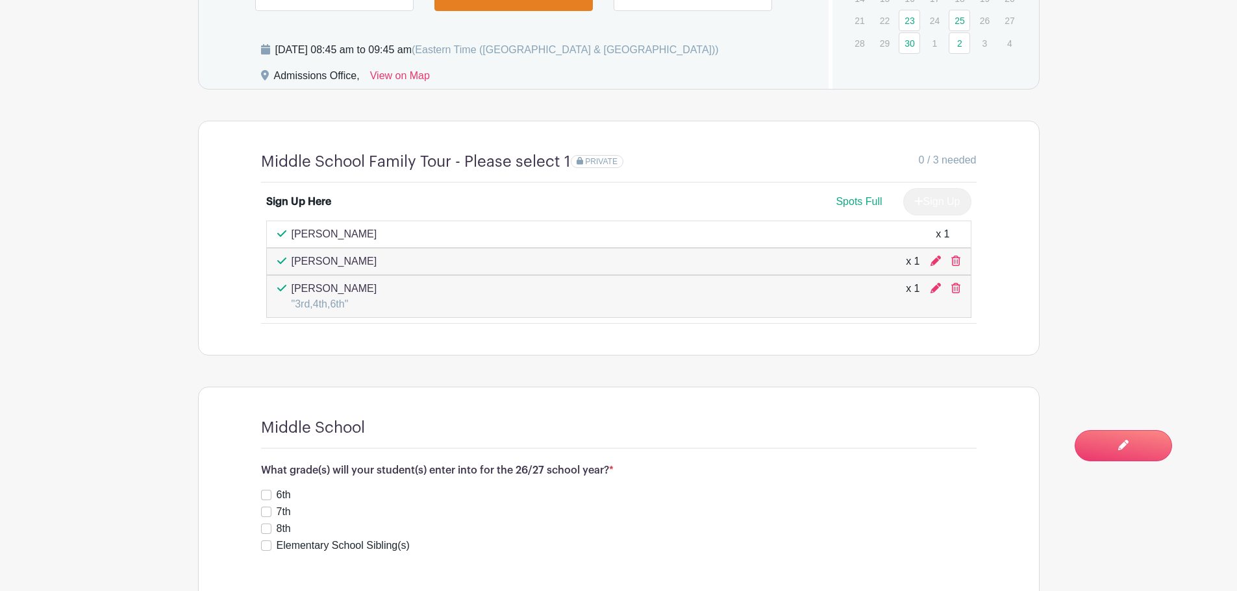
scroll to position [1039, 0]
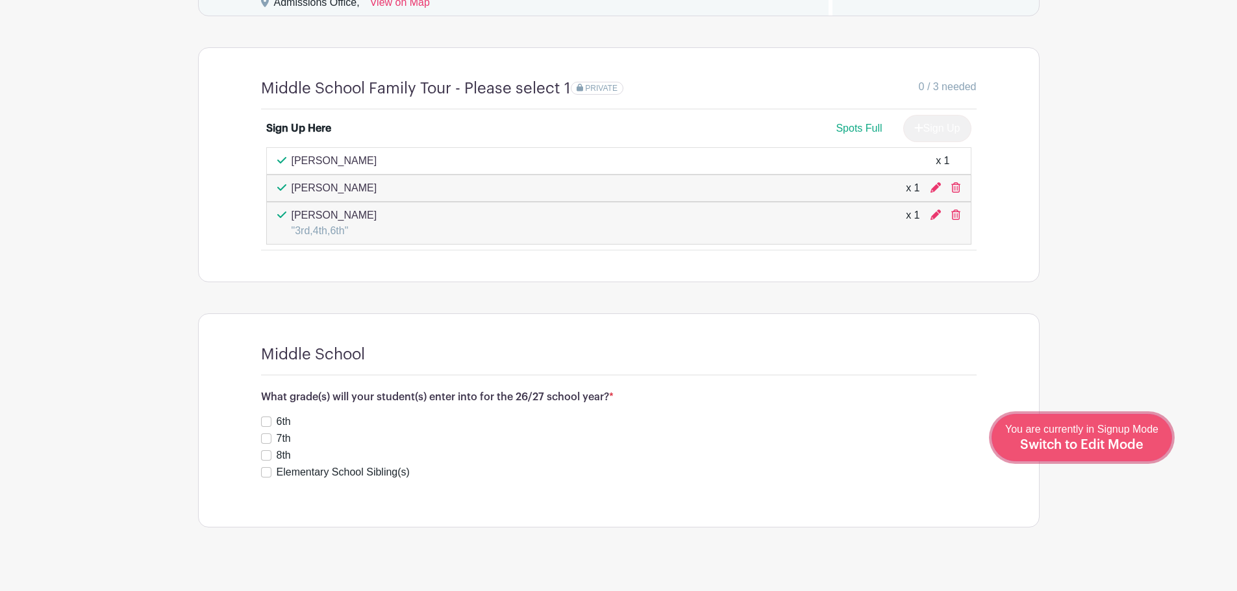
click at [1111, 460] on link "Edit Event You are currently in Signup Mode Switch to Edit Mode" at bounding box center [1081, 437] width 180 height 47
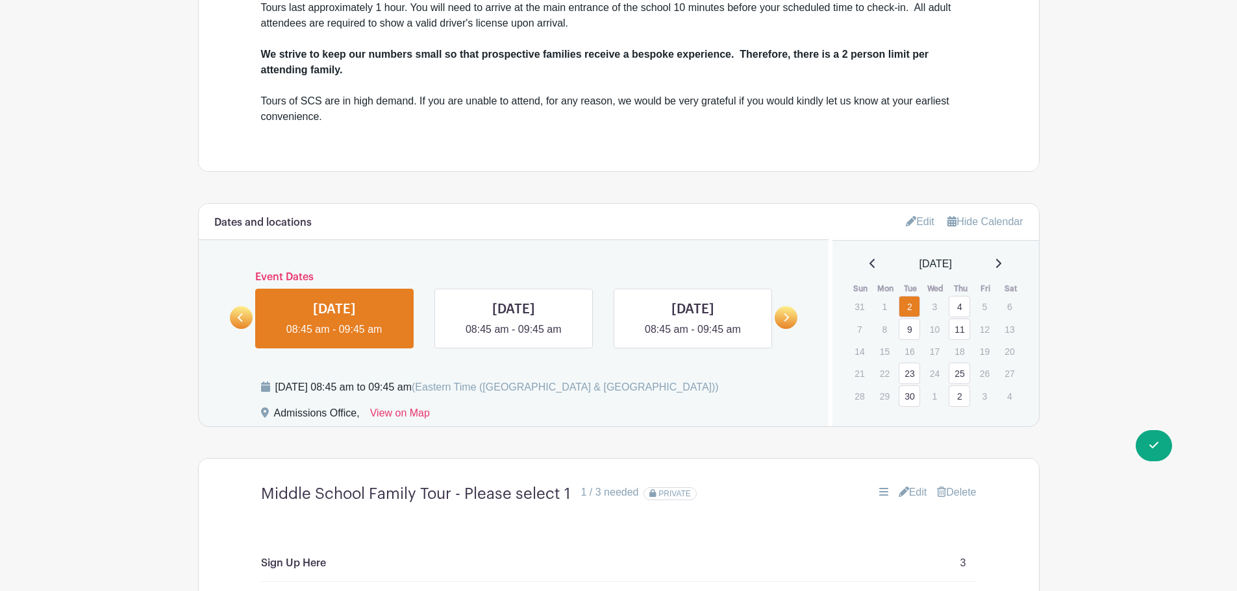
scroll to position [1039, 0]
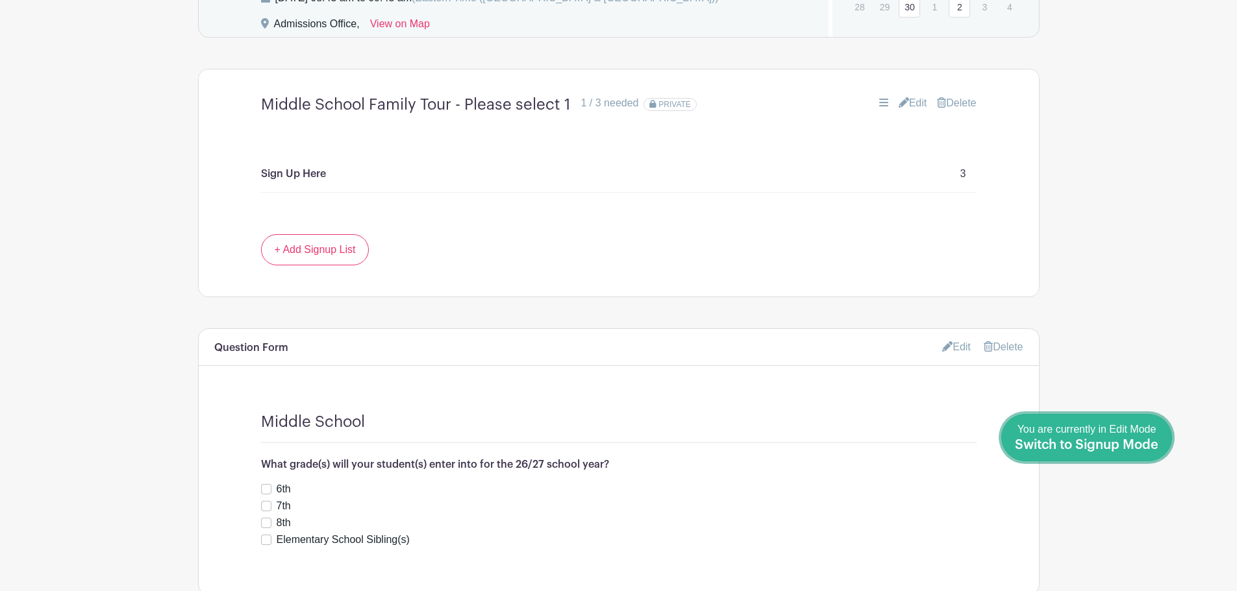
click at [1144, 452] on div "You are currently in Edit Mode Switch to Signup Mode" at bounding box center [1086, 438] width 143 height 32
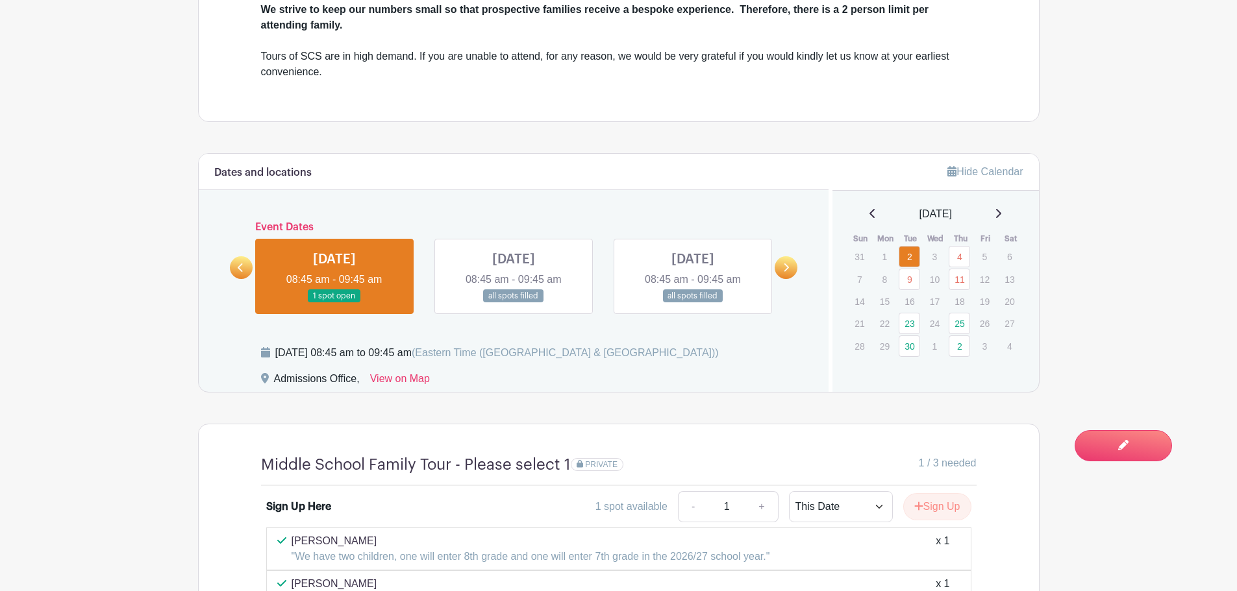
scroll to position [889, 0]
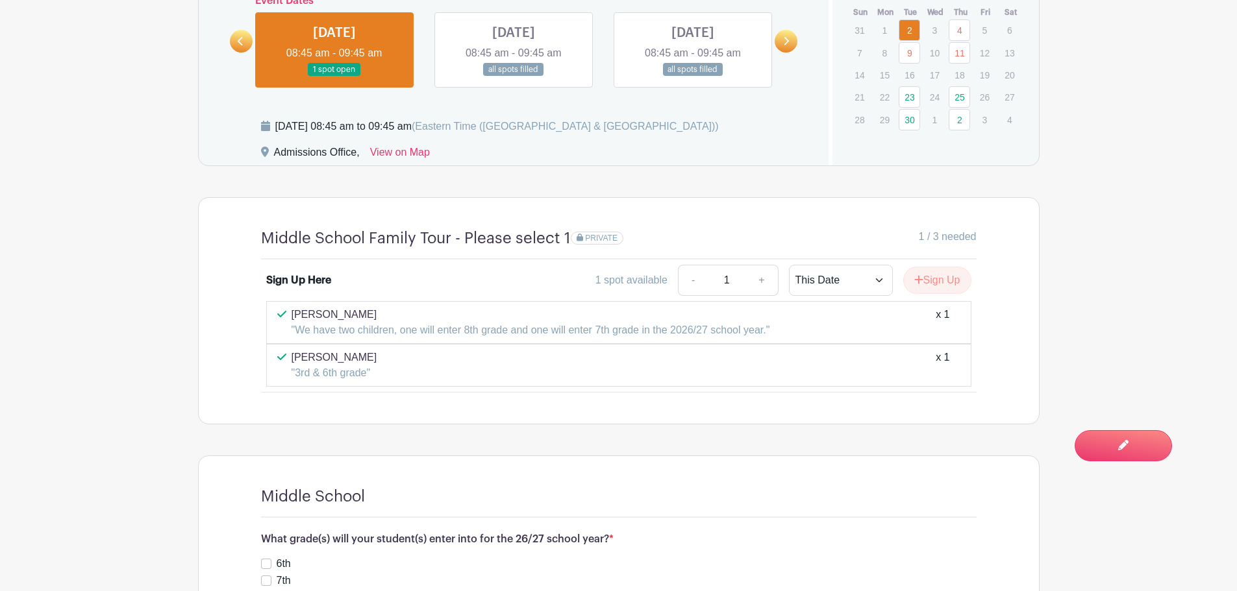
click at [513, 77] on link at bounding box center [513, 77] width 0 height 0
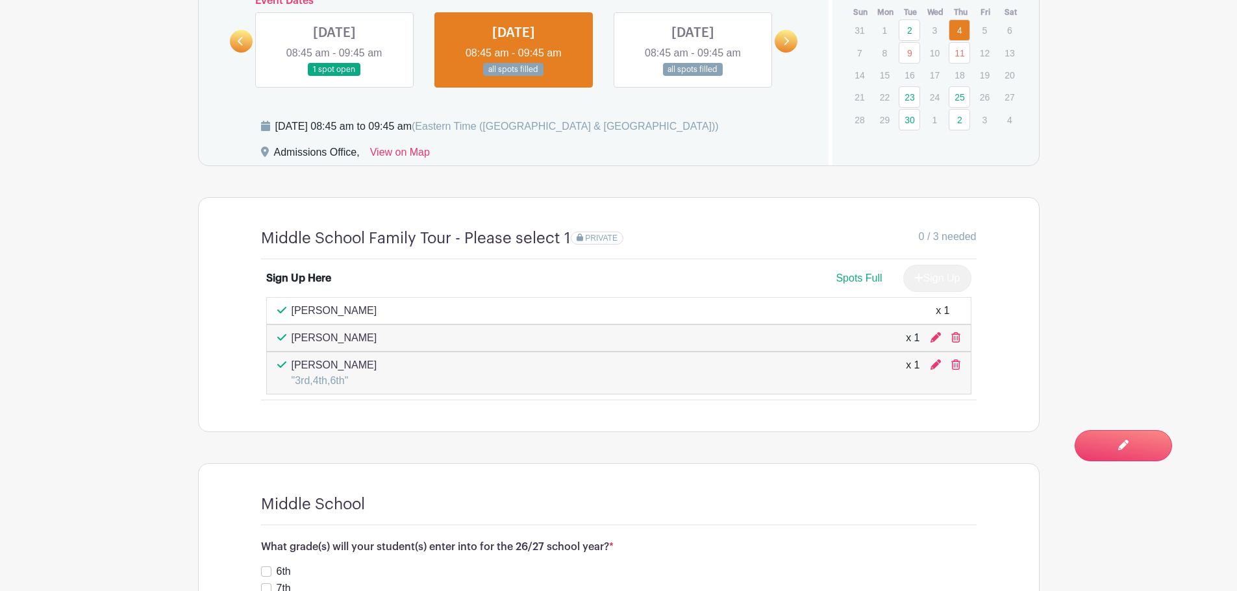
click at [933, 302] on div "[PERSON_NAME] x 1" at bounding box center [618, 310] width 705 height 27
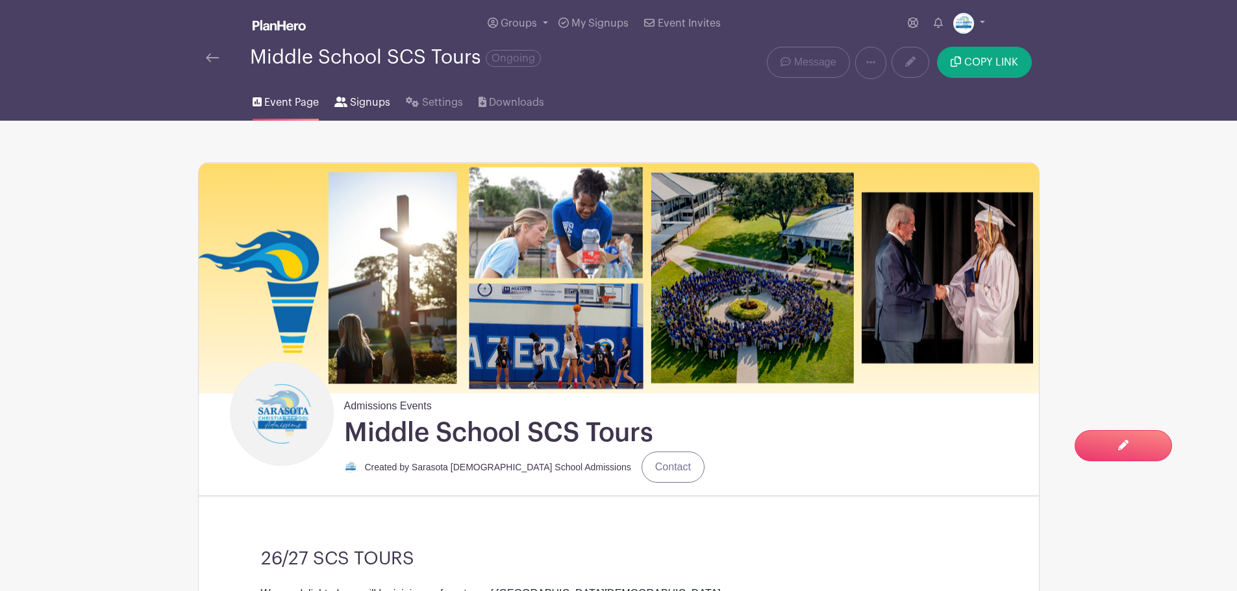
click at [367, 92] on link "Signups" at bounding box center [362, 100] width 56 height 42
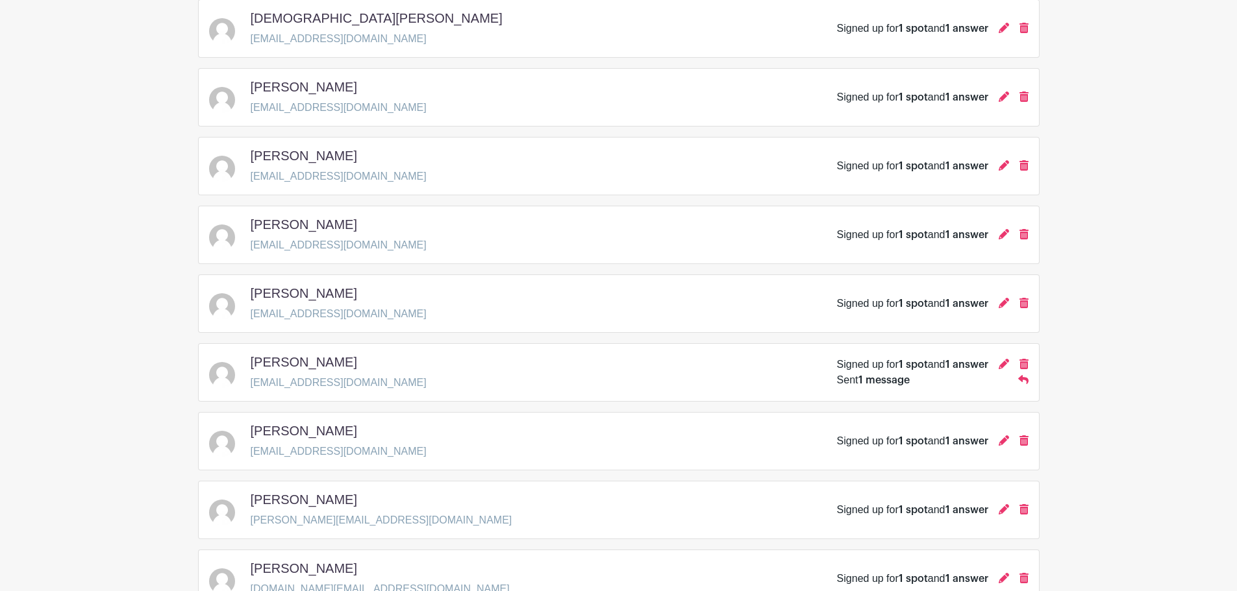
scroll to position [454, 0]
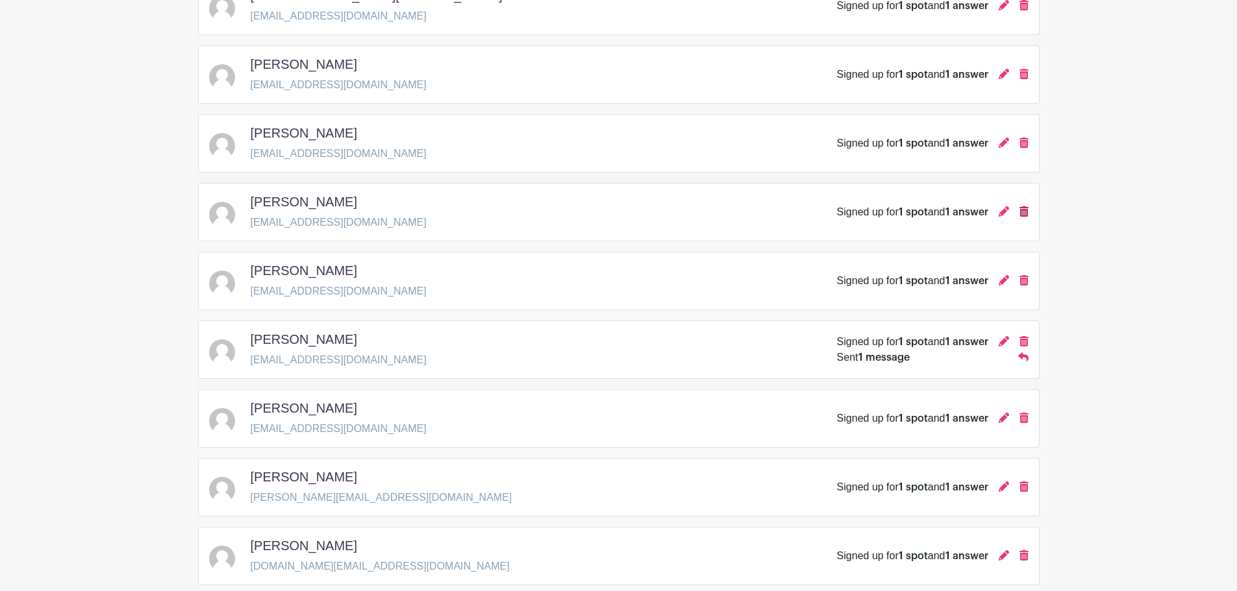
click at [1019, 211] on icon at bounding box center [1023, 211] width 9 height 10
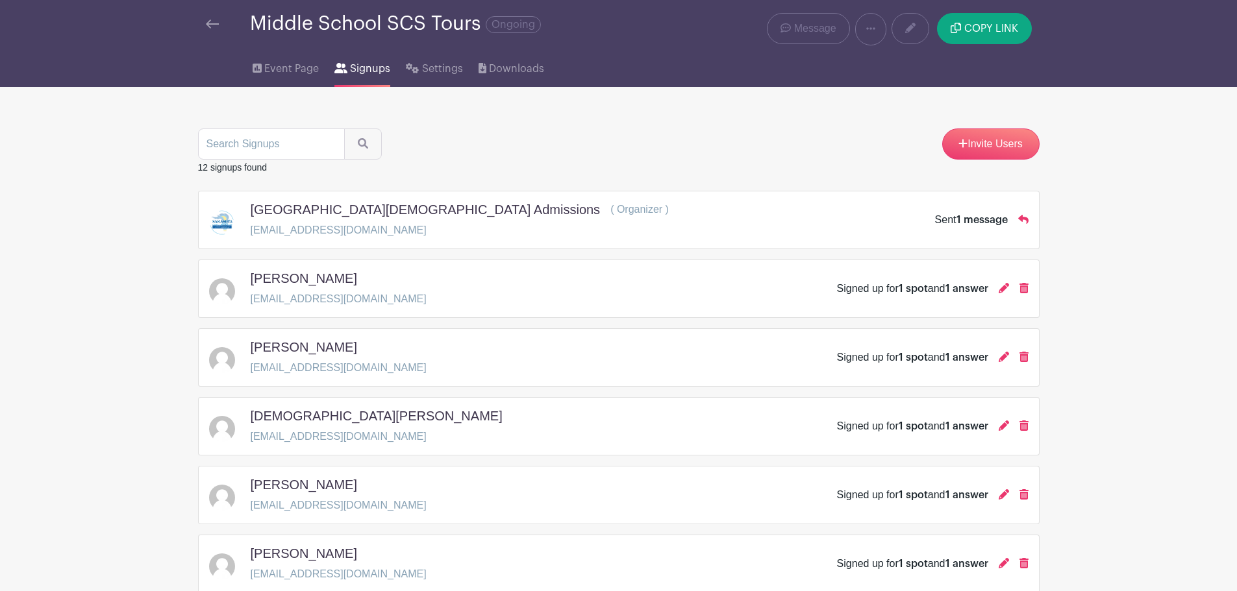
scroll to position [0, 0]
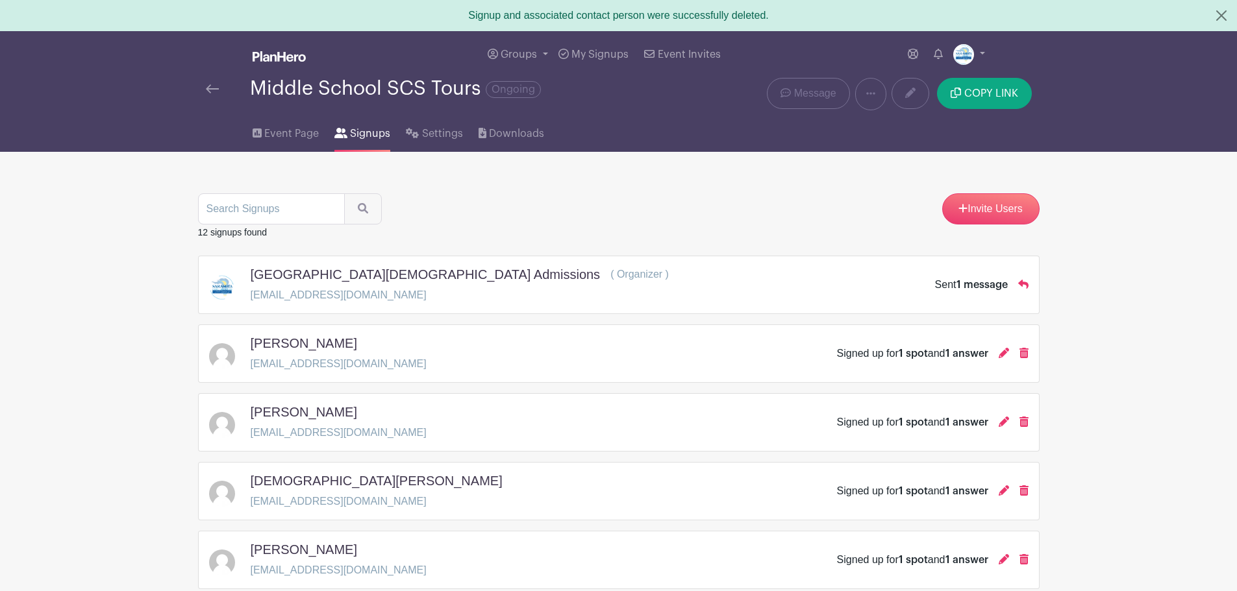
click at [196, 82] on div "Middle School SCS Tours Ongoing Delete Event Are you sure? This event has signu…" at bounding box center [618, 94] width 857 height 32
click at [203, 86] on div "Middle School SCS Tours Ongoing" at bounding box center [443, 94] width 491 height 32
click at [216, 92] on img at bounding box center [212, 88] width 13 height 9
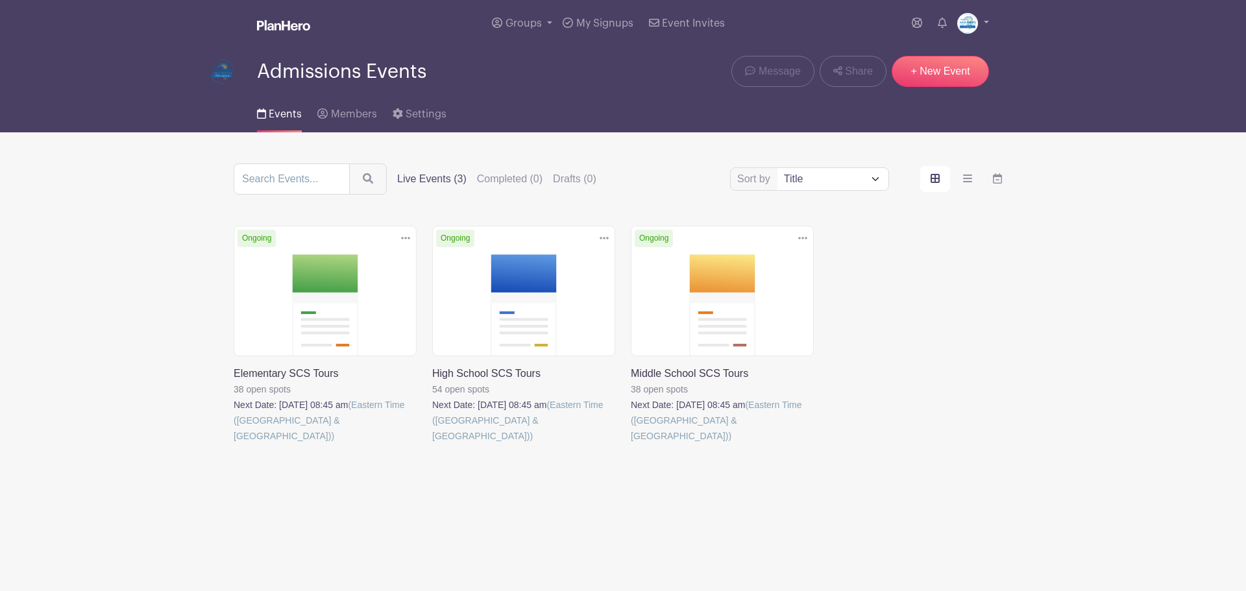
click at [631, 444] on link at bounding box center [631, 444] width 0 height 0
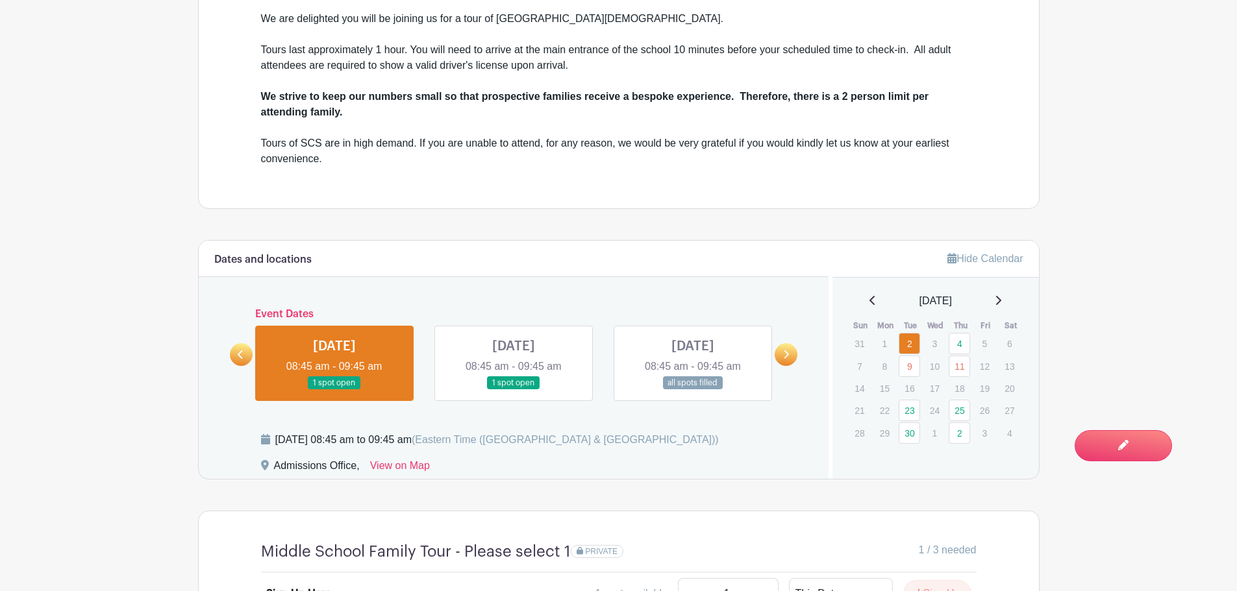
scroll to position [584, 0]
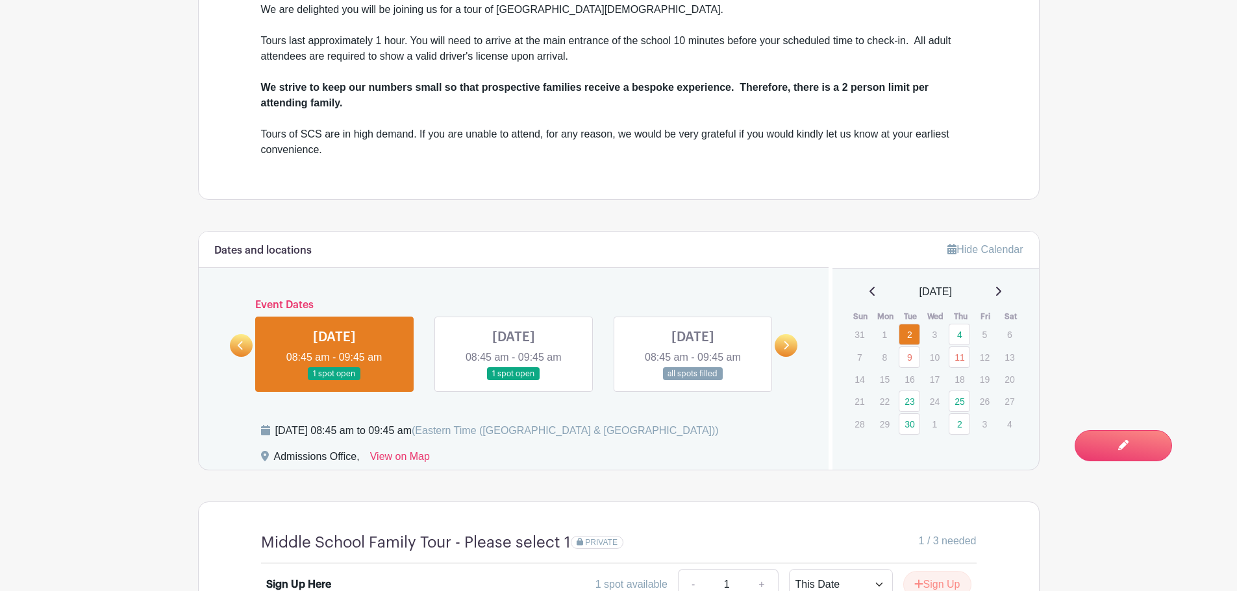
click at [513, 381] on link at bounding box center [513, 381] width 0 height 0
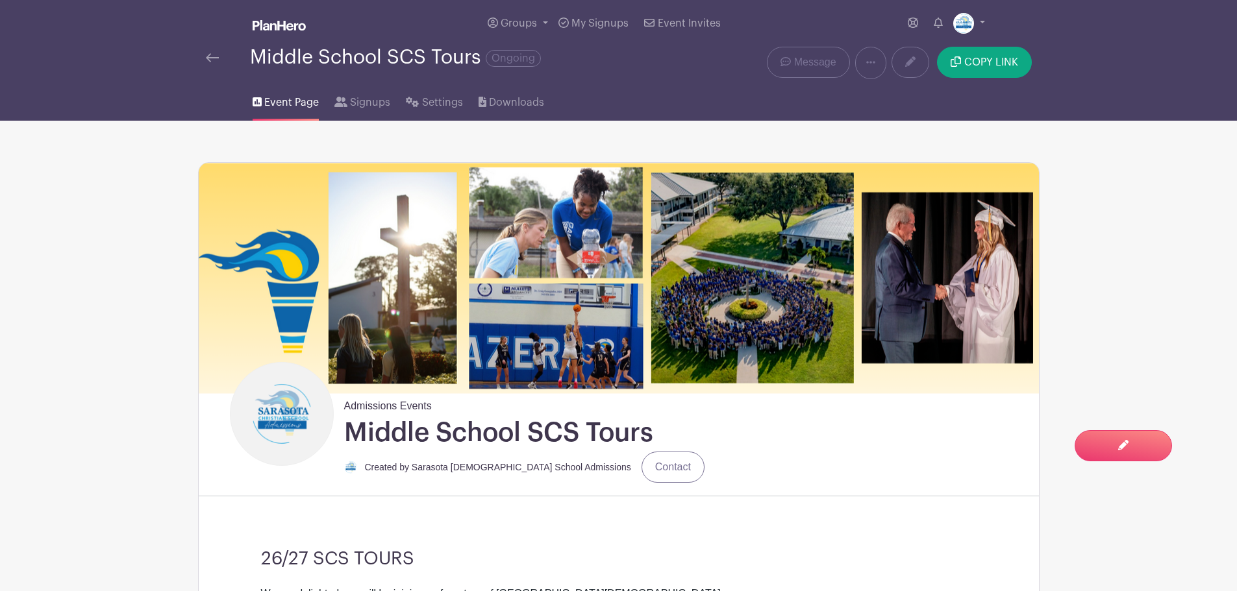
click at [216, 60] on img at bounding box center [212, 57] width 13 height 9
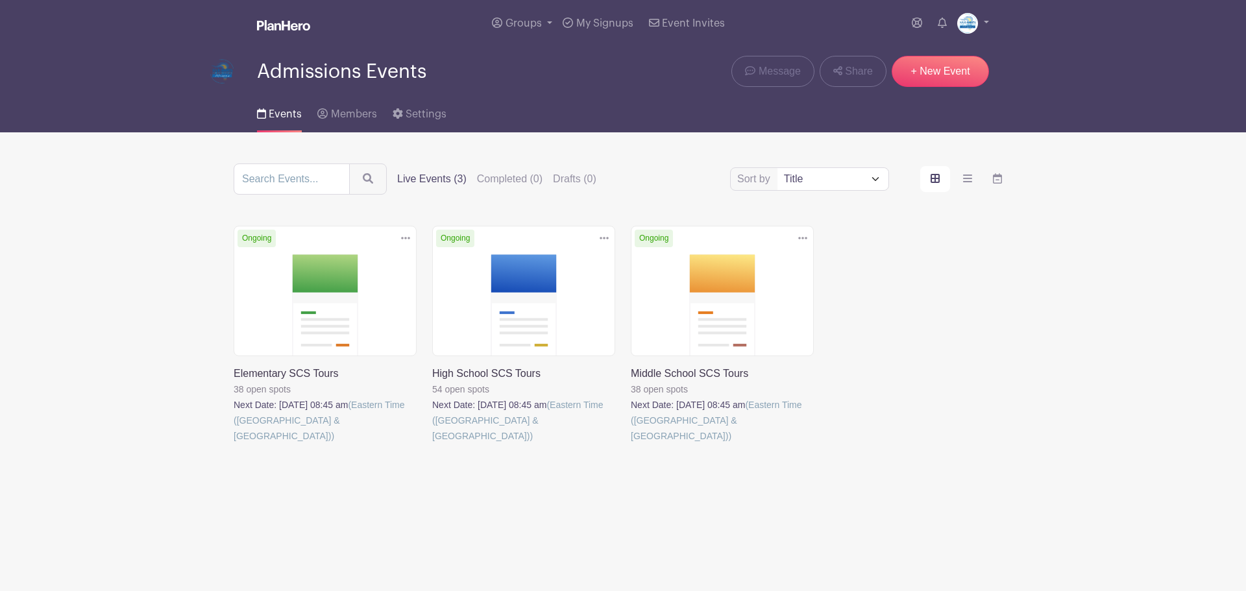
click at [1018, 289] on div "Delete Event Are you sure? This event has signups associated with it. All signu…" at bounding box center [623, 353] width 795 height 254
click at [269, 116] on span "Events" at bounding box center [285, 114] width 33 height 10
